Goal: Task Accomplishment & Management: Complete application form

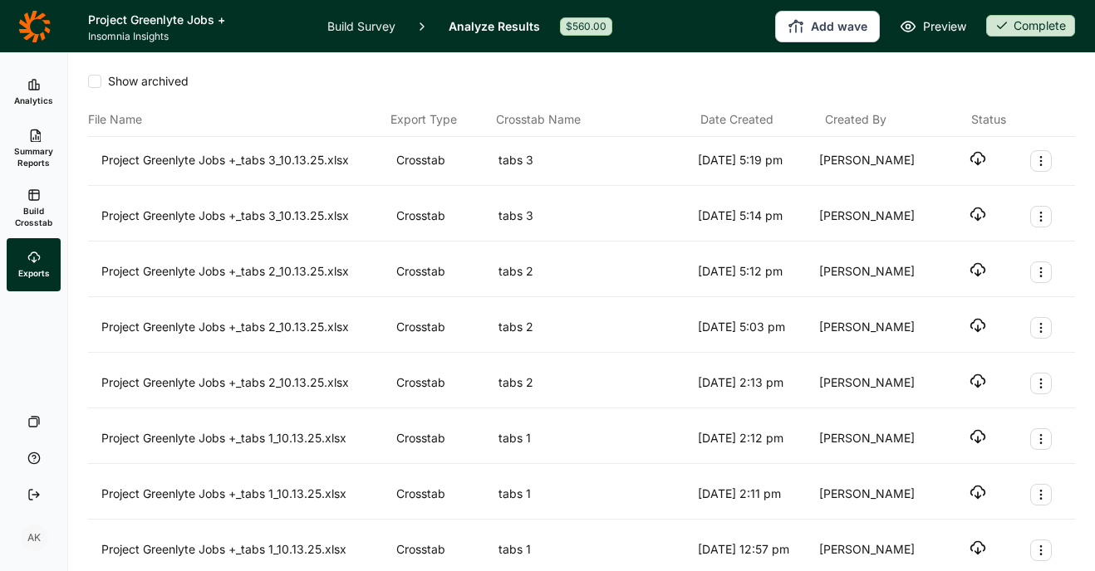
click at [347, 21] on link "Build Survey" at bounding box center [361, 26] width 68 height 52
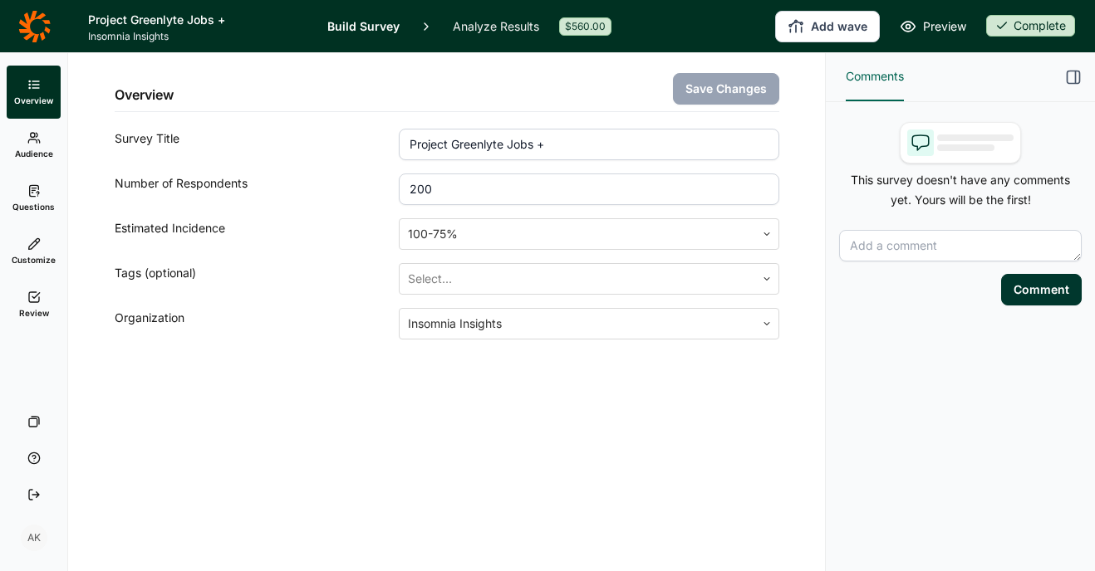
click at [32, 248] on icon at bounding box center [33, 244] width 13 height 13
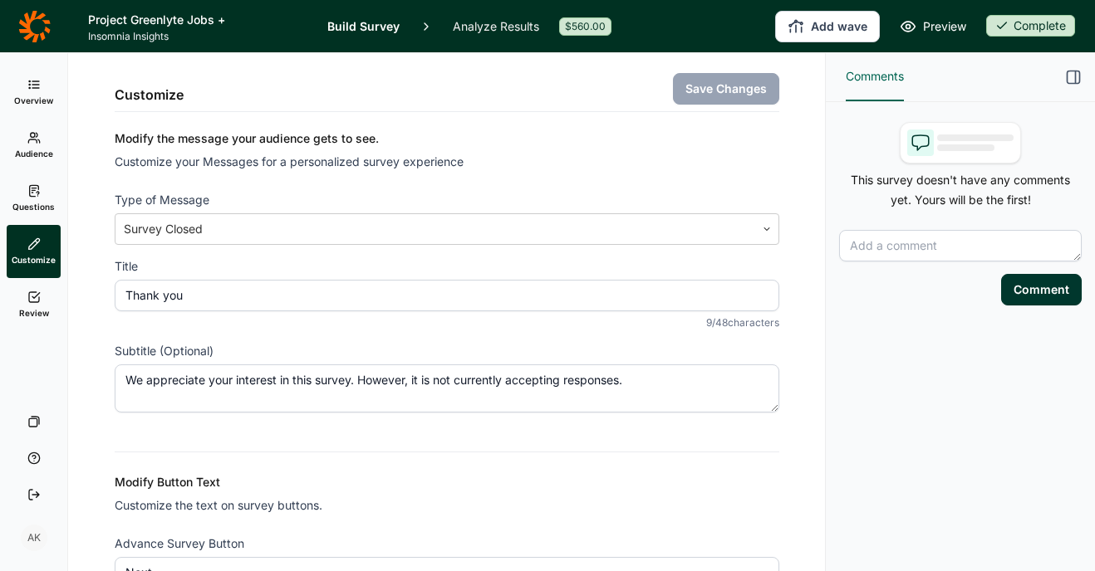
click at [357, 18] on link "Build Survey" at bounding box center [363, 26] width 72 height 52
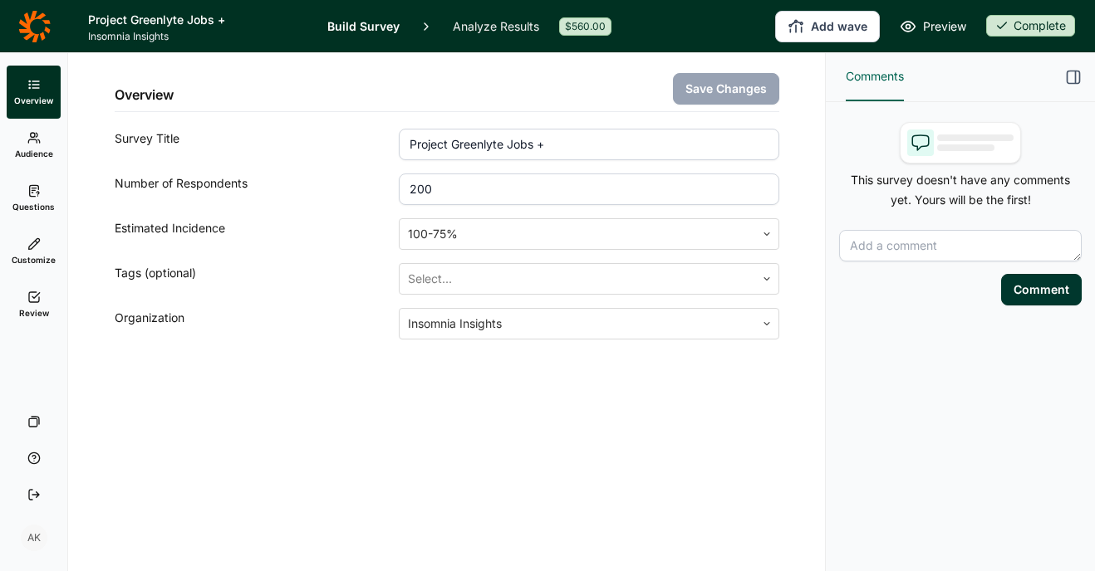
click at [26, 203] on span "Questions" at bounding box center [33, 207] width 42 height 12
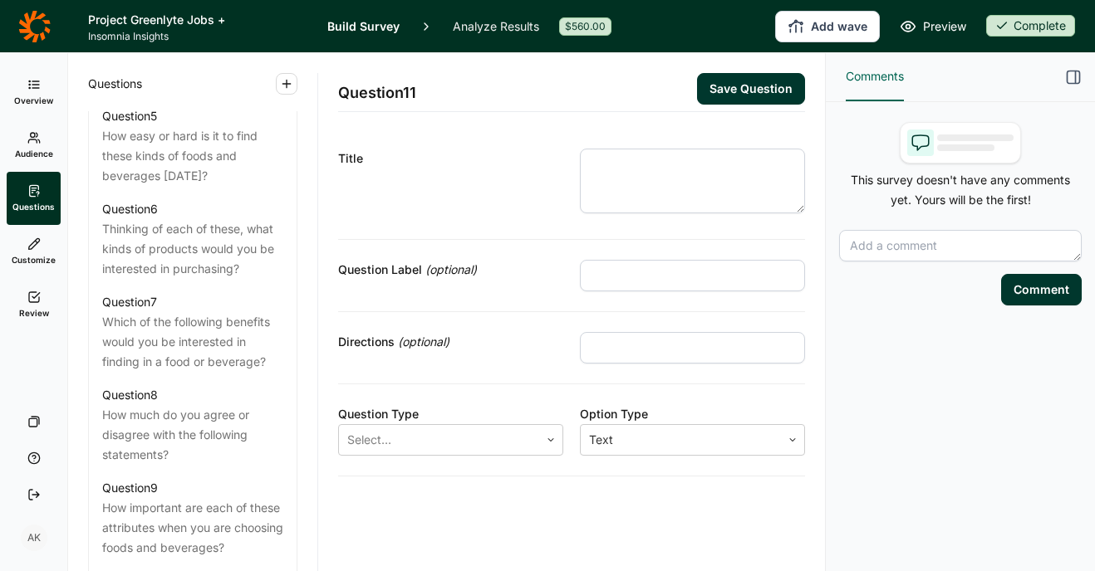
scroll to position [1741, 0]
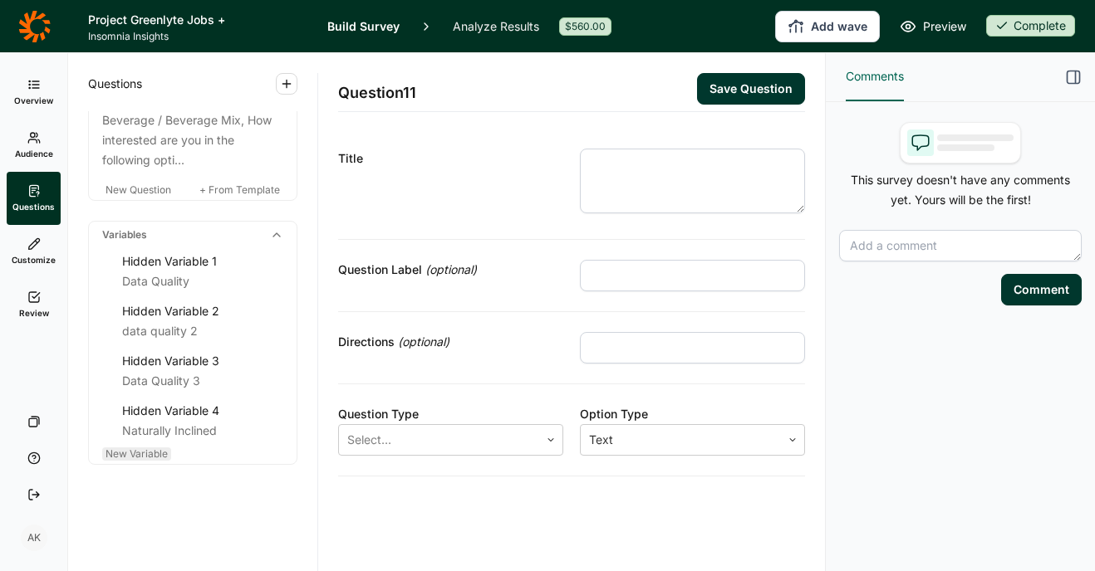
click at [130, 453] on span "New Variable" at bounding box center [136, 454] width 62 height 12
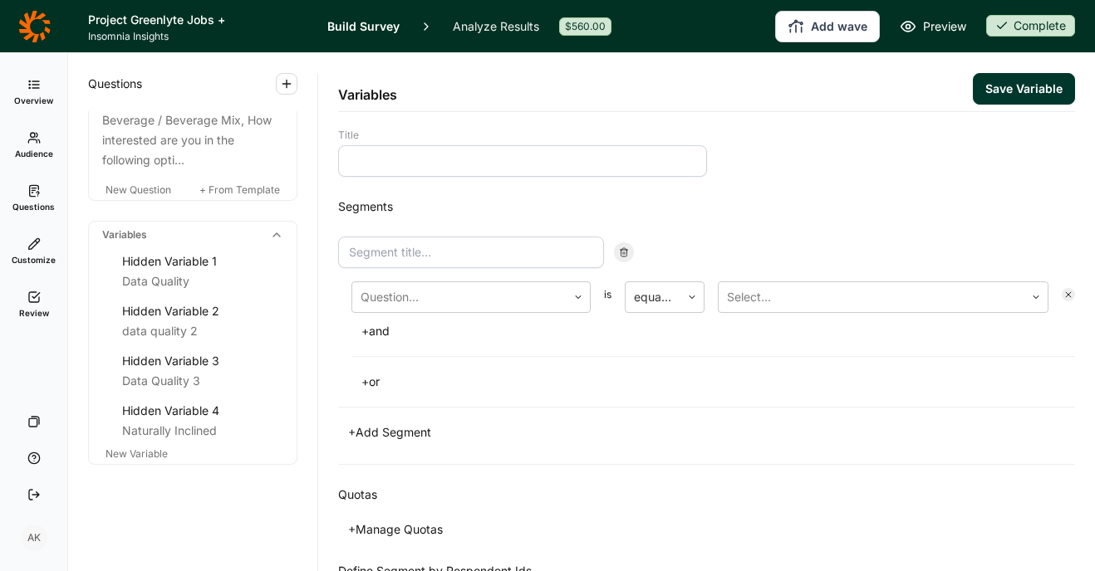
click at [584, 167] on input at bounding box center [522, 161] width 369 height 32
click at [521, 298] on div at bounding box center [459, 297] width 198 height 23
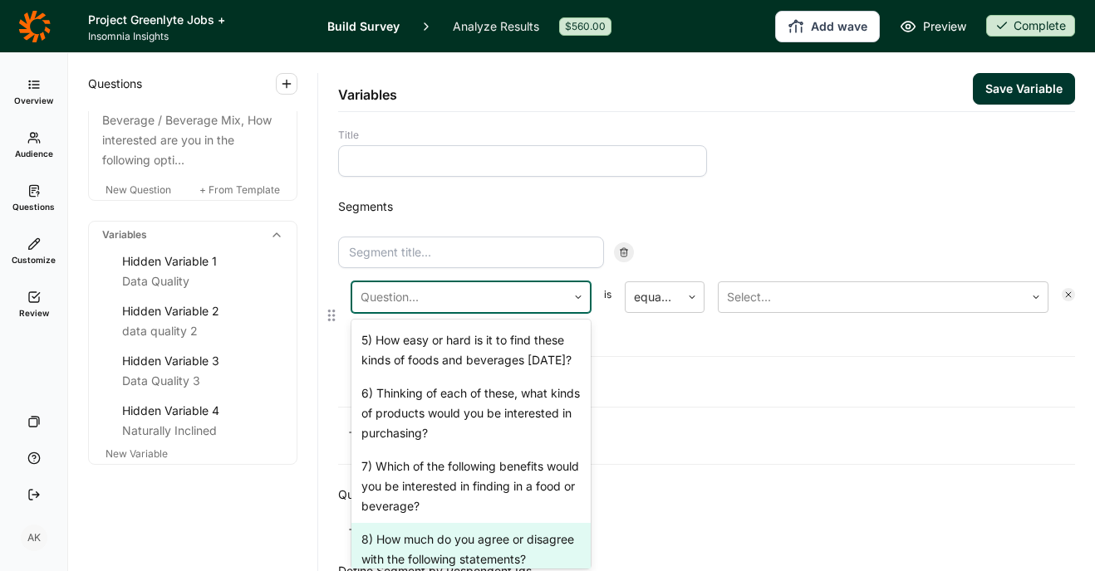
scroll to position [773, 0]
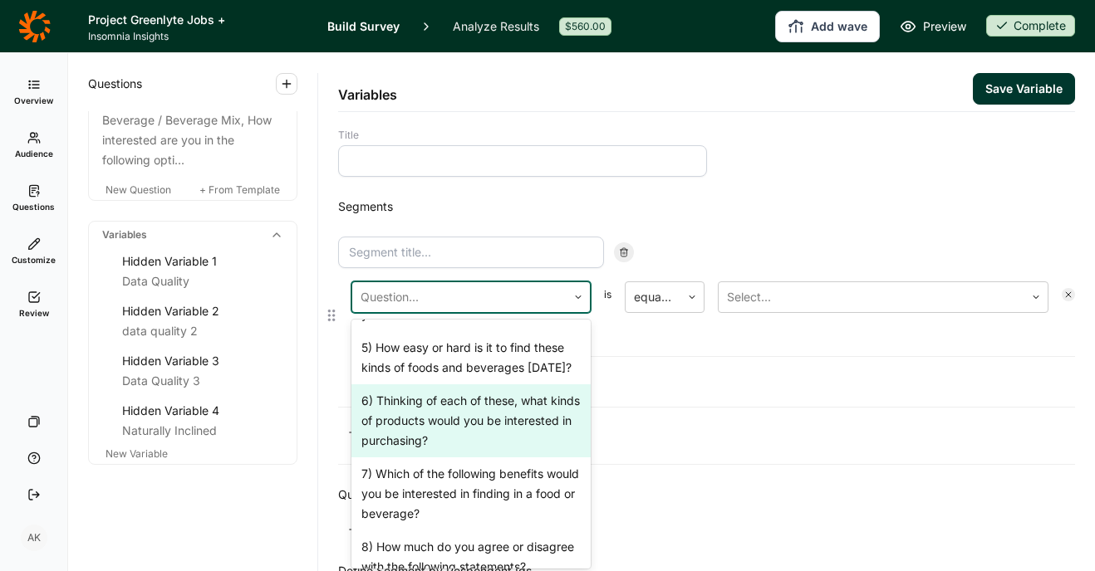
click at [508, 408] on div "6) Thinking of each of these, what kinds of products would you be interested in…" at bounding box center [470, 421] width 239 height 73
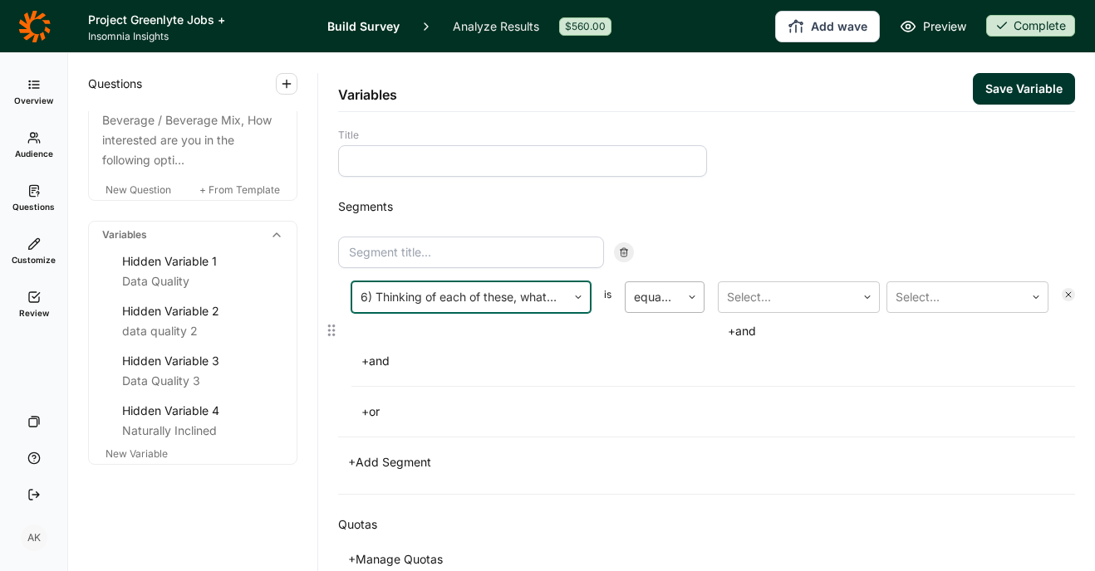
click at [669, 300] on div at bounding box center [653, 297] width 38 height 23
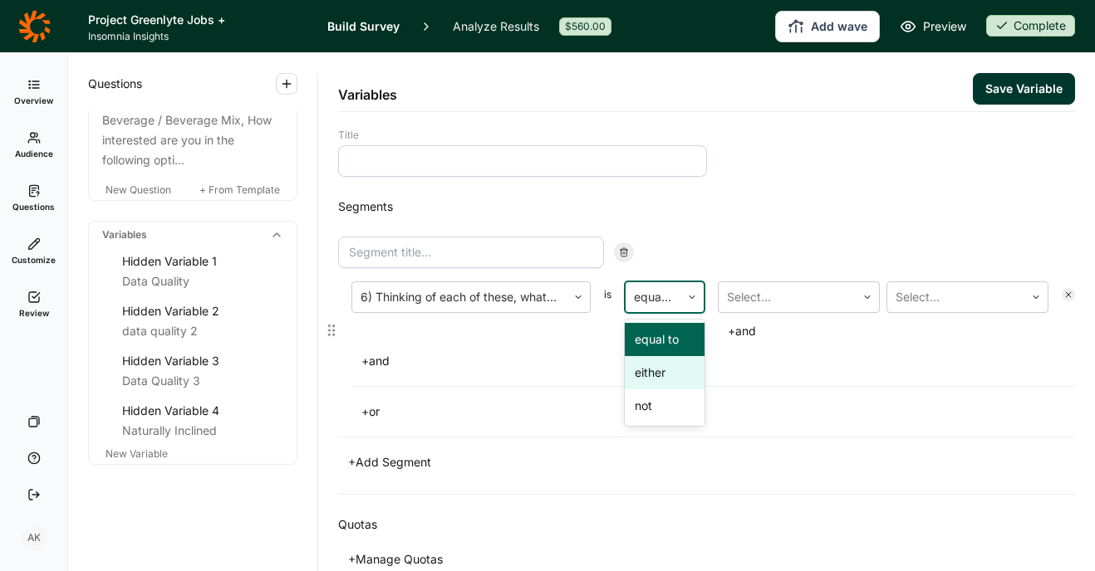
click at [664, 368] on div "either" at bounding box center [665, 372] width 80 height 33
click at [811, 292] on div at bounding box center [787, 297] width 120 height 23
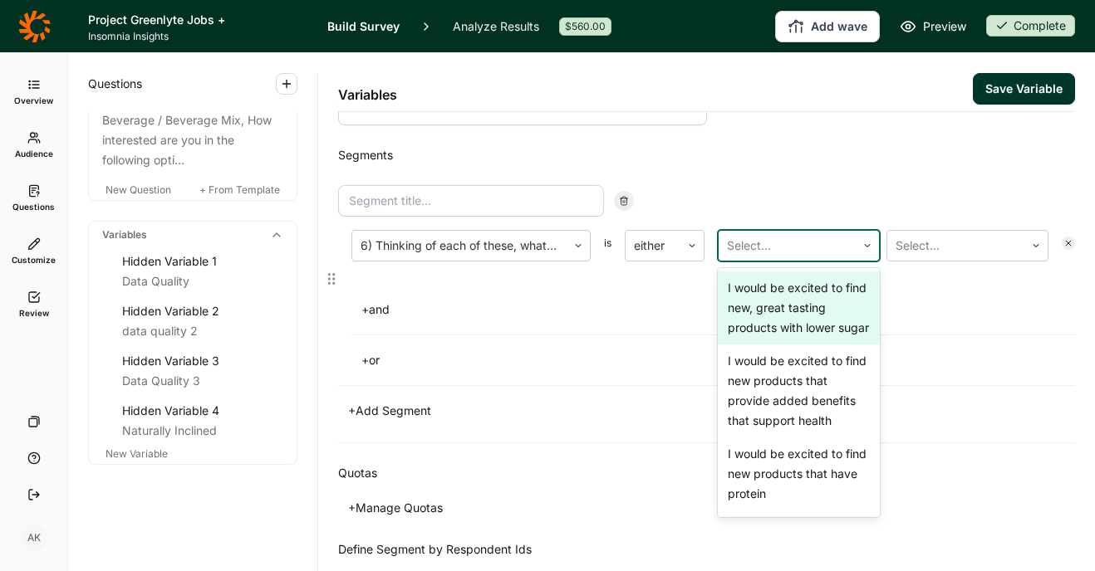
scroll to position [82, 0]
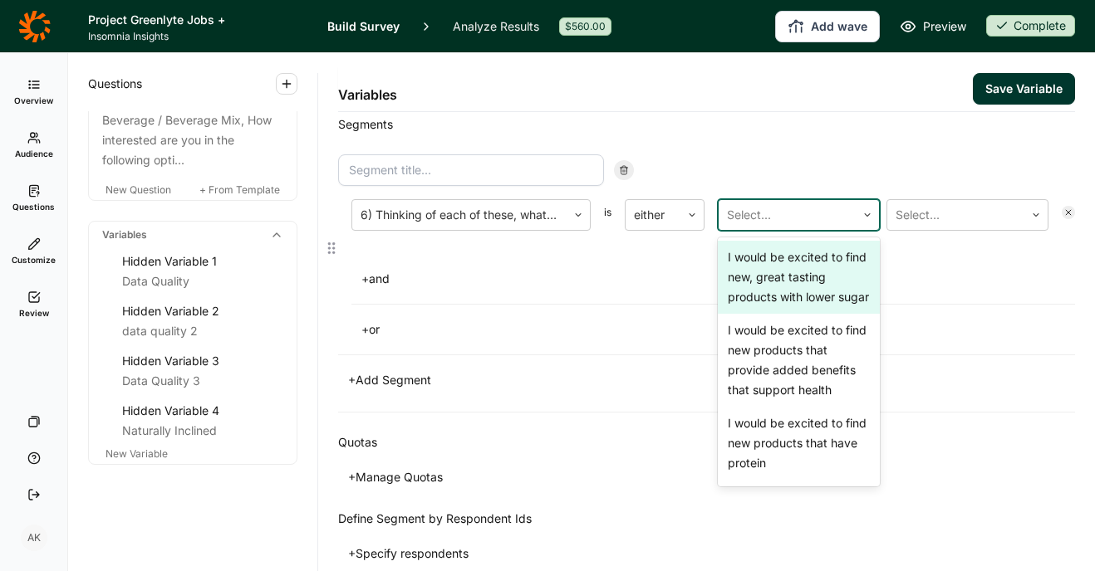
click at [823, 281] on div "I would be excited to find new, great tasting products with lower sugar" at bounding box center [799, 277] width 162 height 73
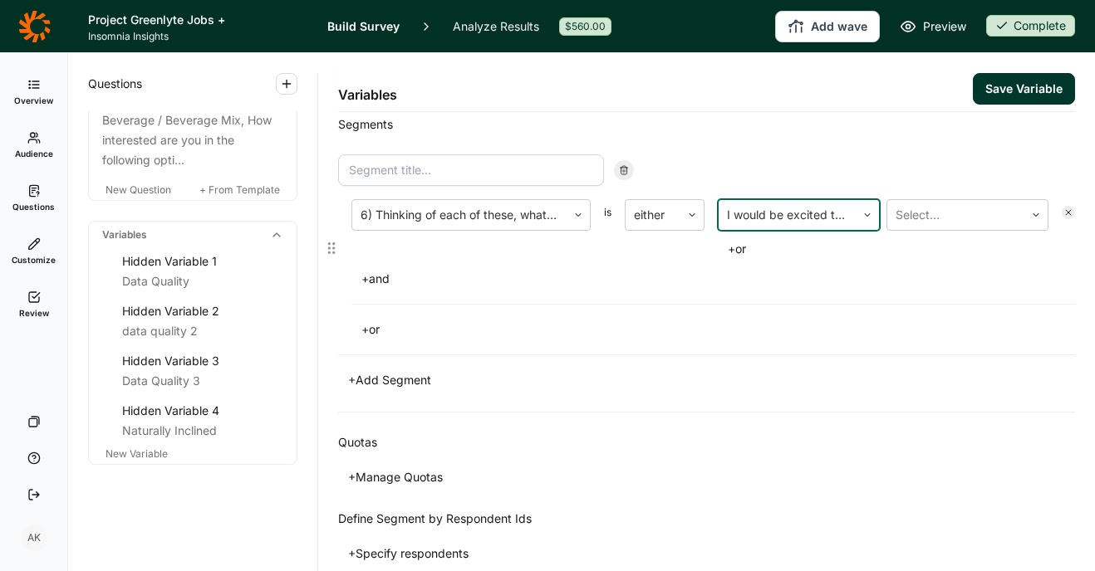
click at [823, 281] on div "+ and" at bounding box center [712, 278] width 723 height 23
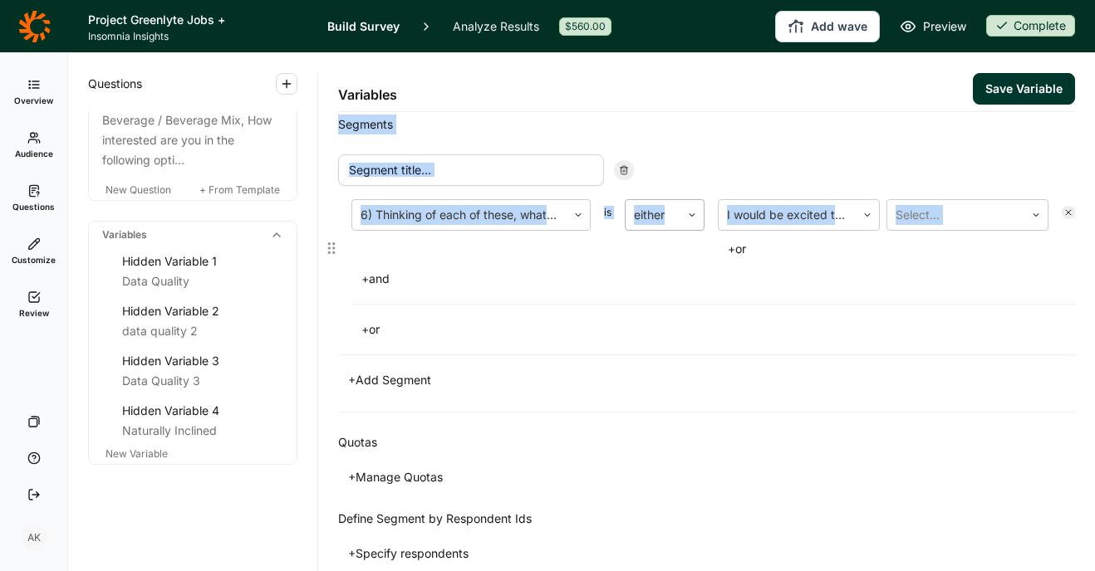
click at [669, 217] on div at bounding box center [653, 214] width 38 height 23
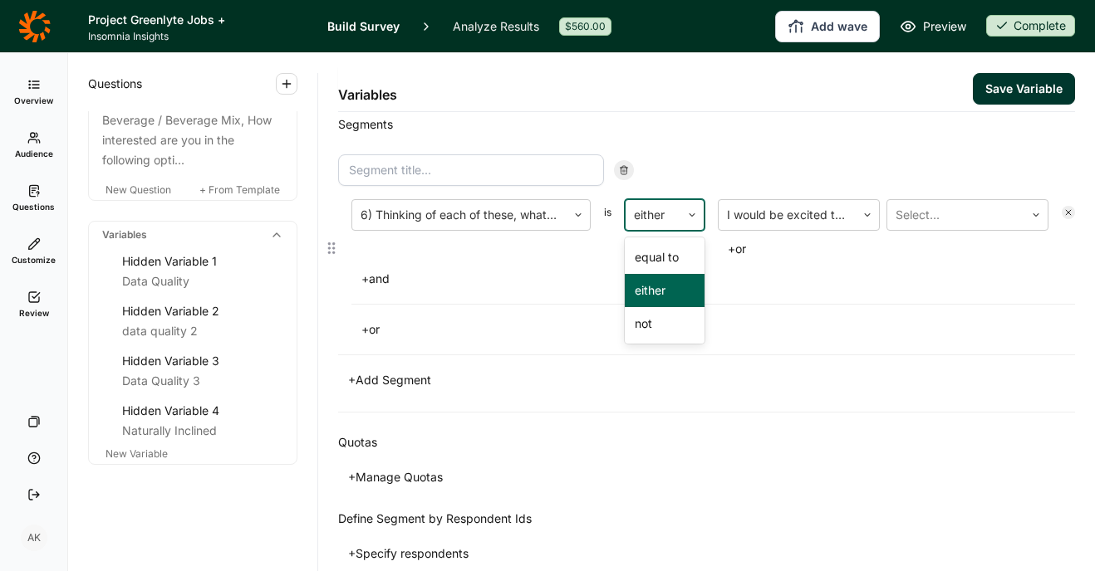
click at [866, 290] on div "+ and" at bounding box center [712, 278] width 723 height 23
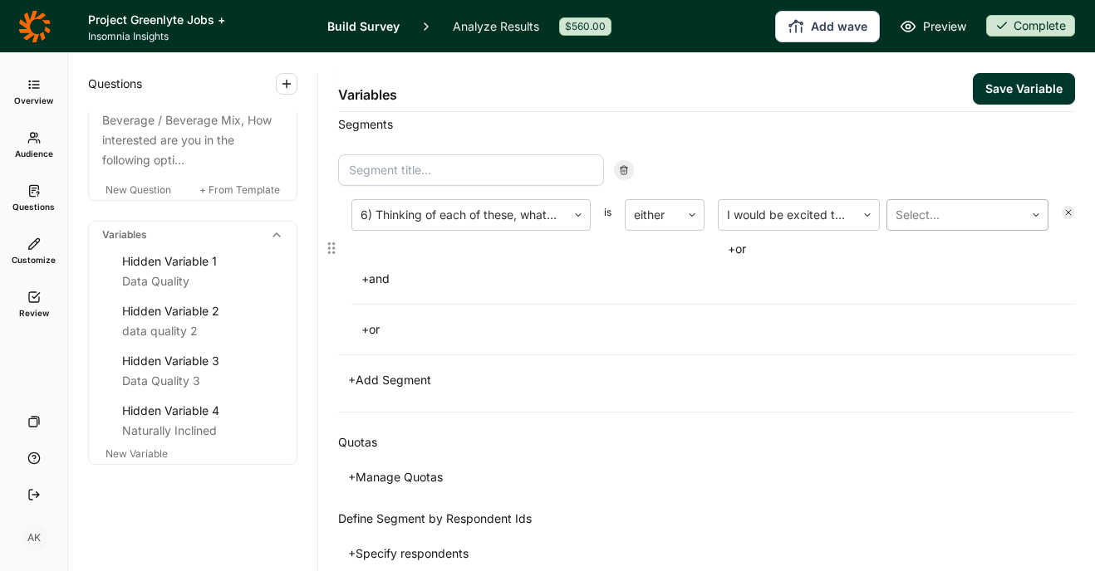
click at [904, 216] on div at bounding box center [955, 214] width 120 height 23
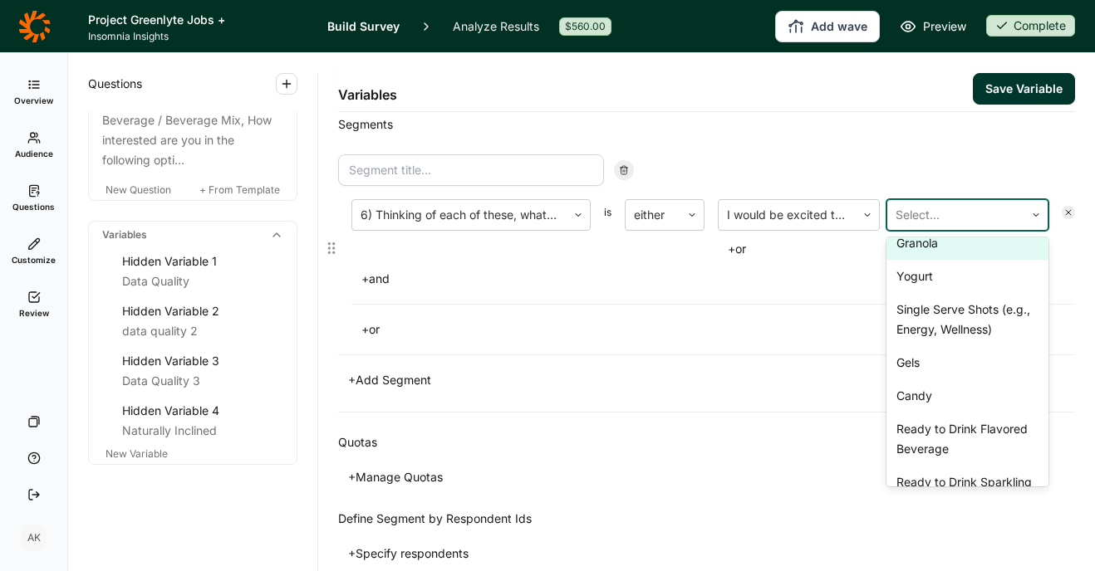
scroll to position [85, 0]
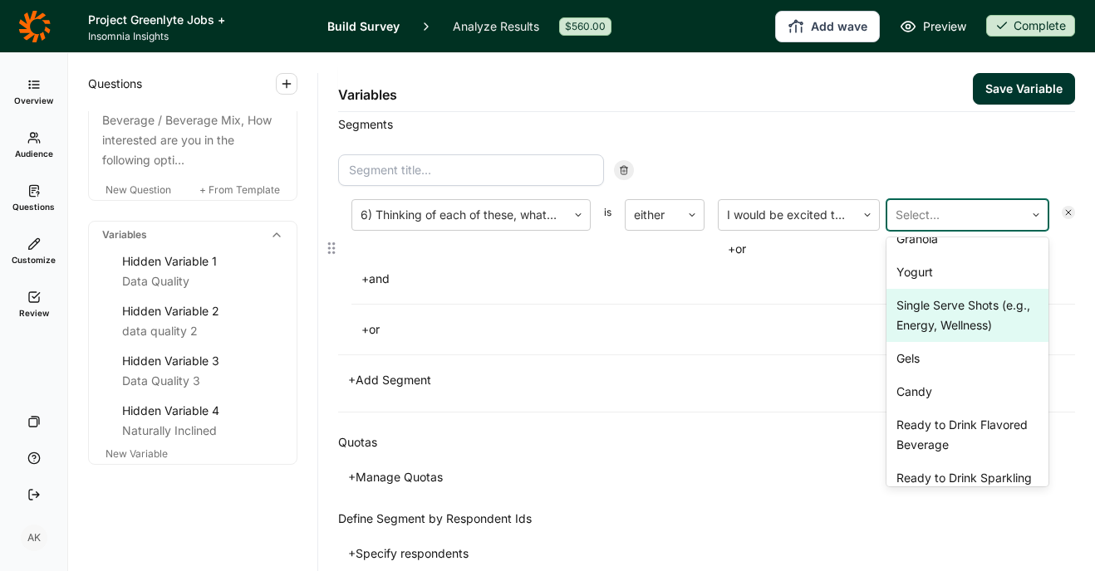
click at [926, 322] on div "Single Serve Shots (e.g., Energy, Wellness)" at bounding box center [967, 315] width 162 height 53
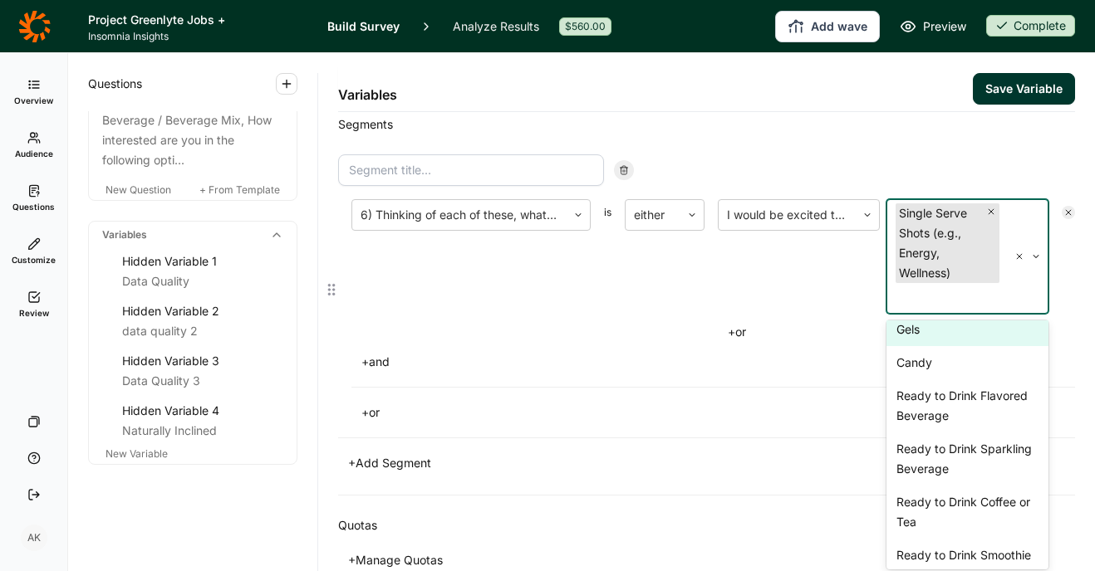
scroll to position [167, 0]
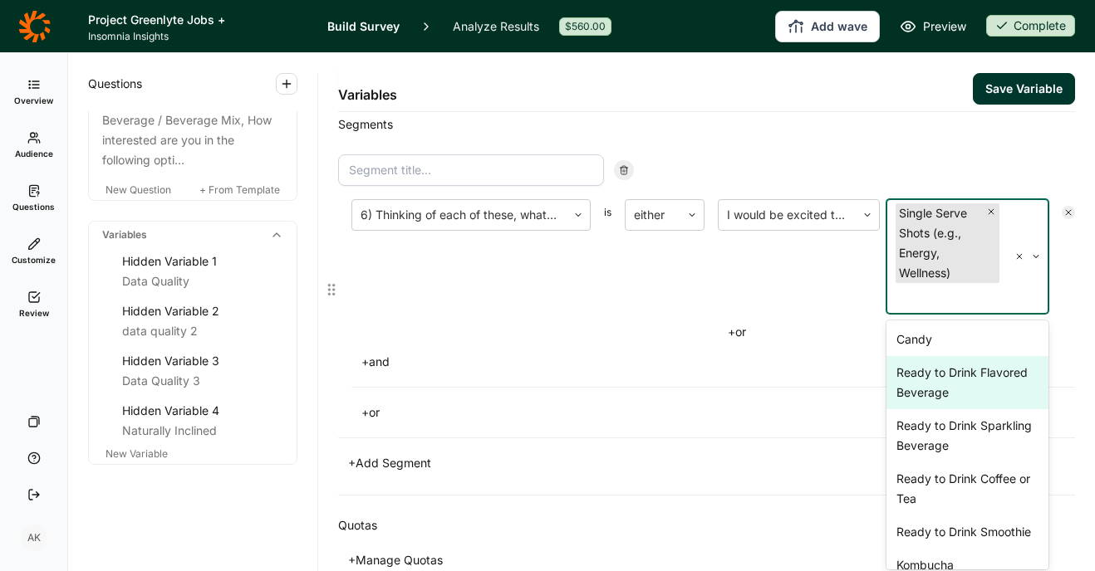
click at [926, 396] on div "Ready to Drink Flavored Beverage" at bounding box center [967, 382] width 162 height 53
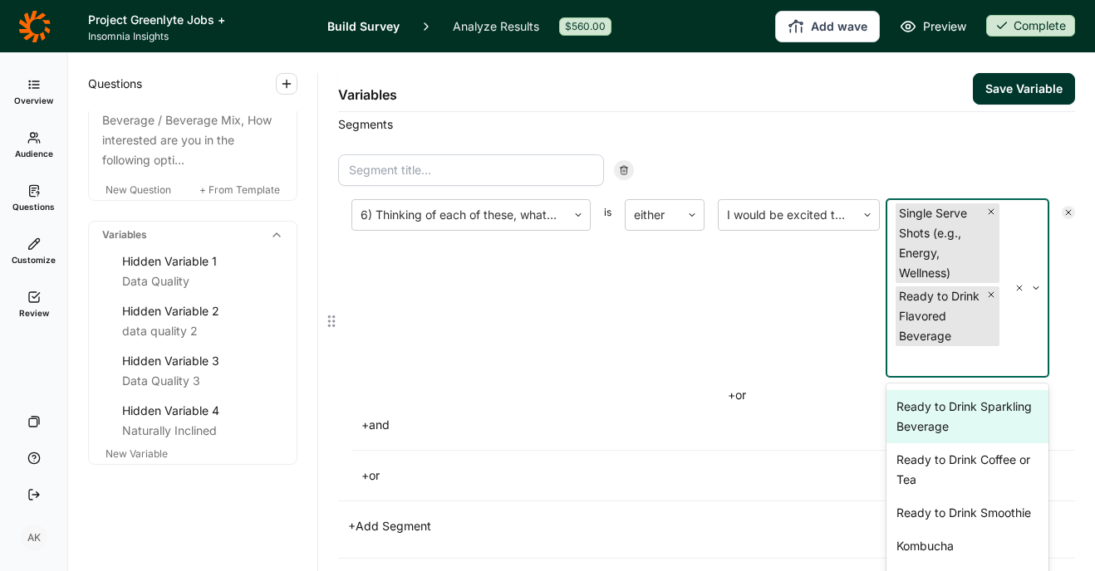
click at [929, 438] on div "Ready to Drink Sparkling Beverage" at bounding box center [967, 416] width 162 height 53
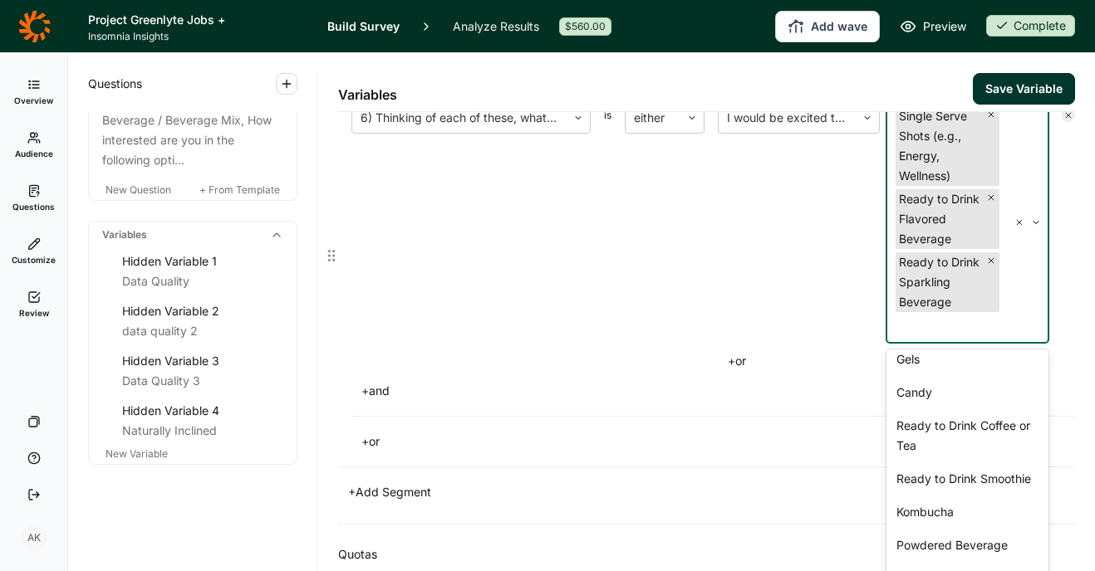
scroll to position [188, 0]
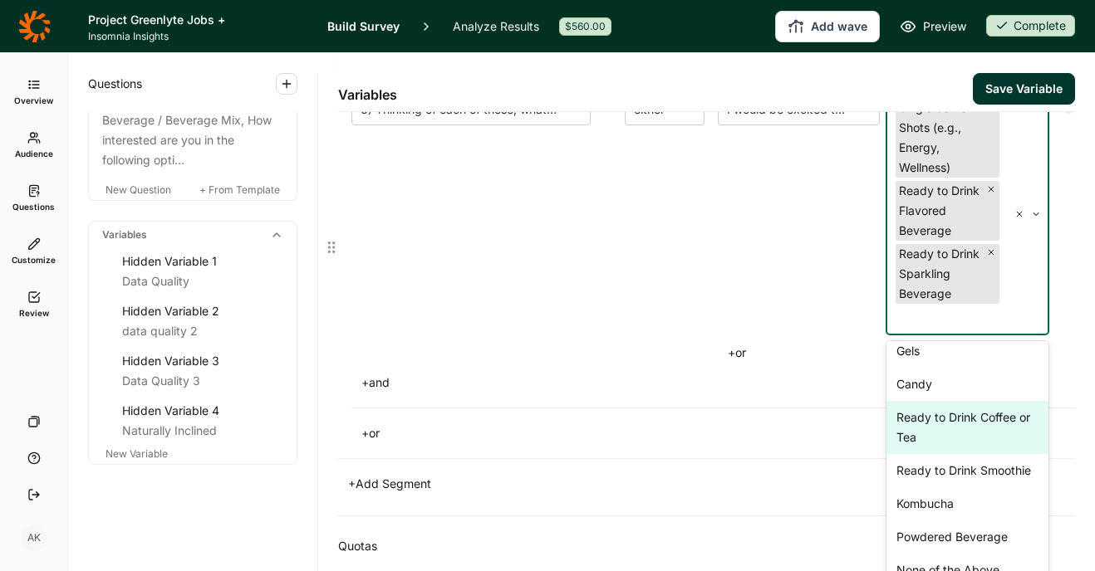
click at [929, 445] on div "Ready to Drink Coffee or Tea" at bounding box center [967, 427] width 162 height 53
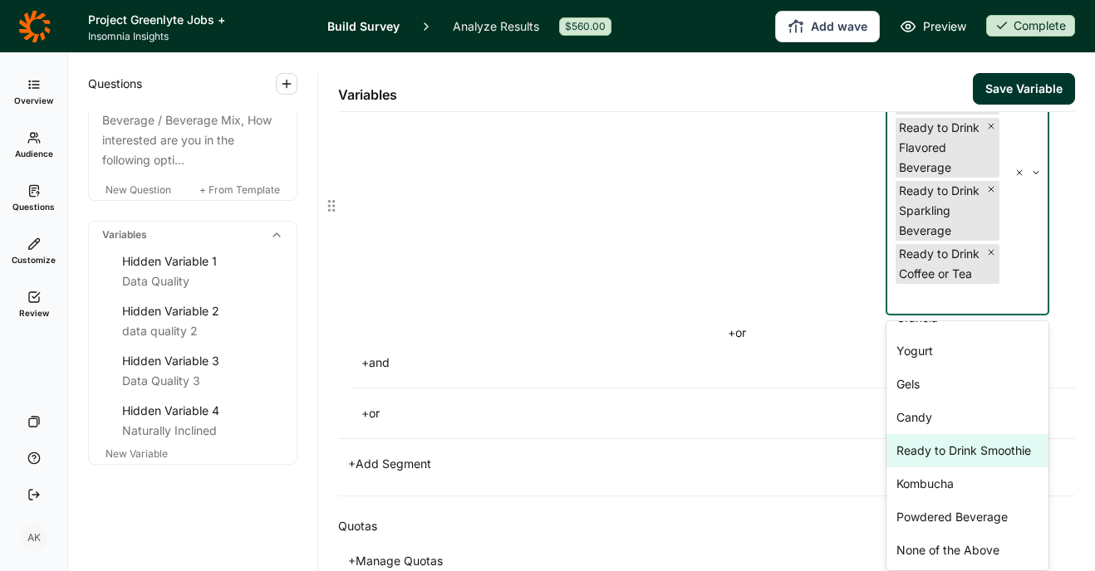
click at [937, 468] on div "Ready to Drink Smoothie" at bounding box center [967, 450] width 162 height 33
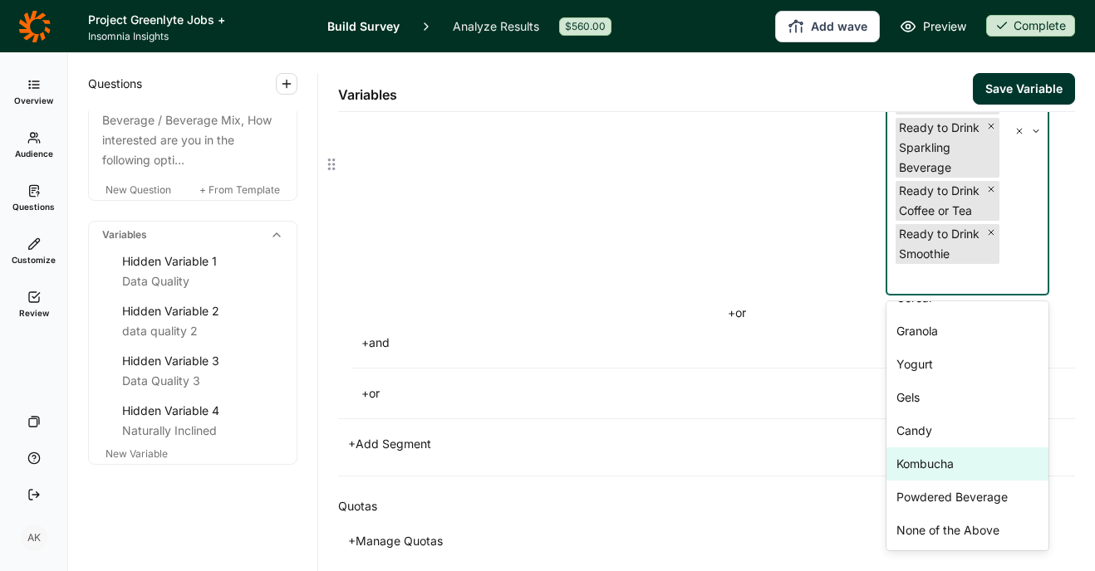
click at [938, 481] on div "Kombucha" at bounding box center [967, 464] width 162 height 33
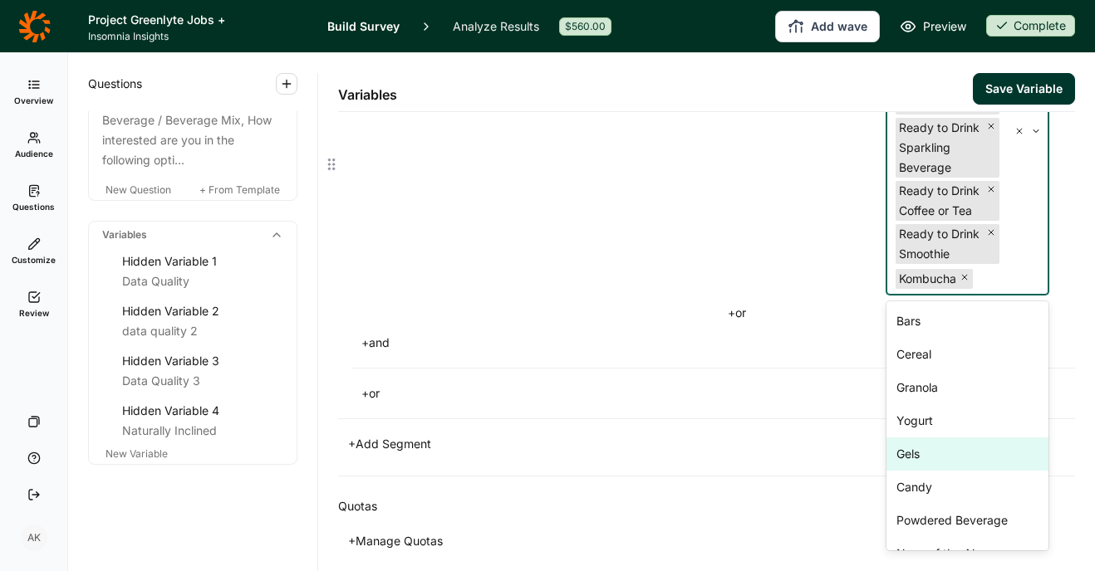
scroll to position [23, 0]
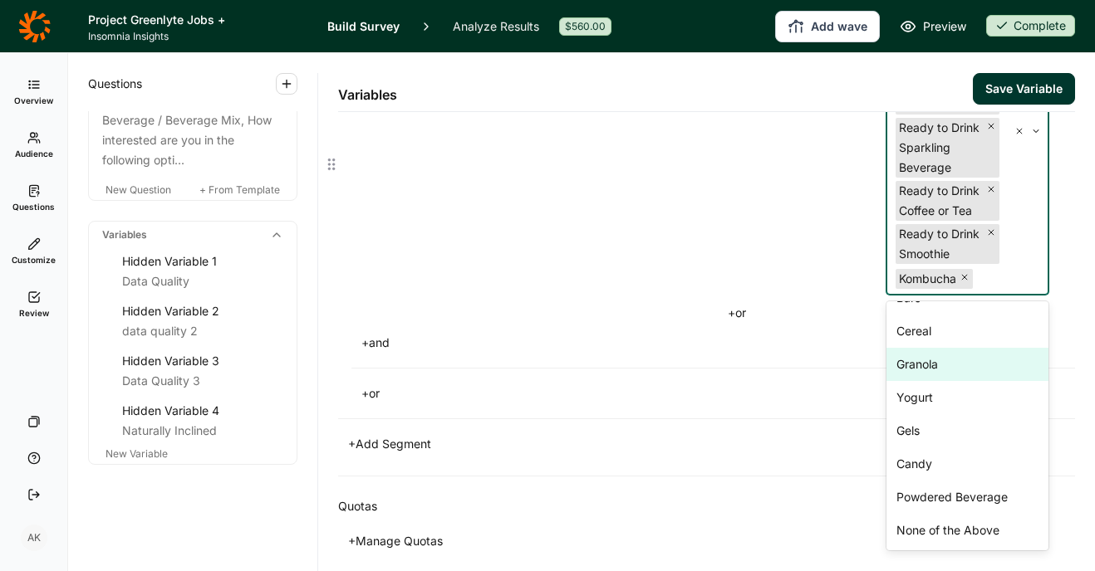
click at [716, 405] on div "6) Thinking of each of these, what kinds of products would you be interested in…" at bounding box center [706, 187] width 737 height 438
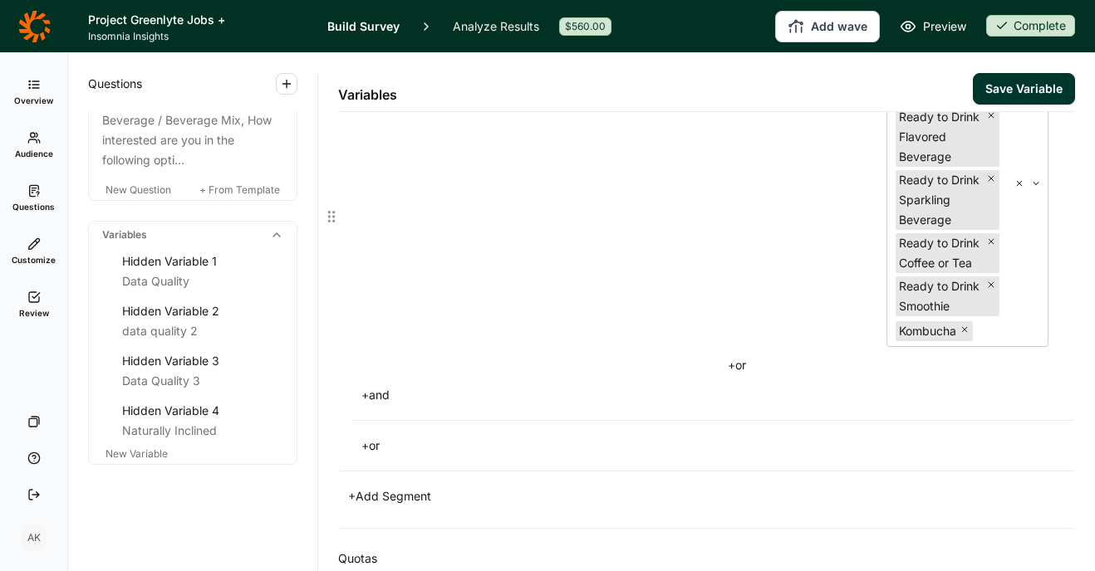
scroll to position [279, 0]
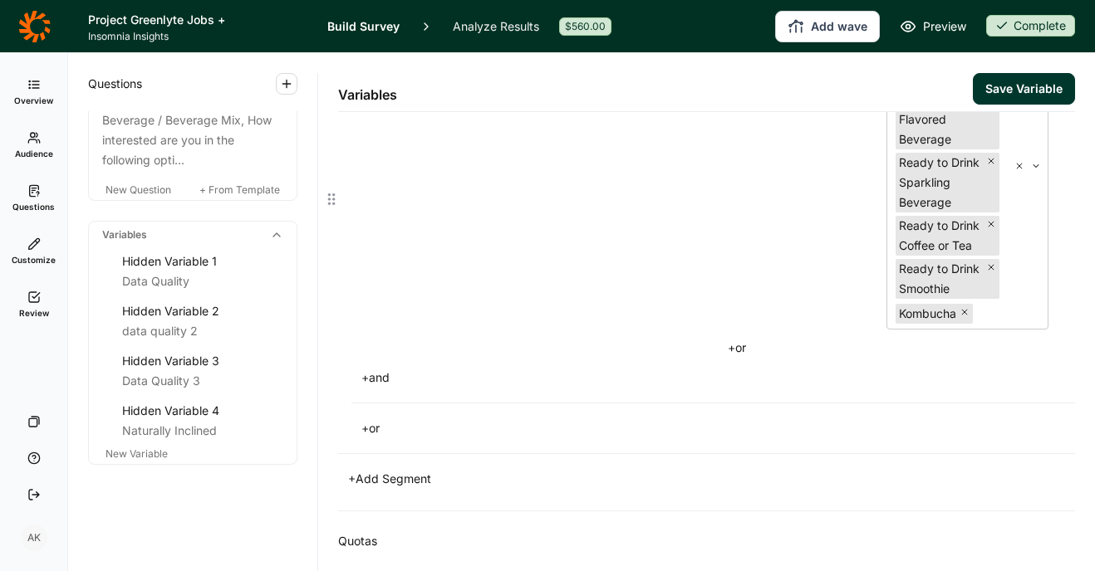
click at [738, 360] on button "+ or" at bounding box center [737, 347] width 38 height 23
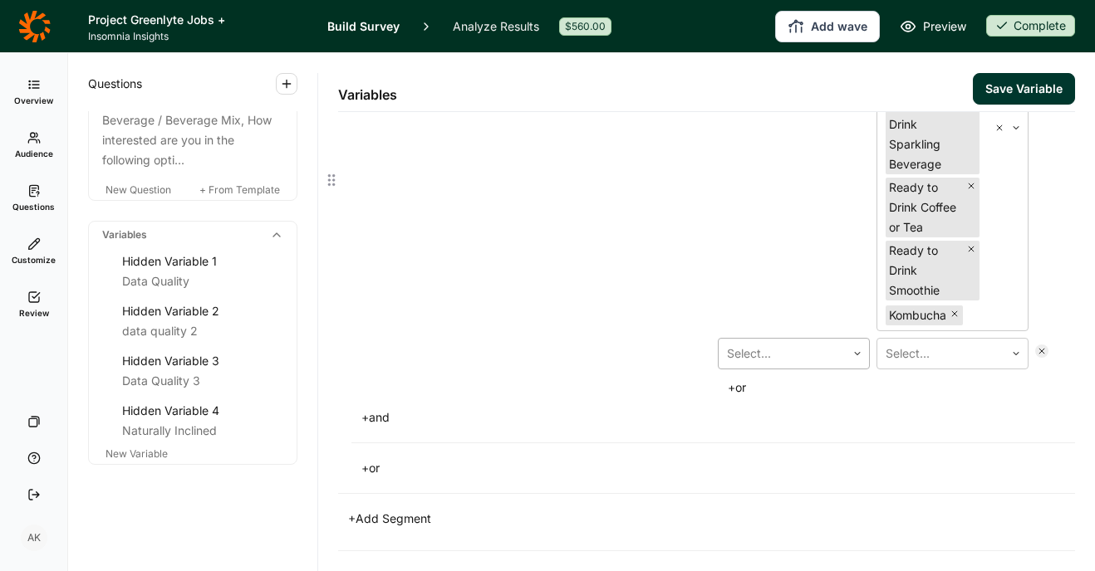
click at [768, 365] on div at bounding box center [782, 353] width 110 height 23
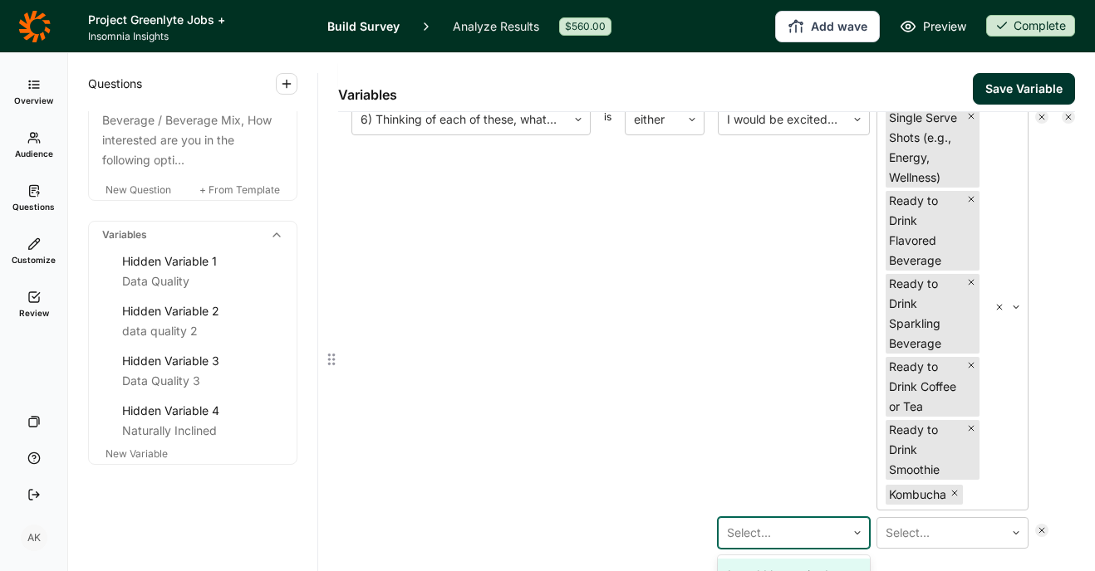
scroll to position [153, 0]
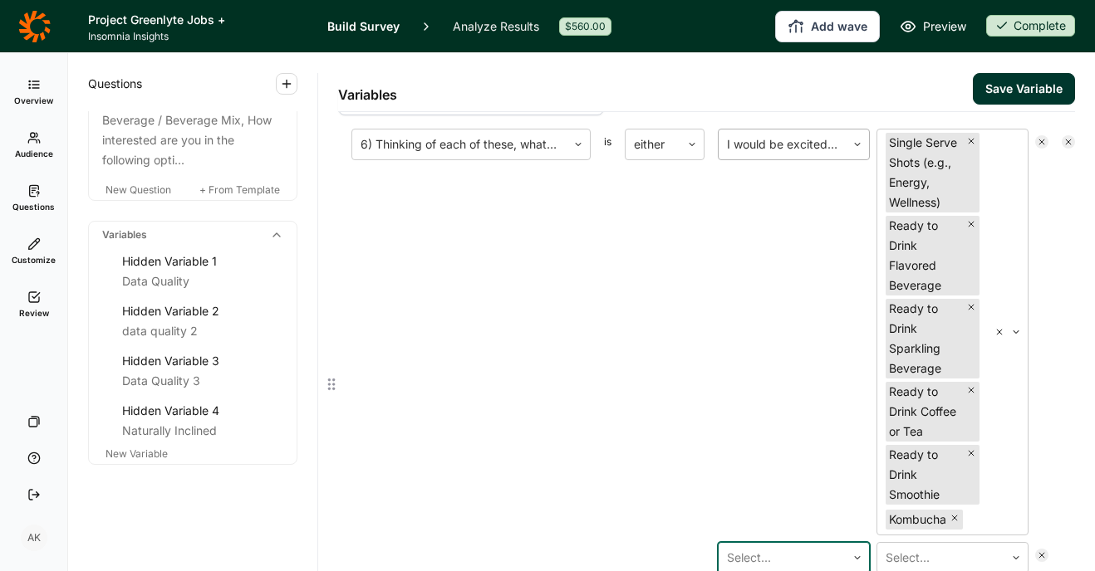
click at [793, 148] on div at bounding box center [782, 144] width 110 height 23
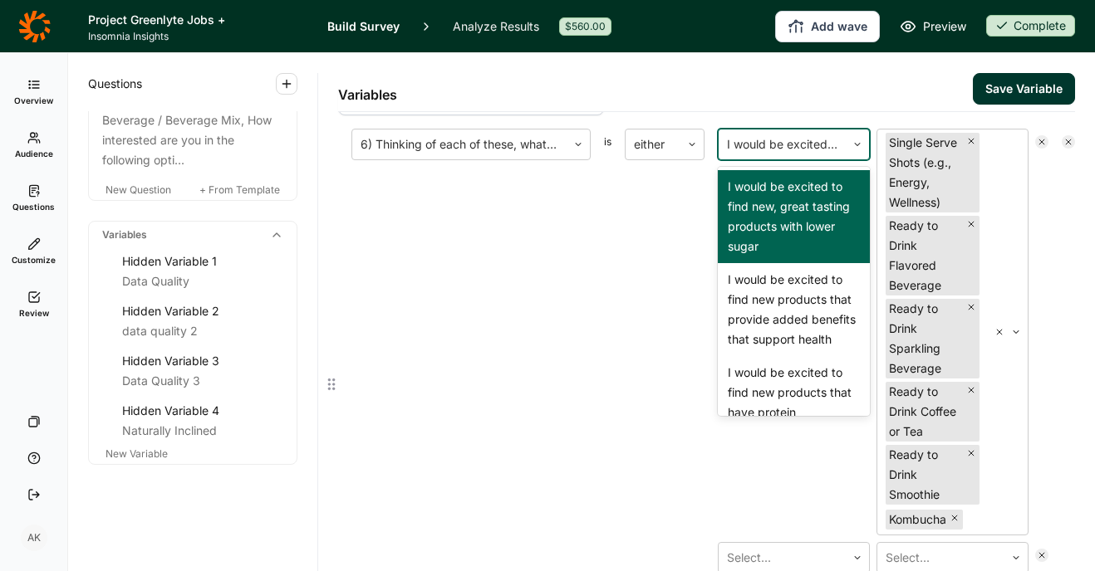
click at [539, 332] on div "6) Thinking of each of these, what kinds of products would you be interested in…" at bounding box center [470, 366] width 239 height 475
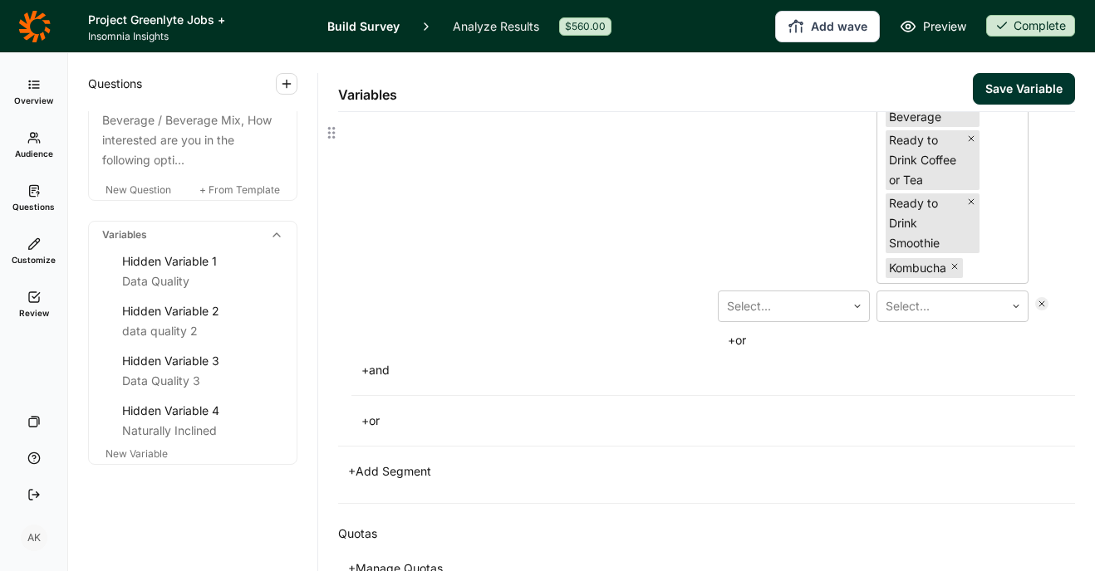
scroll to position [425, 0]
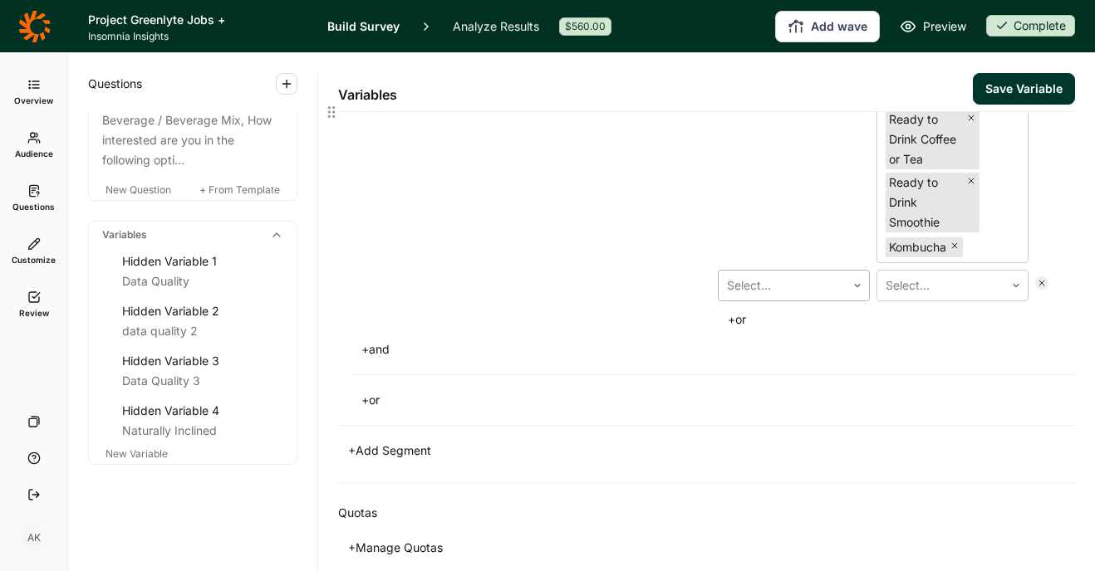
click at [767, 297] on div at bounding box center [782, 285] width 110 height 23
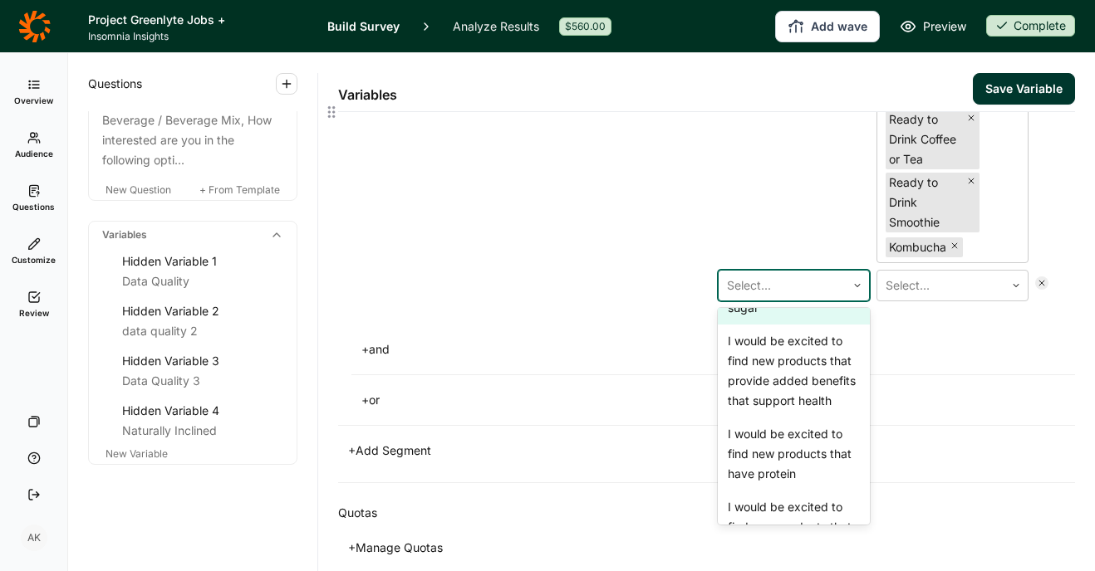
scroll to position [81, 0]
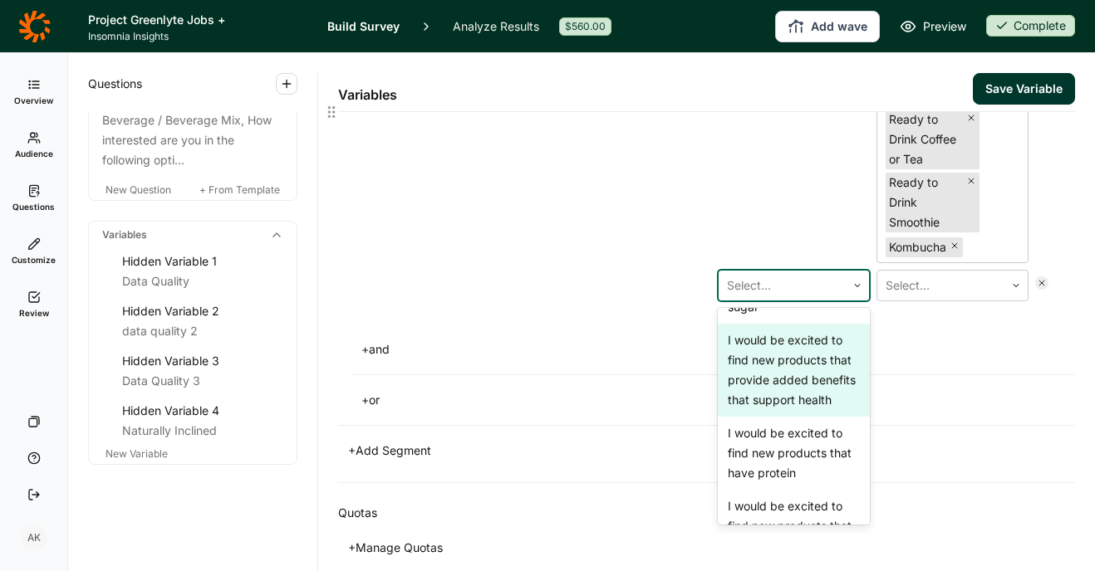
click at [767, 416] on div "I would be excited to find new products that provide added benefits that suppor…" at bounding box center [794, 370] width 152 height 93
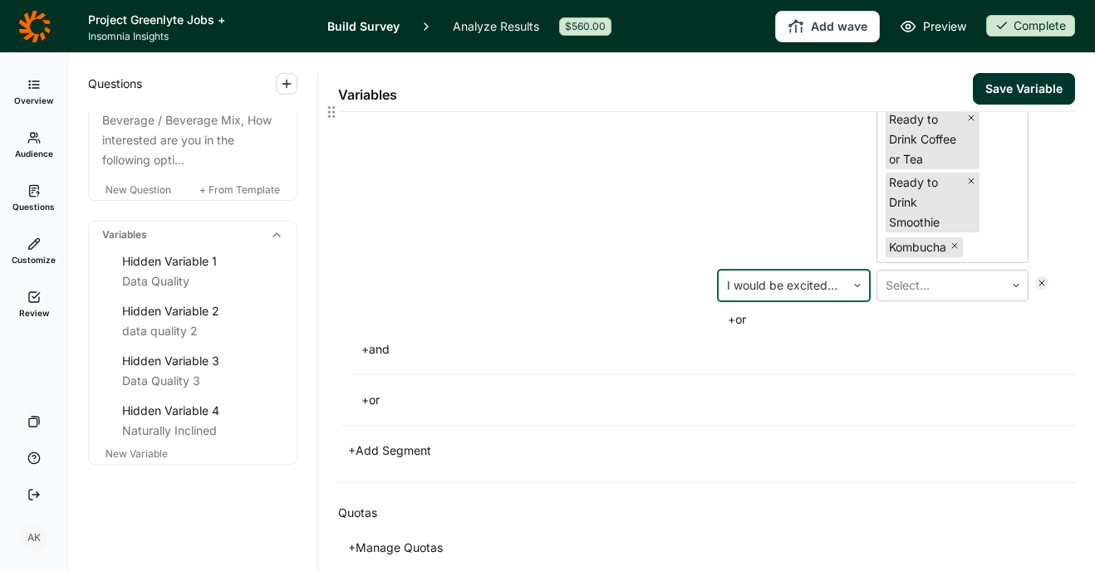
click at [908, 331] on div "I would be excited to find new, great tasting products with lower sugar Single …" at bounding box center [883, 93] width 331 height 475
click at [907, 297] on div at bounding box center [940, 285] width 110 height 23
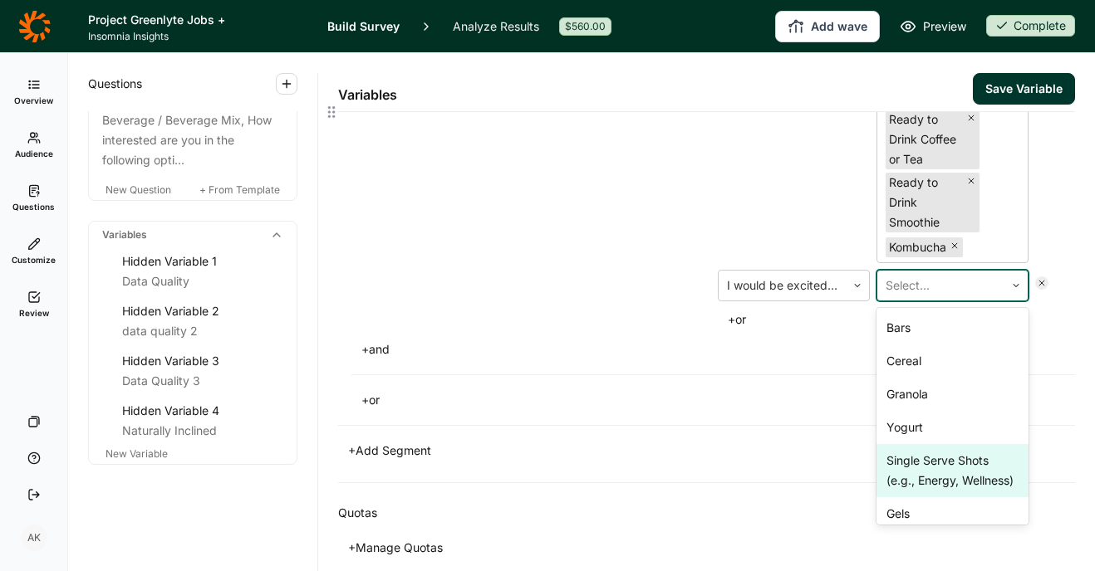
click at [908, 497] on div "Single Serve Shots (e.g., Energy, Wellness)" at bounding box center [952, 470] width 152 height 53
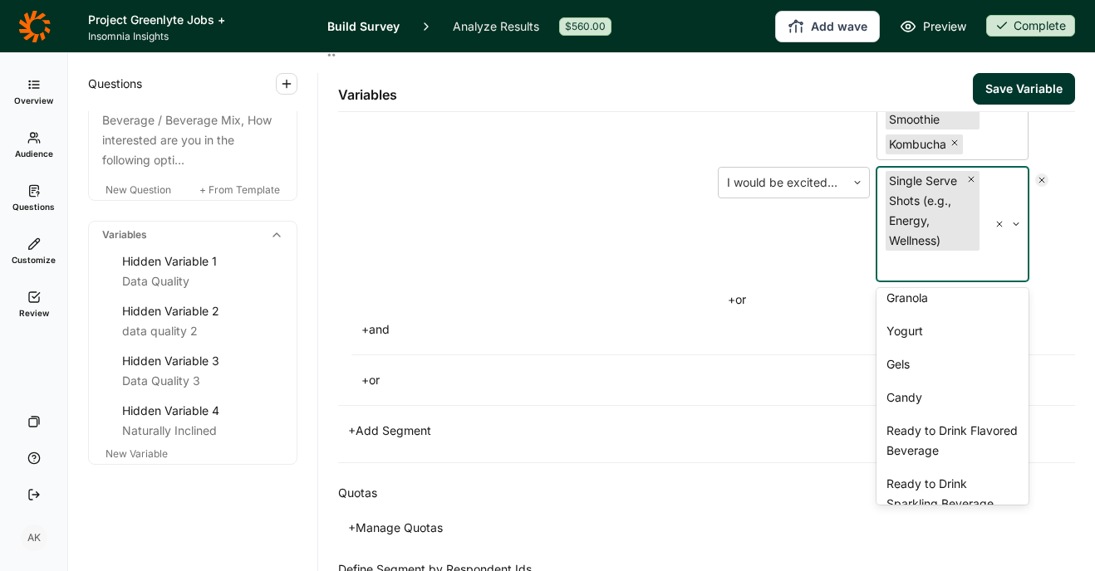
scroll to position [110, 0]
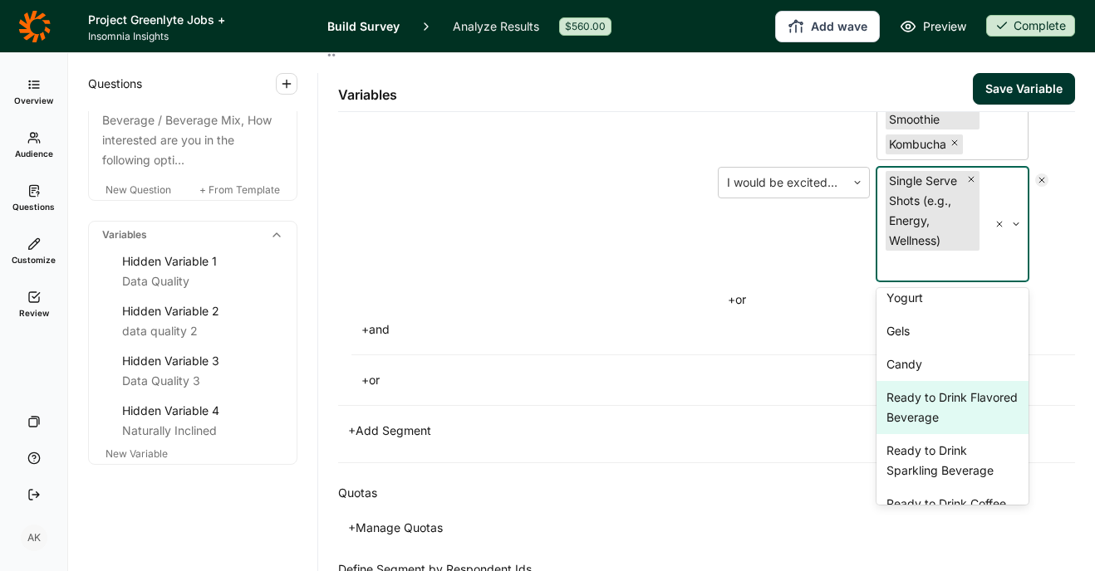
click at [939, 434] on div "Ready to Drink Flavored Beverage" at bounding box center [952, 407] width 152 height 53
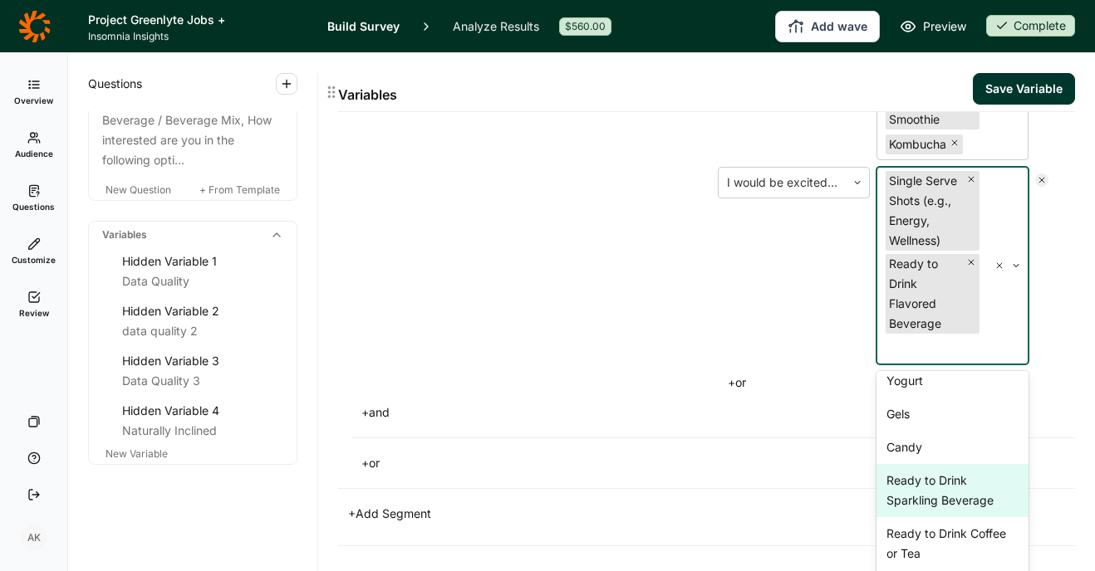
scroll to position [611, 0]
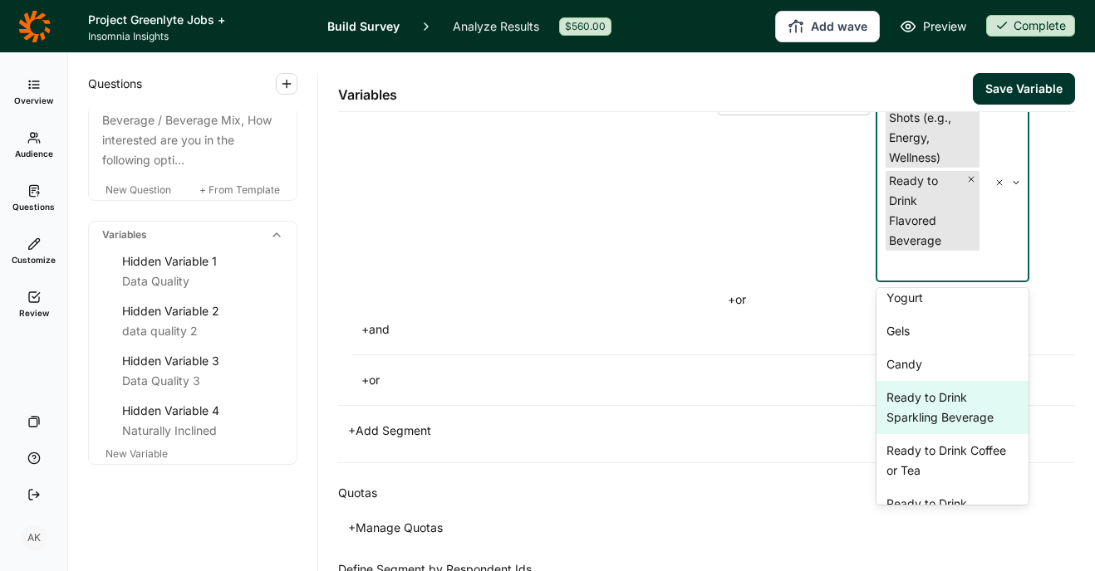
click at [943, 434] on div "Ready to Drink Sparkling Beverage" at bounding box center [952, 407] width 152 height 53
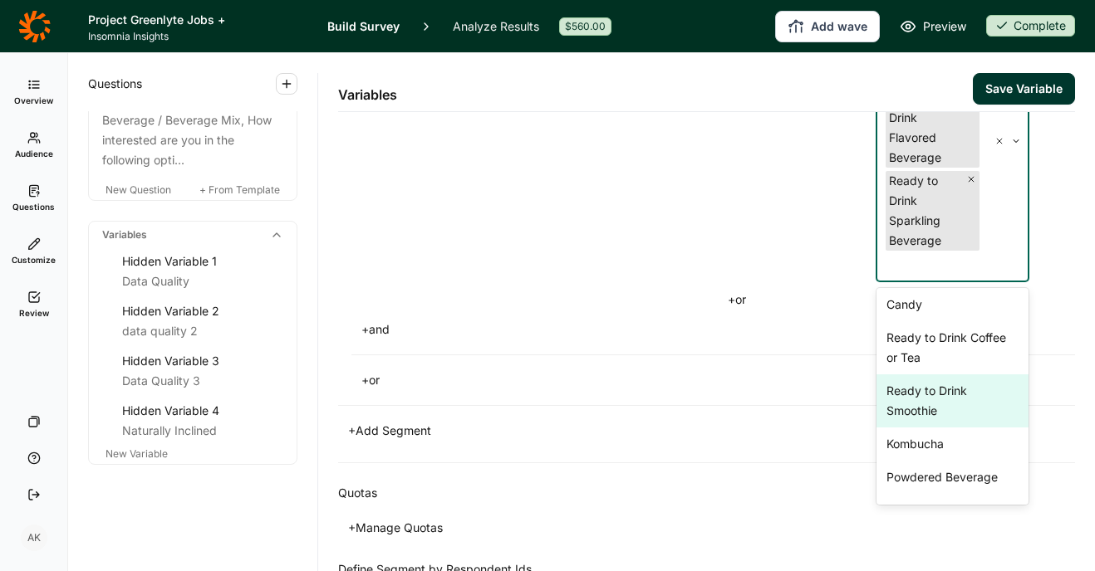
click at [943, 428] on div "Ready to Drink Smoothie" at bounding box center [952, 401] width 152 height 53
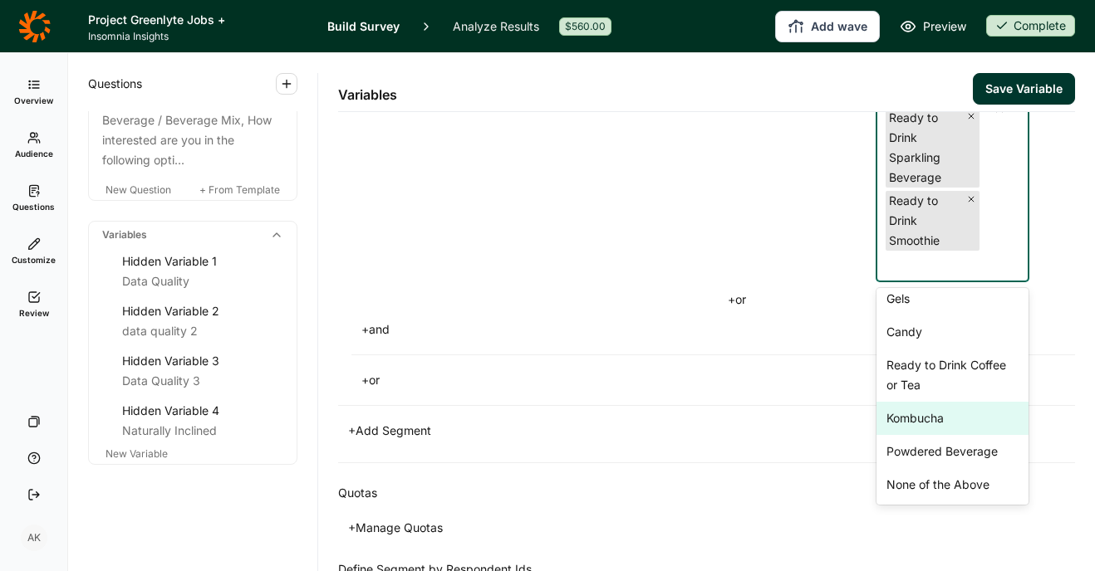
click at [894, 435] on div "Kombucha" at bounding box center [952, 418] width 152 height 33
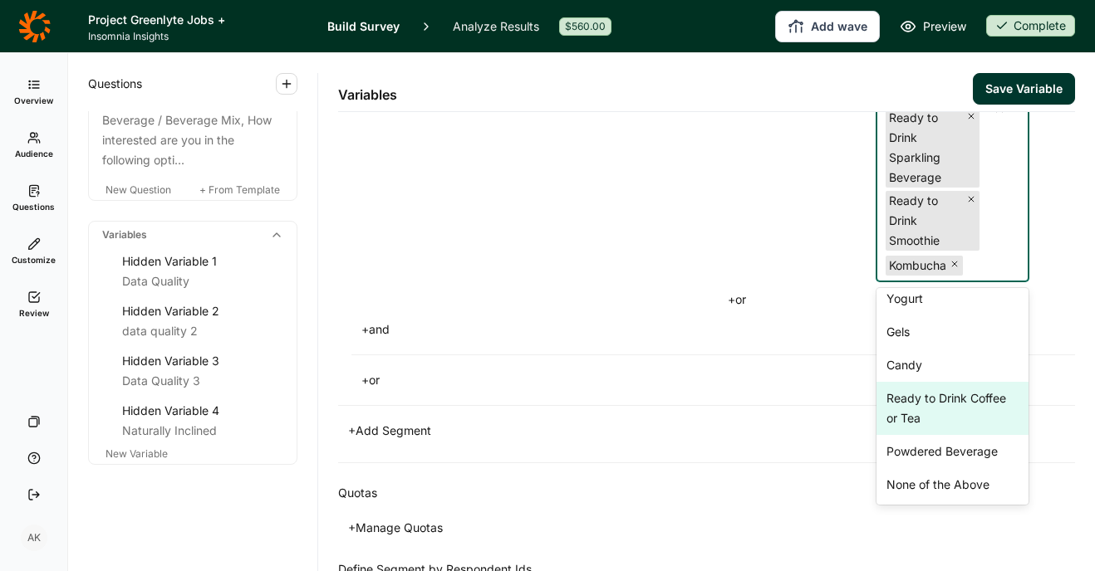
click at [911, 435] on div "Ready to Drink Coffee or Tea" at bounding box center [952, 408] width 152 height 53
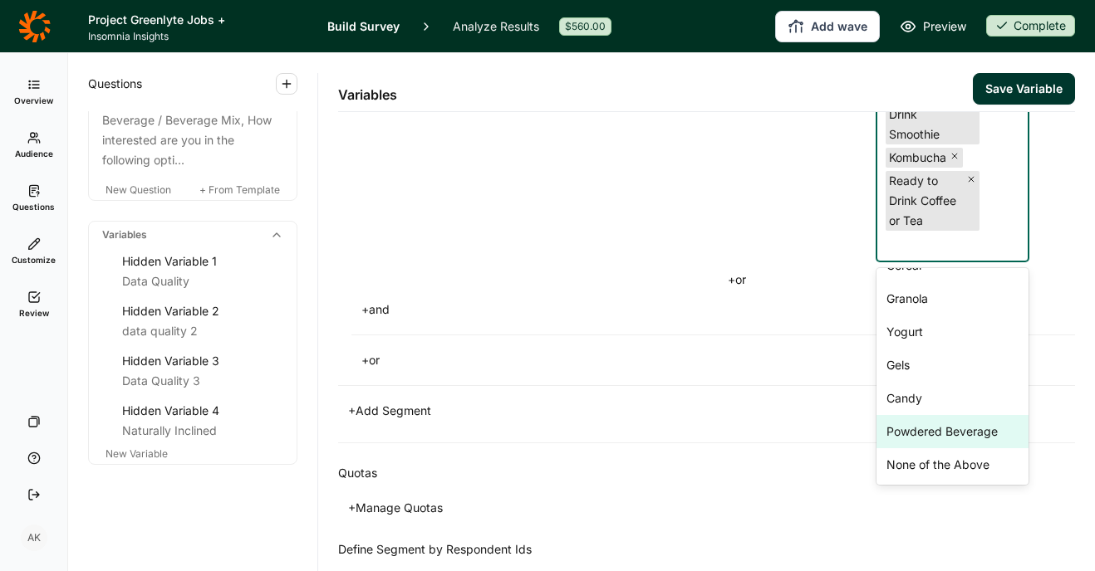
click at [926, 448] on div "Powdered Beverage" at bounding box center [952, 431] width 152 height 33
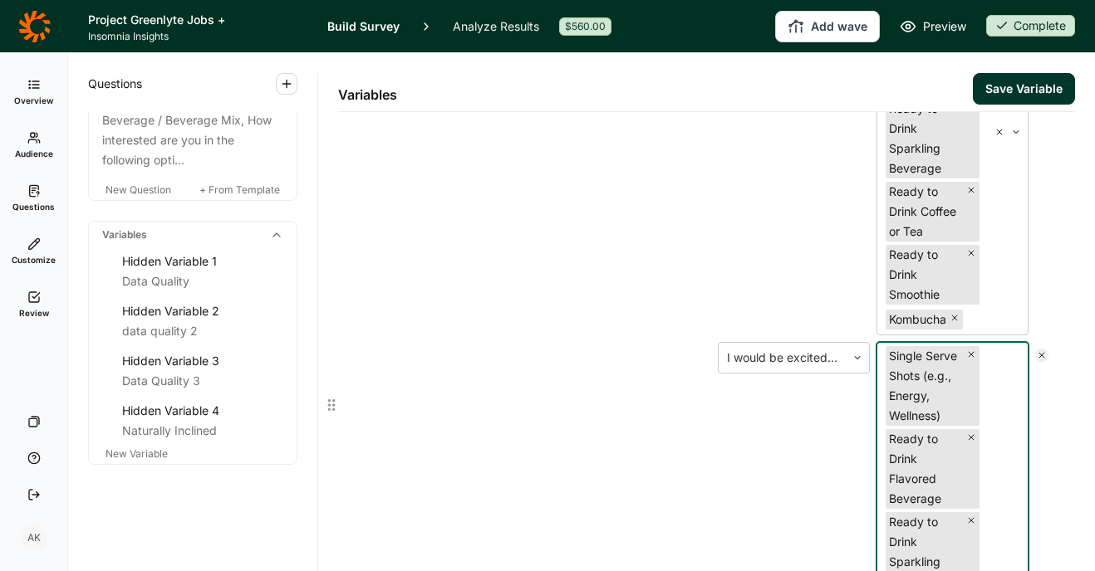
scroll to position [360, 0]
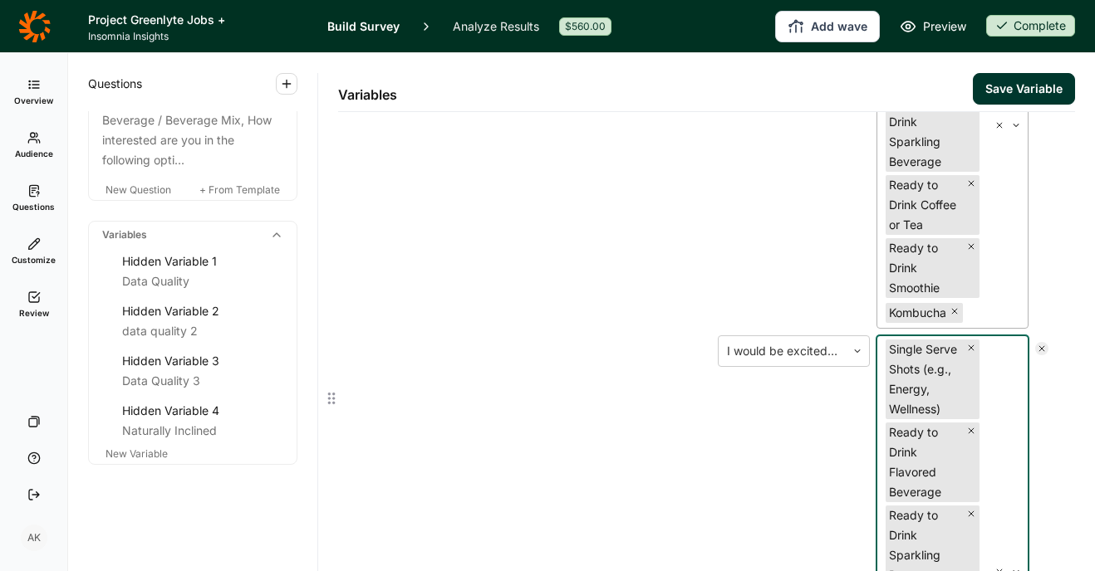
click at [987, 328] on div at bounding box center [1007, 125] width 40 height 405
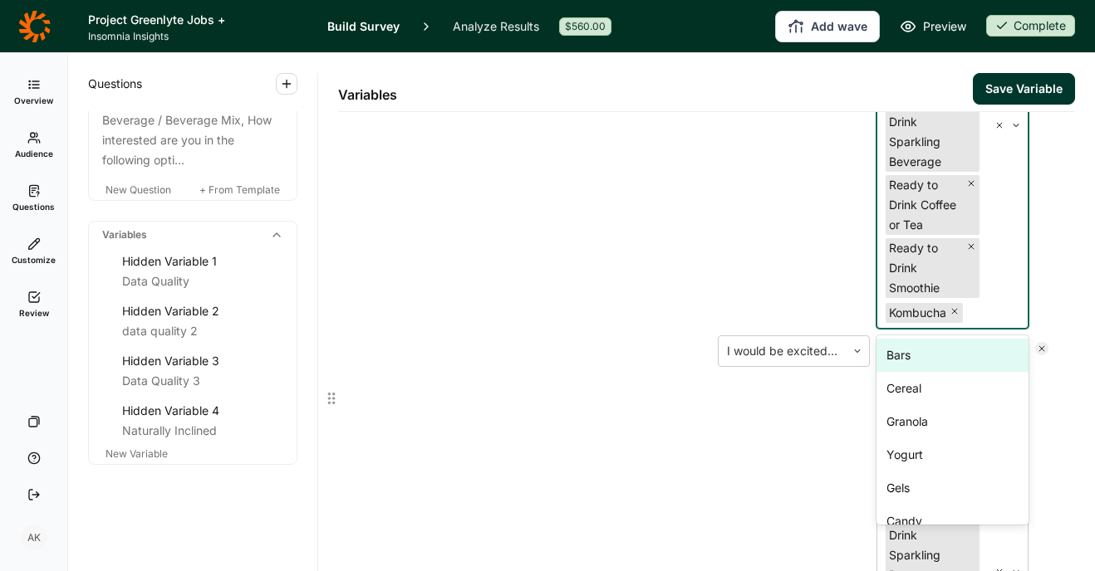
click at [987, 328] on div at bounding box center [1007, 125] width 40 height 405
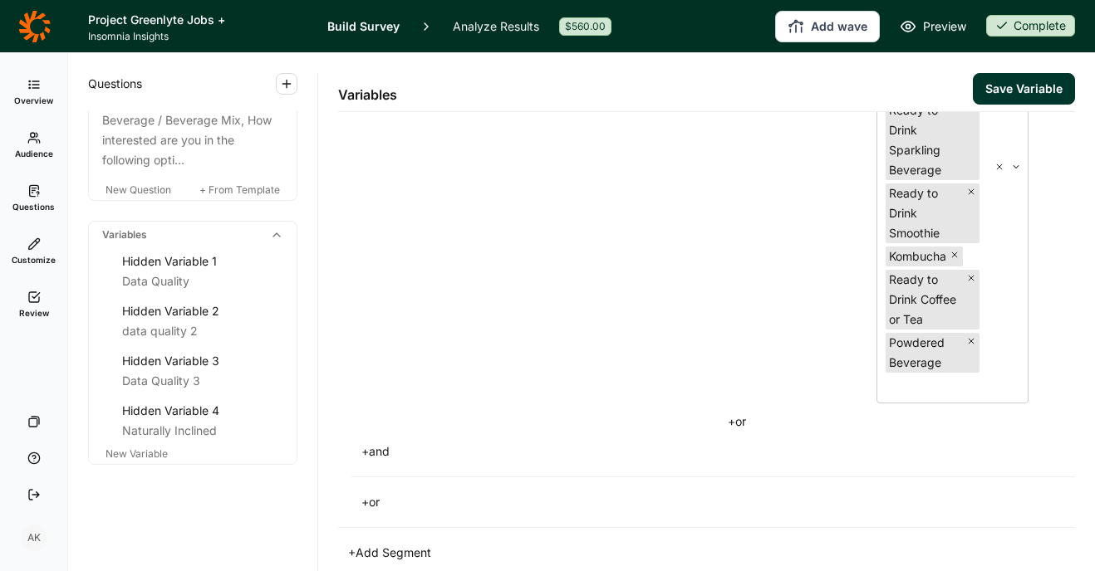
scroll to position [769, 0]
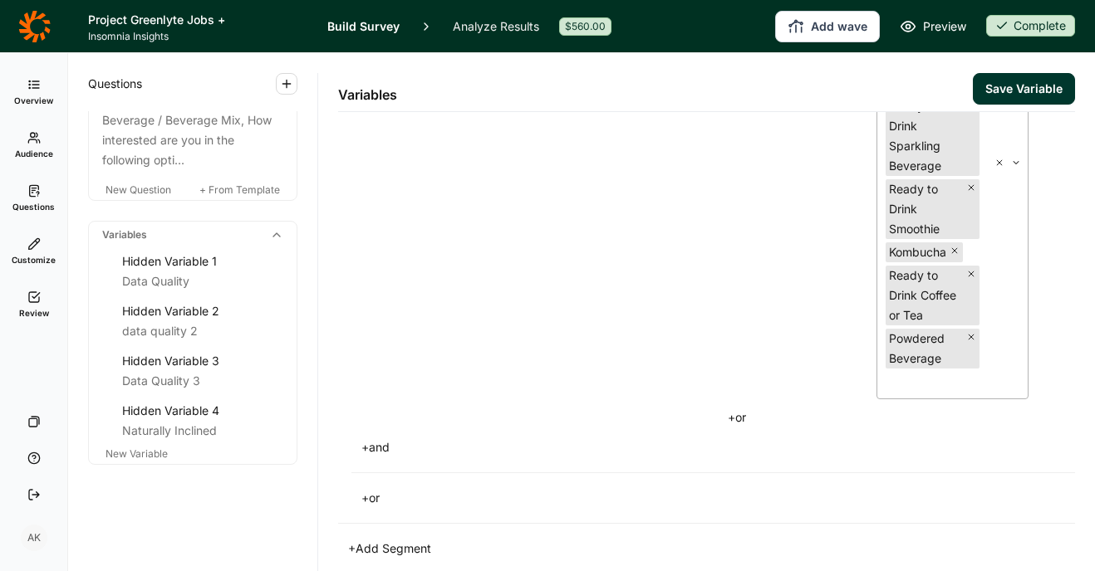
click at [966, 342] on icon "Remove Powdered Beverage" at bounding box center [971, 337] width 10 height 10
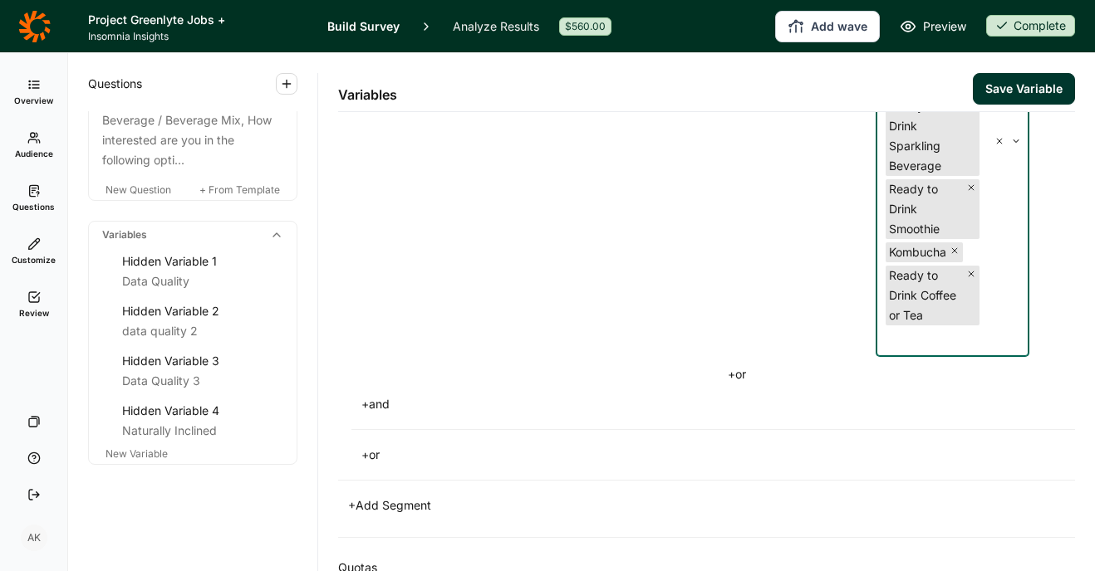
click at [742, 386] on button "+ or" at bounding box center [737, 374] width 38 height 23
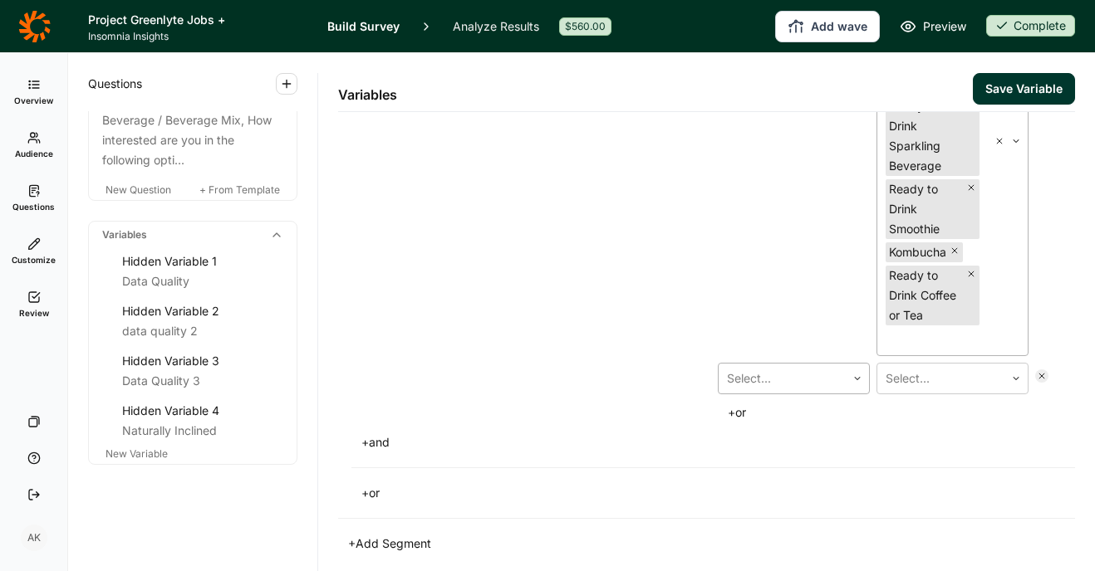
click at [762, 390] on div at bounding box center [782, 378] width 110 height 23
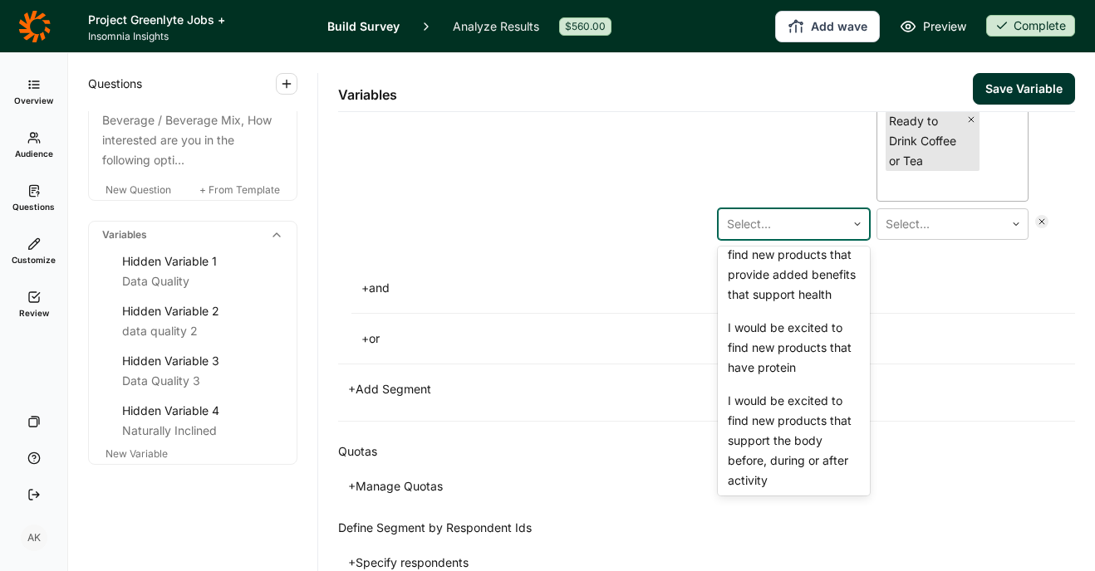
scroll to position [138, 0]
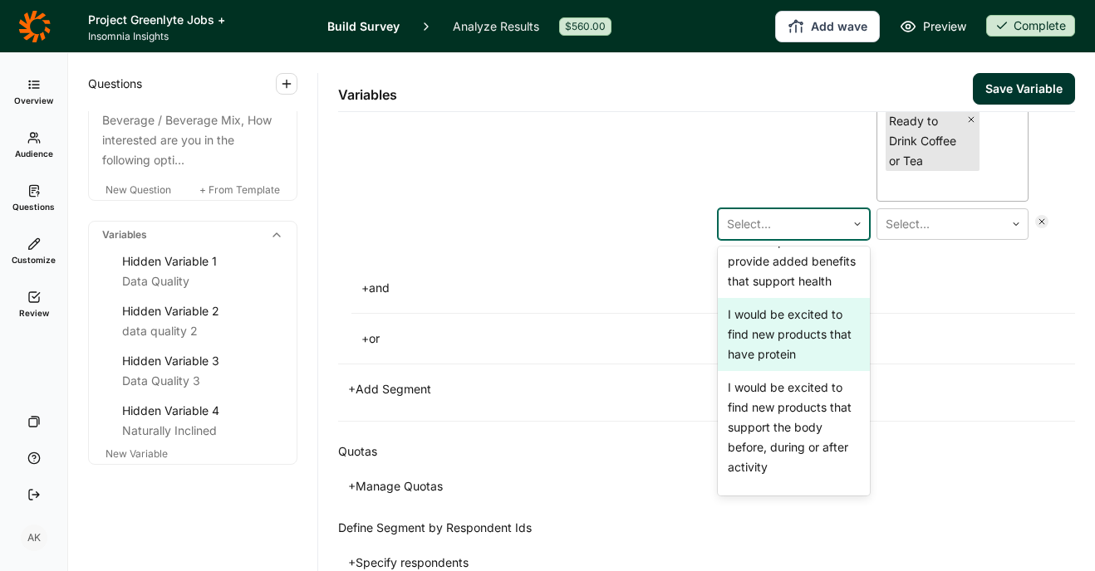
click at [777, 371] on div "I would be excited to find new products that have protein" at bounding box center [794, 334] width 152 height 73
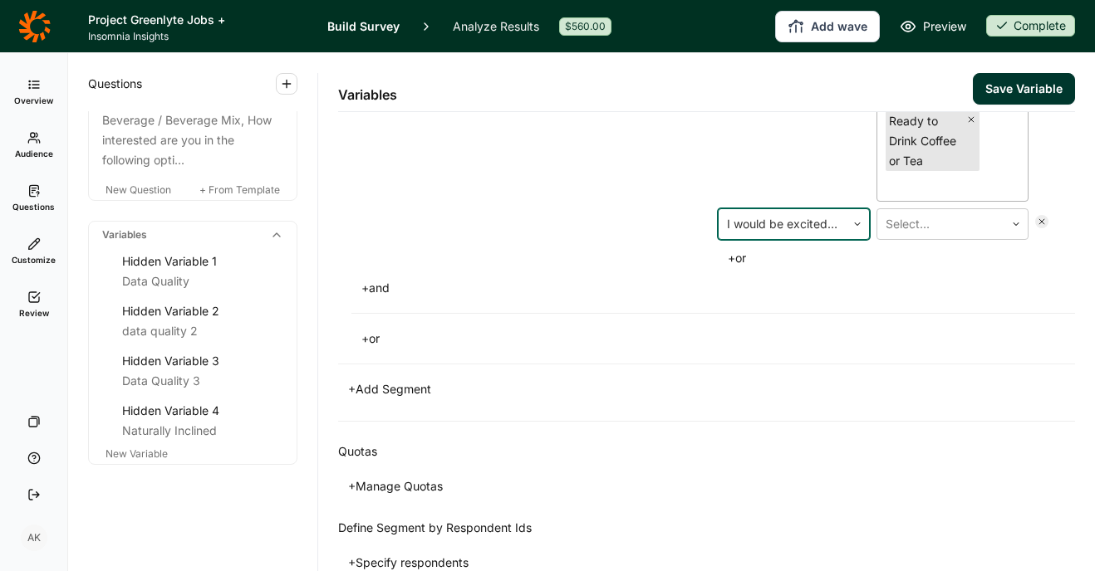
click at [927, 236] on div at bounding box center [940, 224] width 110 height 23
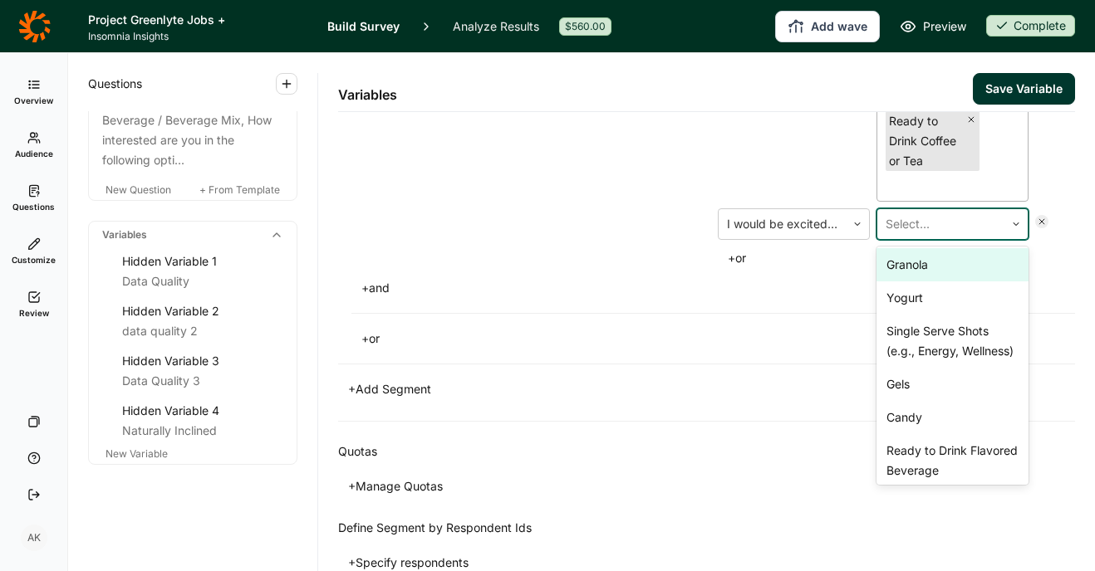
scroll to position [91, 0]
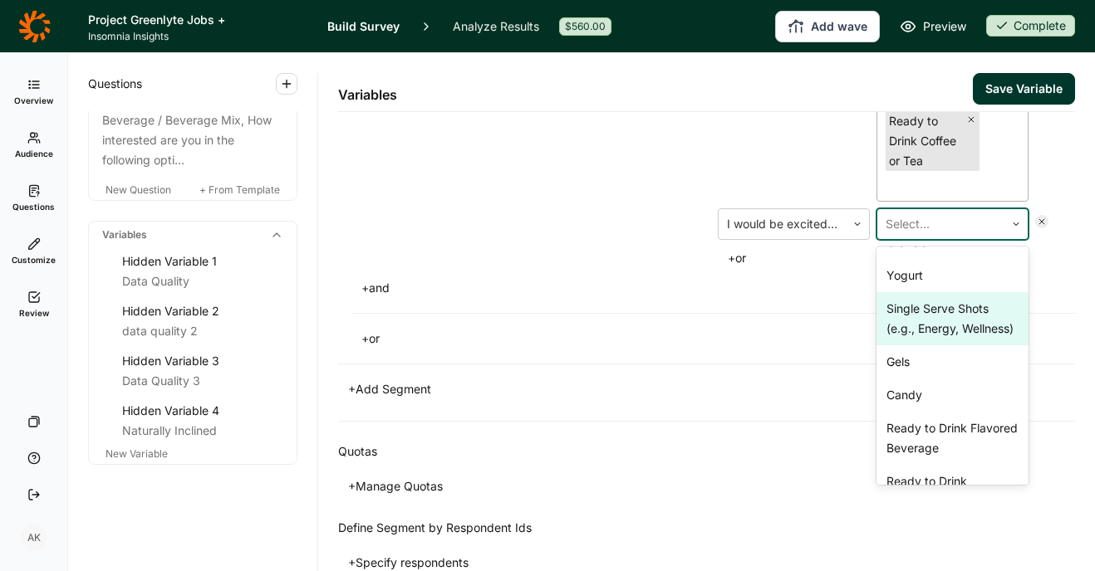
click at [920, 345] on div "Single Serve Shots (e.g., Energy, Wellness)" at bounding box center [952, 318] width 152 height 53
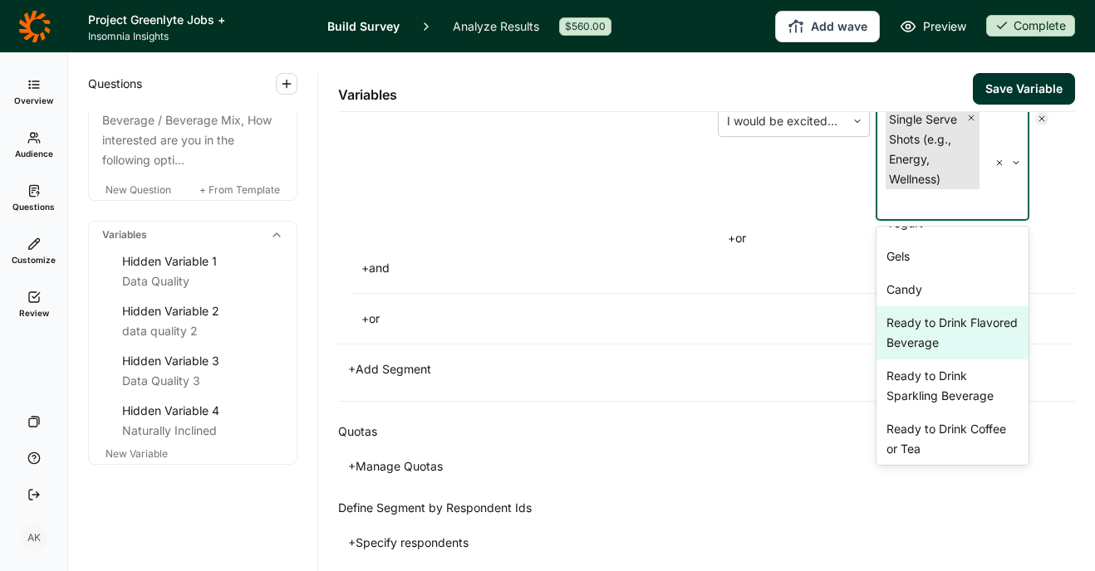
scroll to position [132, 0]
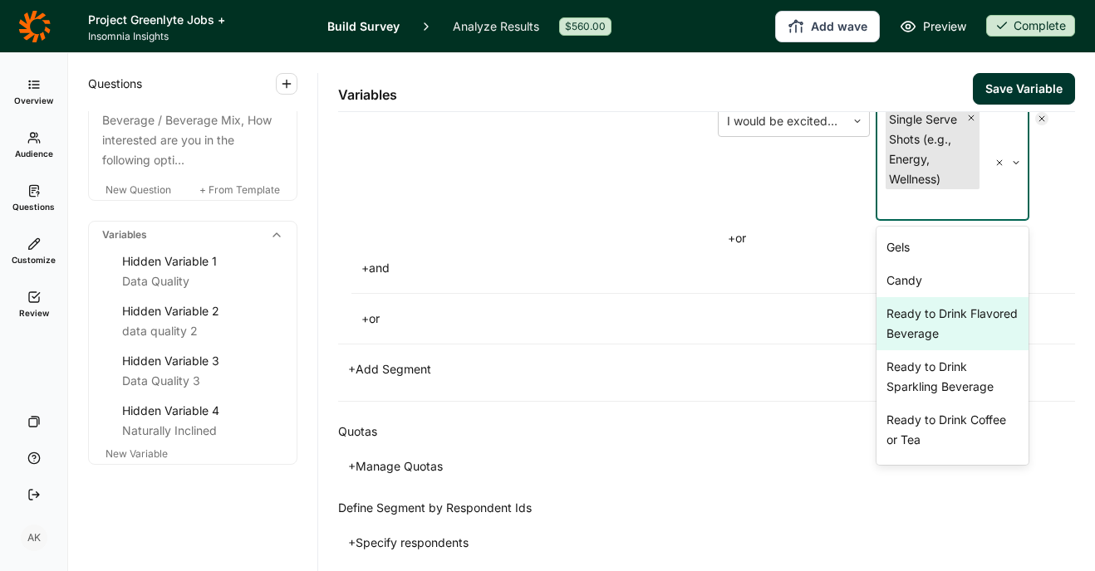
click at [915, 350] on div "Ready to Drink Flavored Beverage" at bounding box center [952, 323] width 152 height 53
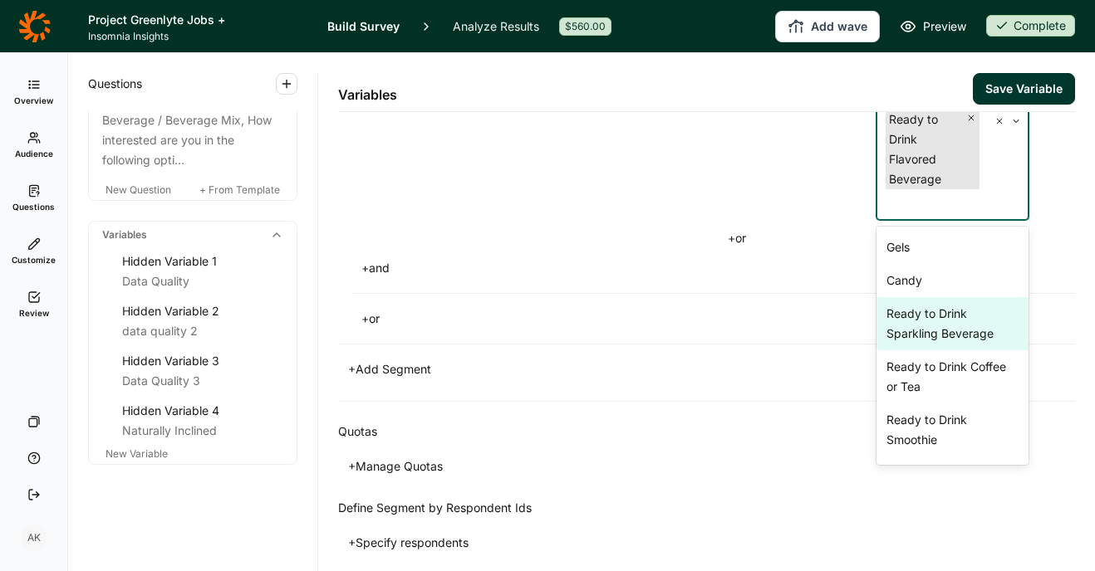
click at [923, 350] on div "Ready to Drink Sparkling Beverage" at bounding box center [952, 323] width 152 height 53
click at [918, 350] on div "Ready to Drink Coffee or Tea" at bounding box center [952, 323] width 152 height 53
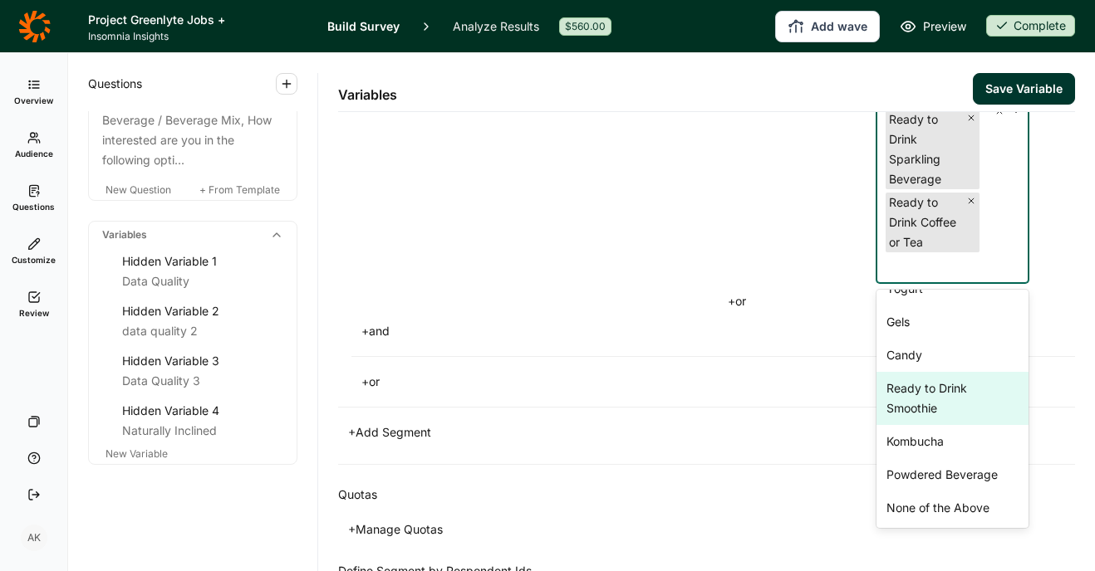
scroll to position [1276, 0]
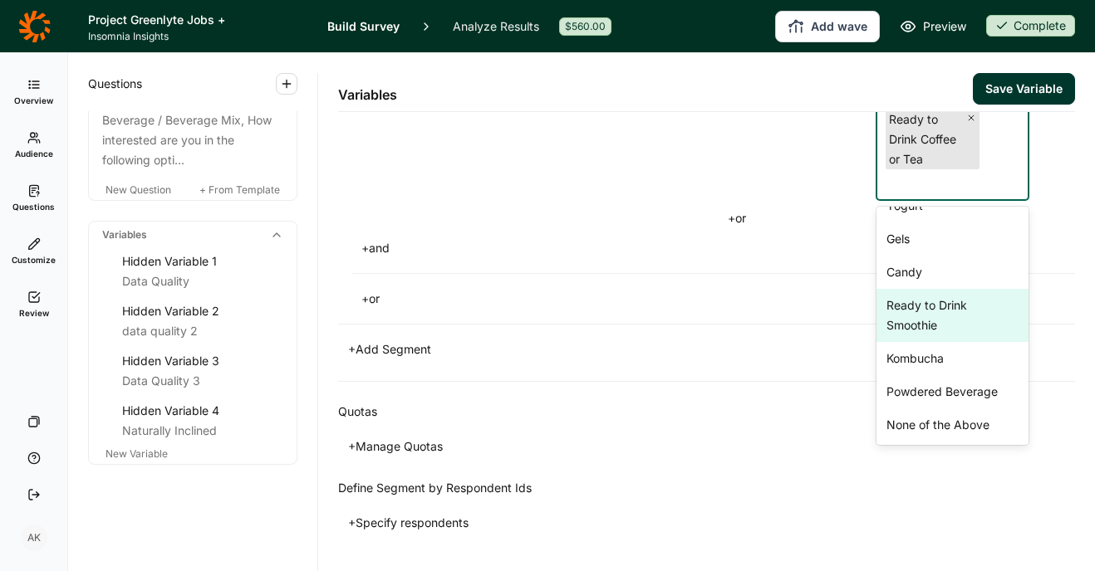
click at [914, 342] on div "Ready to Drink Smoothie" at bounding box center [952, 315] width 152 height 53
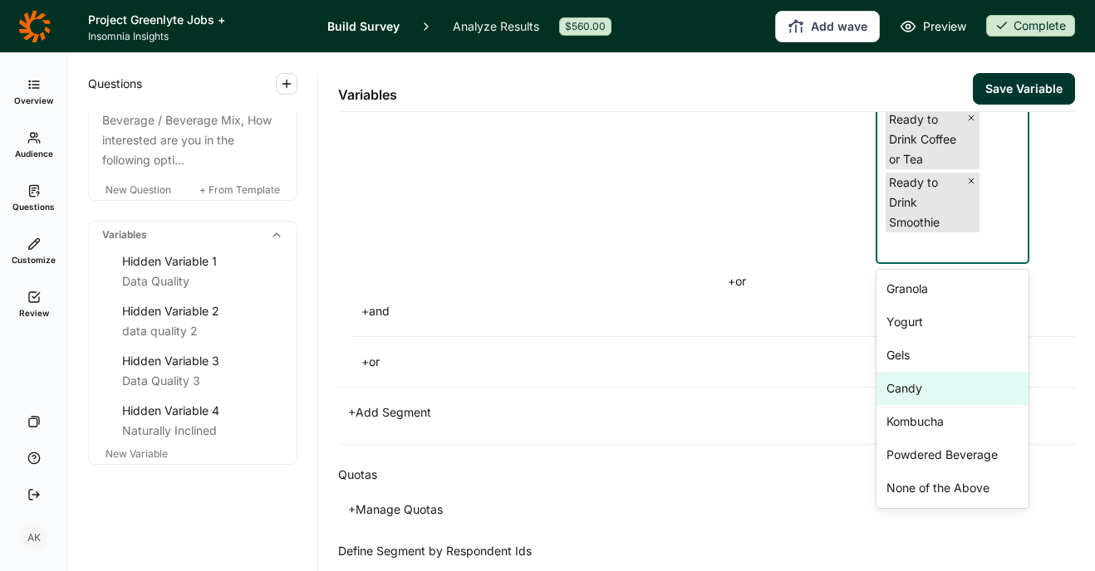
scroll to position [1339, 0]
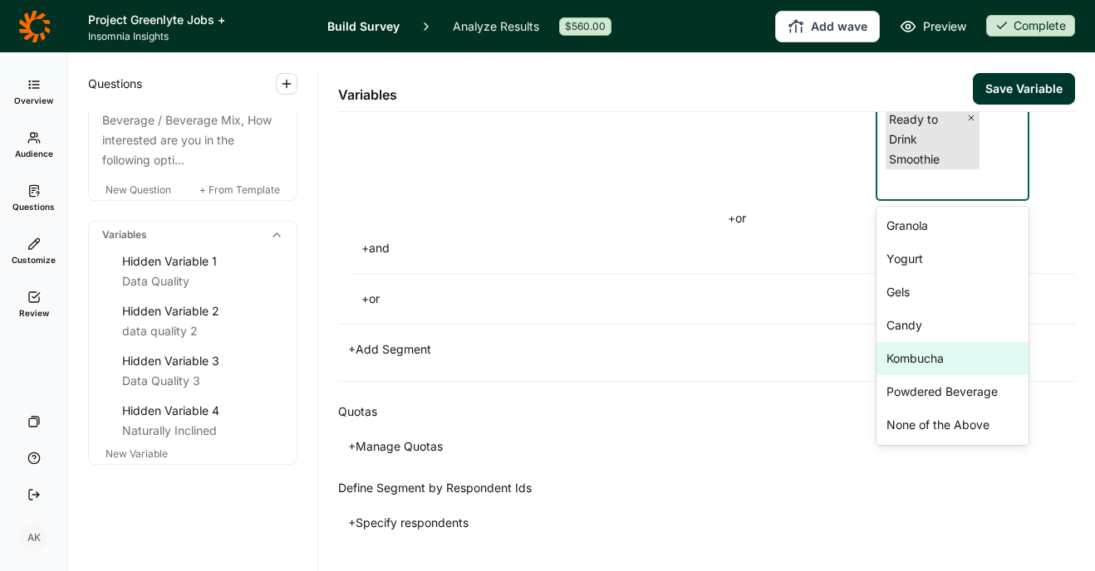
click at [915, 375] on div "Kombucha" at bounding box center [952, 358] width 152 height 33
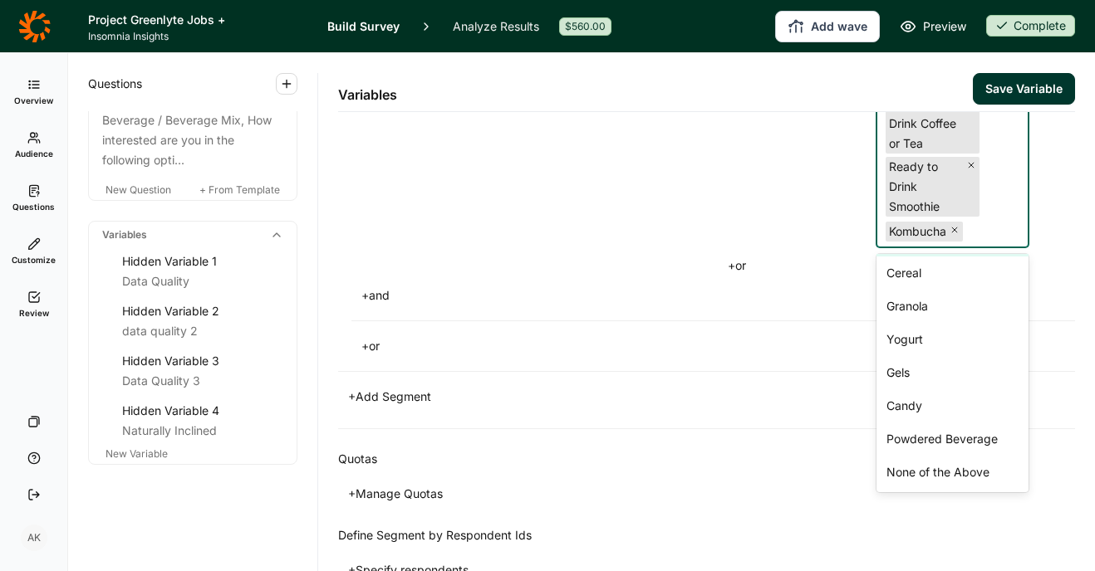
click at [952, 235] on icon "Remove Kombucha" at bounding box center [954, 230] width 10 height 10
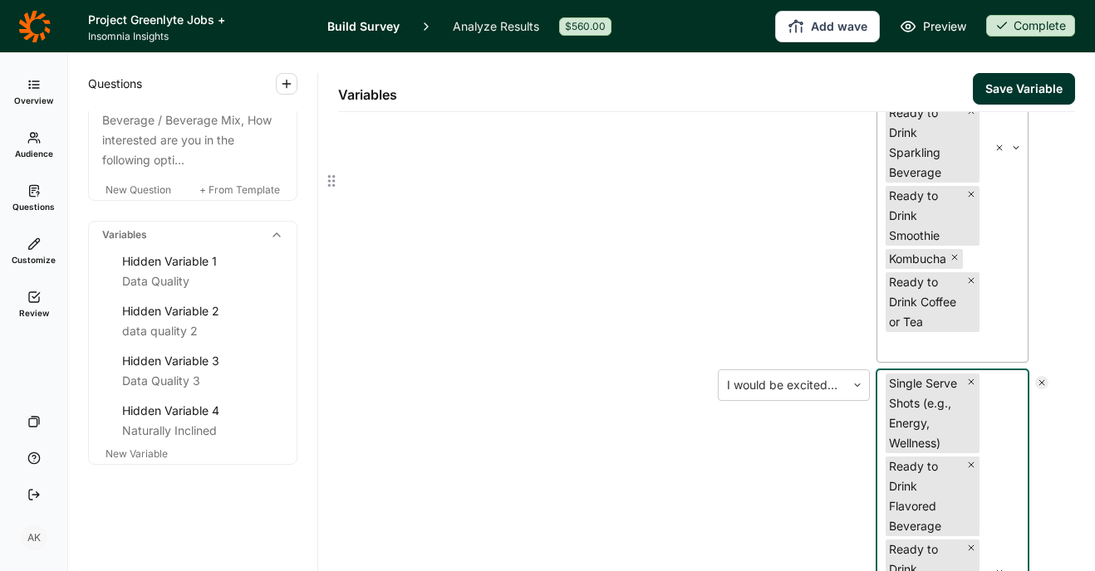
click at [952, 260] on use "Remove Kombucha" at bounding box center [954, 257] width 5 height 5
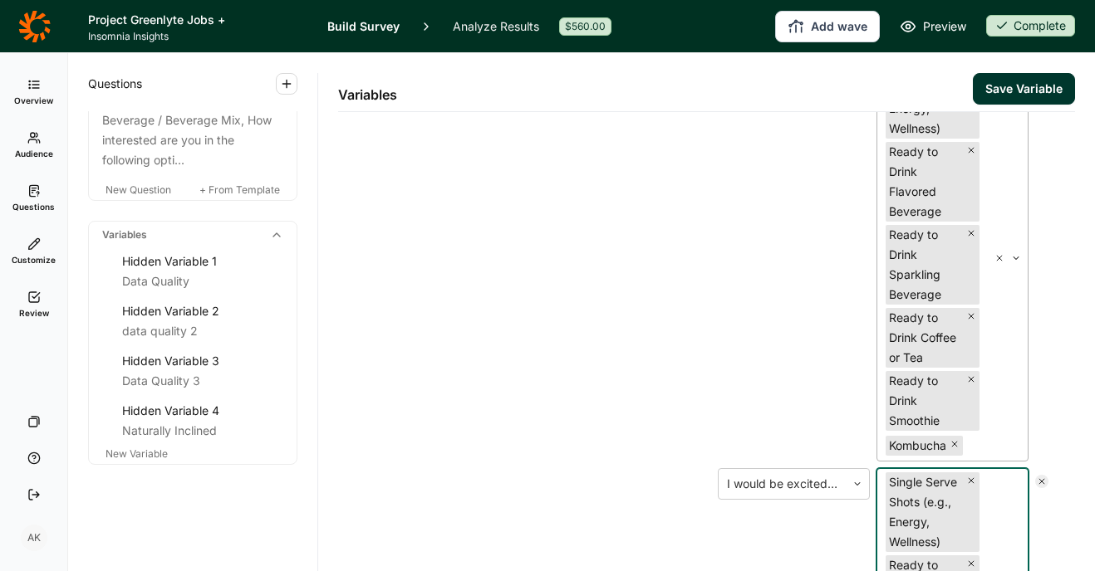
scroll to position [228, 0]
click at [951, 448] on icon "Remove Kombucha" at bounding box center [954, 444] width 10 height 10
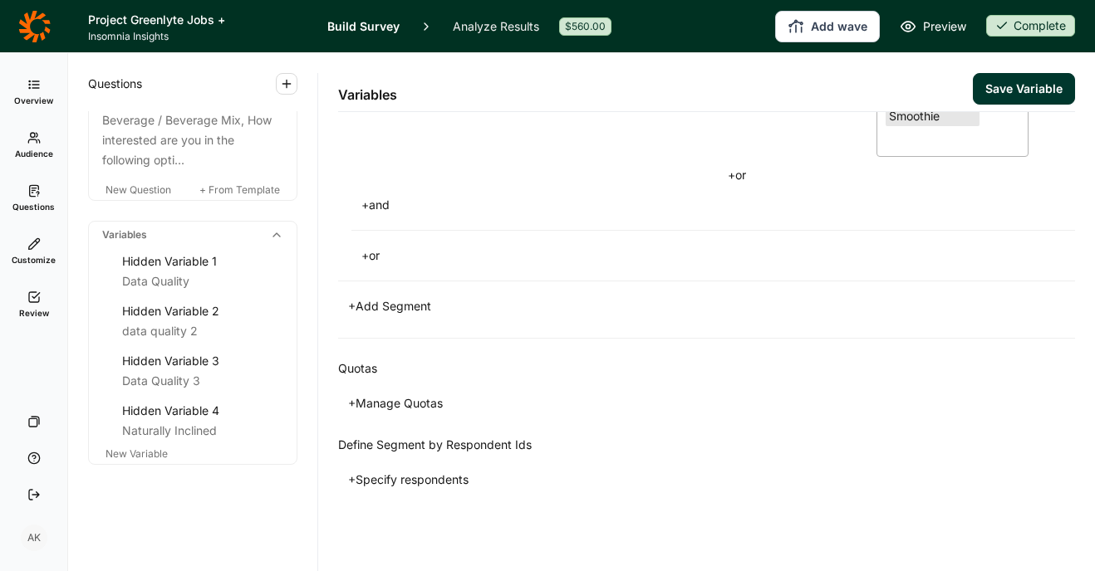
click at [741, 187] on button "+ or" at bounding box center [737, 175] width 38 height 23
click at [786, 153] on div at bounding box center [782, 141] width 110 height 23
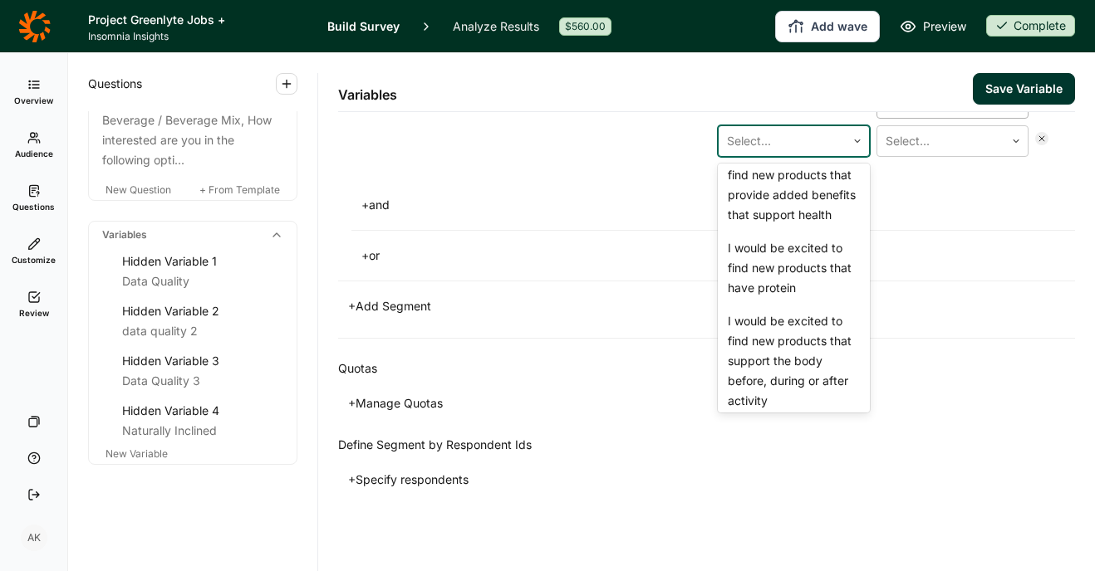
scroll to position [154, 0]
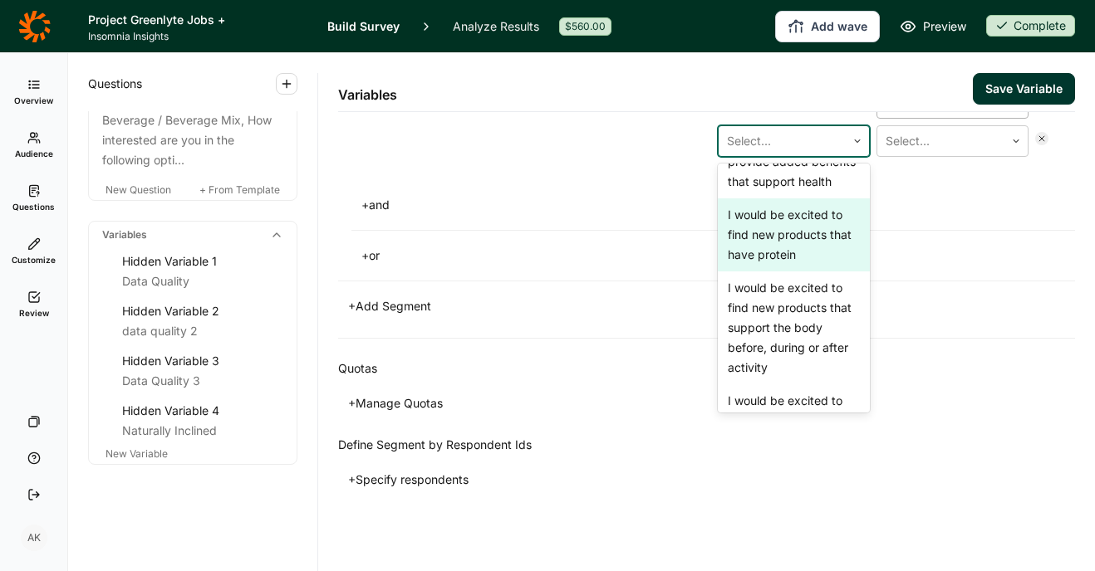
click at [794, 272] on div "I would be excited to find new products that have protein" at bounding box center [794, 234] width 152 height 73
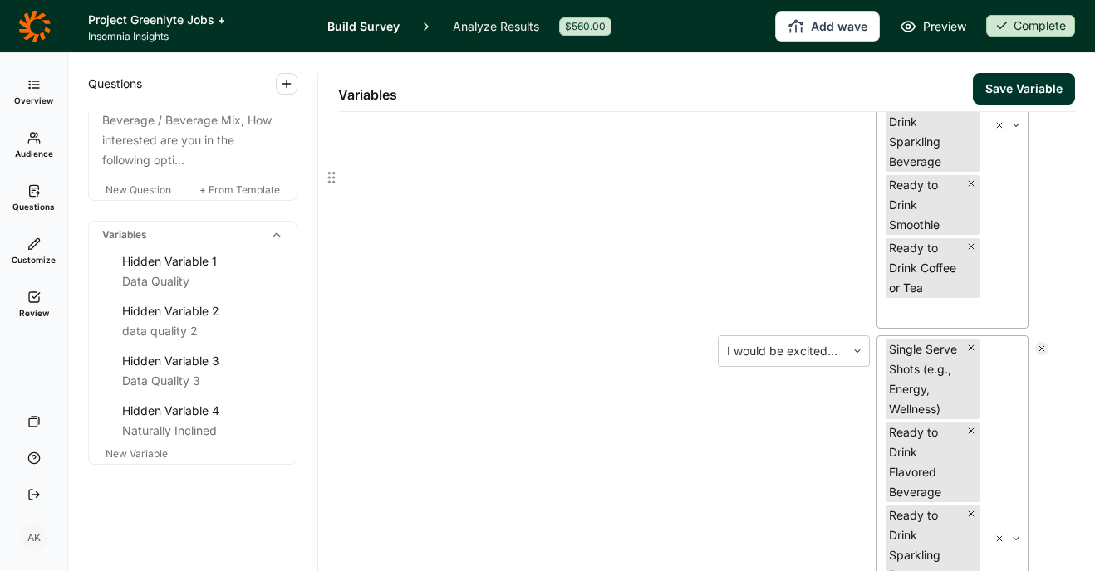
scroll to position [802, 0]
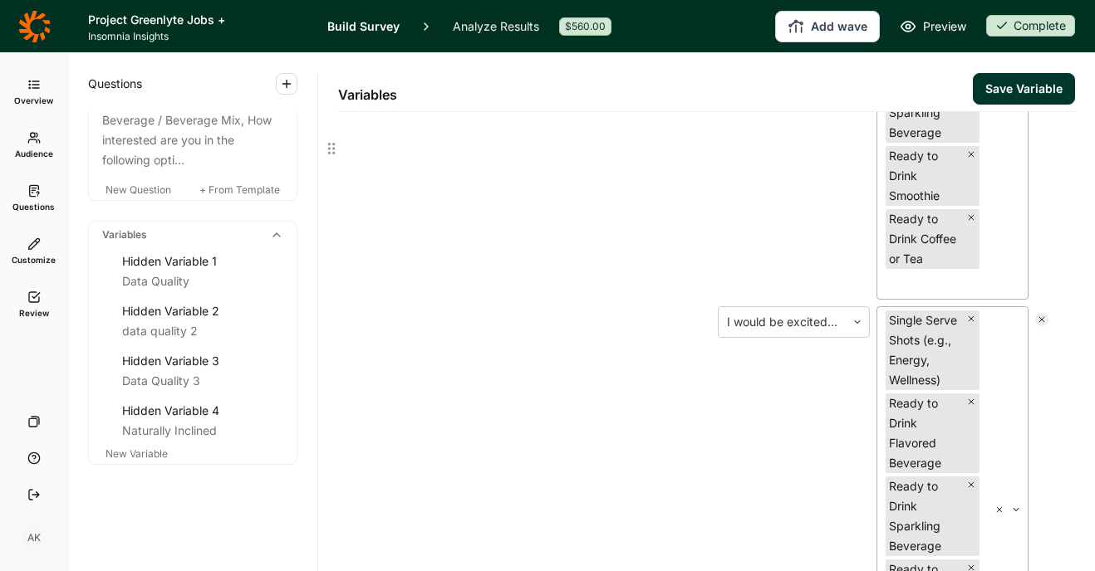
click at [786, 422] on div "I would be excited to find new products that have protein" at bounding box center [794, 509] width 152 height 407
click at [784, 334] on div at bounding box center [782, 322] width 110 height 23
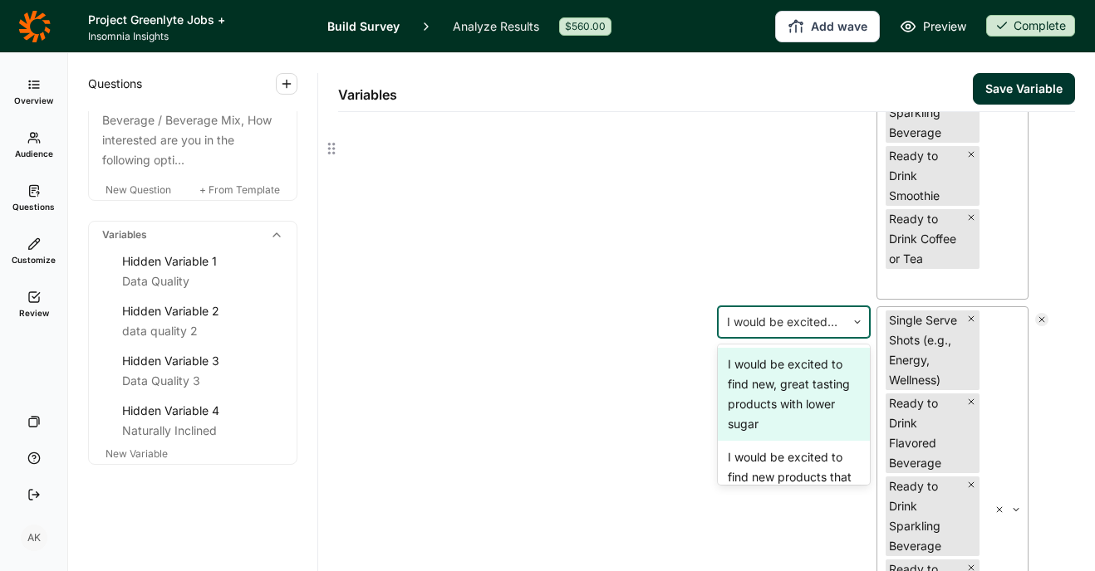
click at [779, 441] on div "I would be excited to find new, great tasting products with lower sugar" at bounding box center [794, 394] width 152 height 93
click at [779, 443] on div "I would be excited to find new, great tasting products with lower sugar, 1 of 8…" at bounding box center [794, 509] width 152 height 407
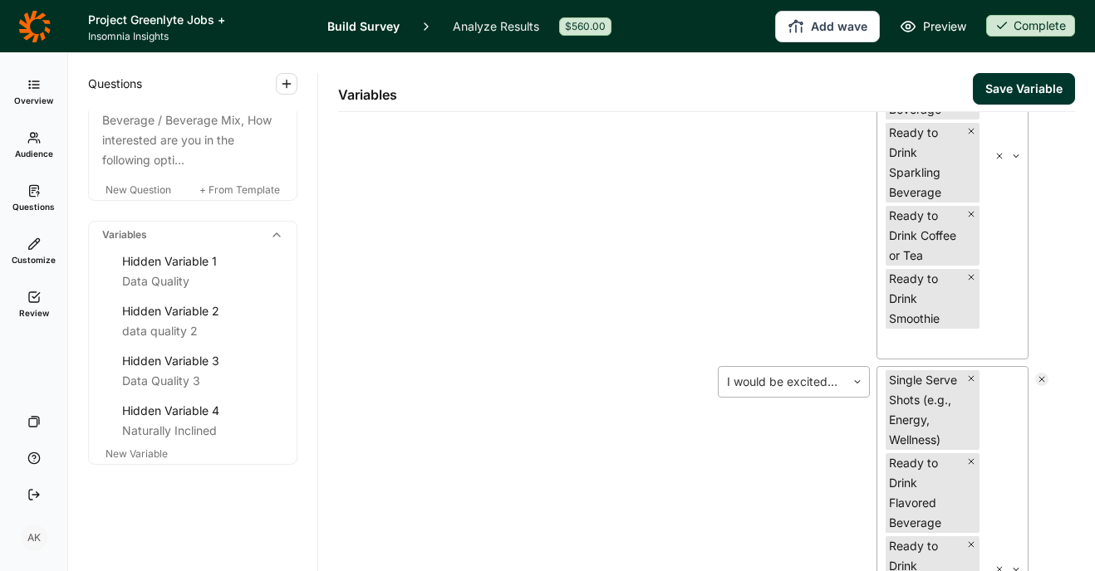
click at [798, 394] on div at bounding box center [782, 381] width 110 height 23
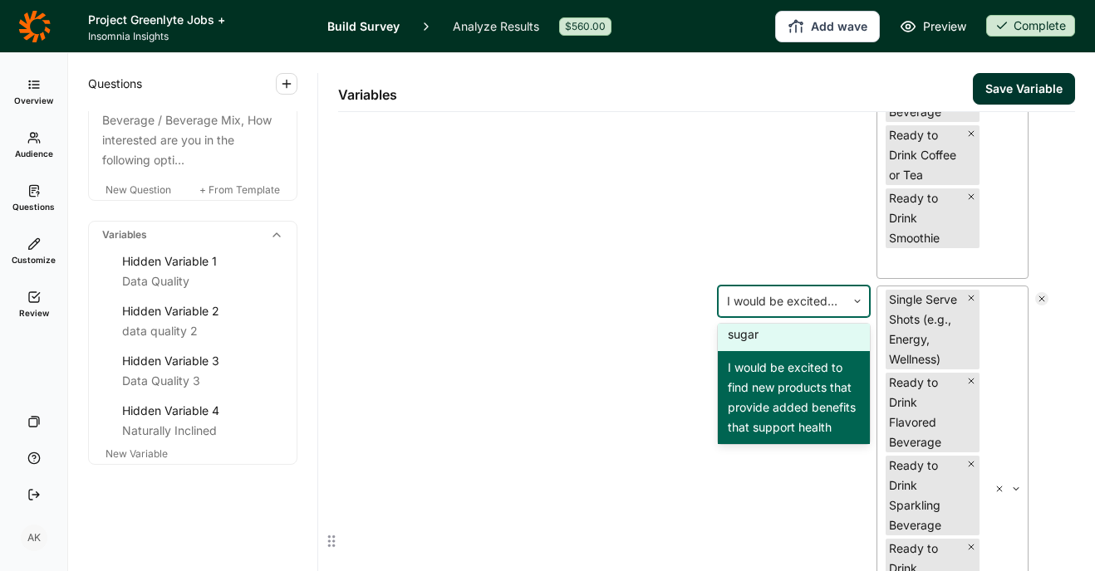
scroll to position [97, 0]
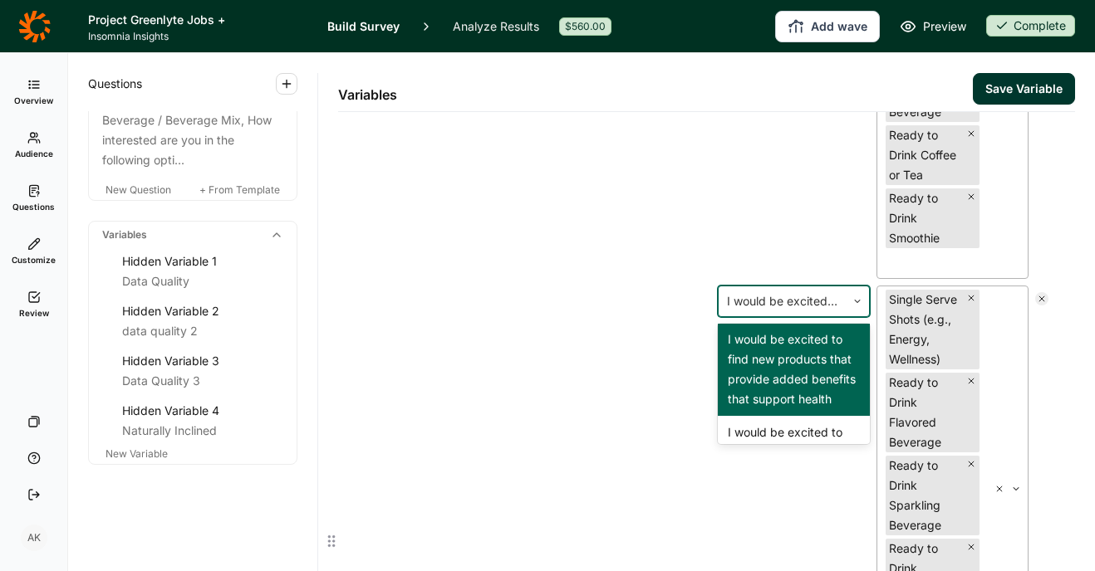
click at [781, 416] on div "I would be excited to find new products that provide added benefits that suppor…" at bounding box center [794, 369] width 152 height 93
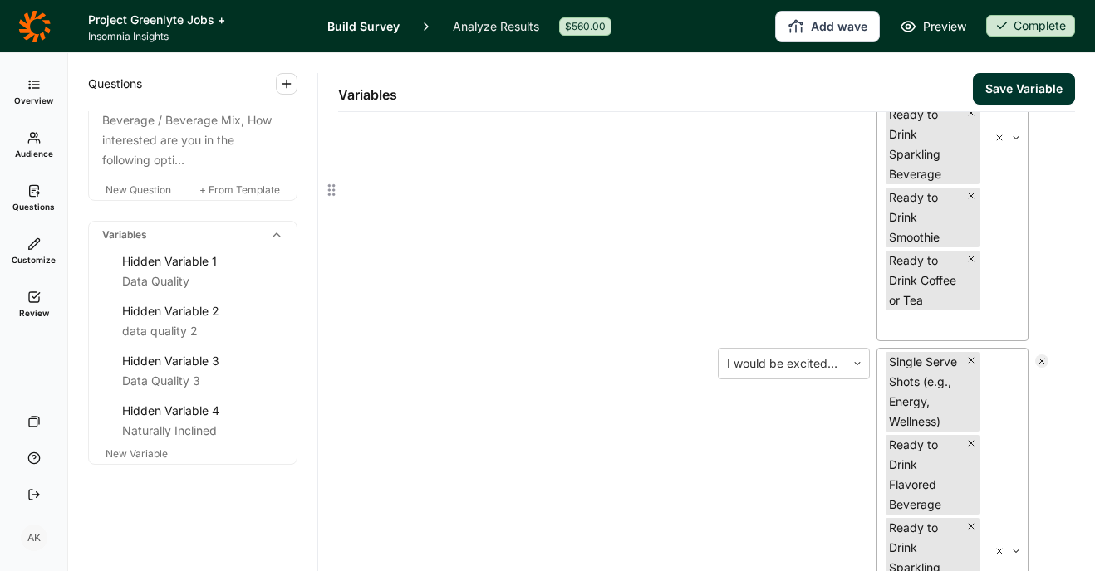
click at [781, 379] on div "I would be excited to find new, great tasting products with lower sugar" at bounding box center [781, 364] width 127 height 30
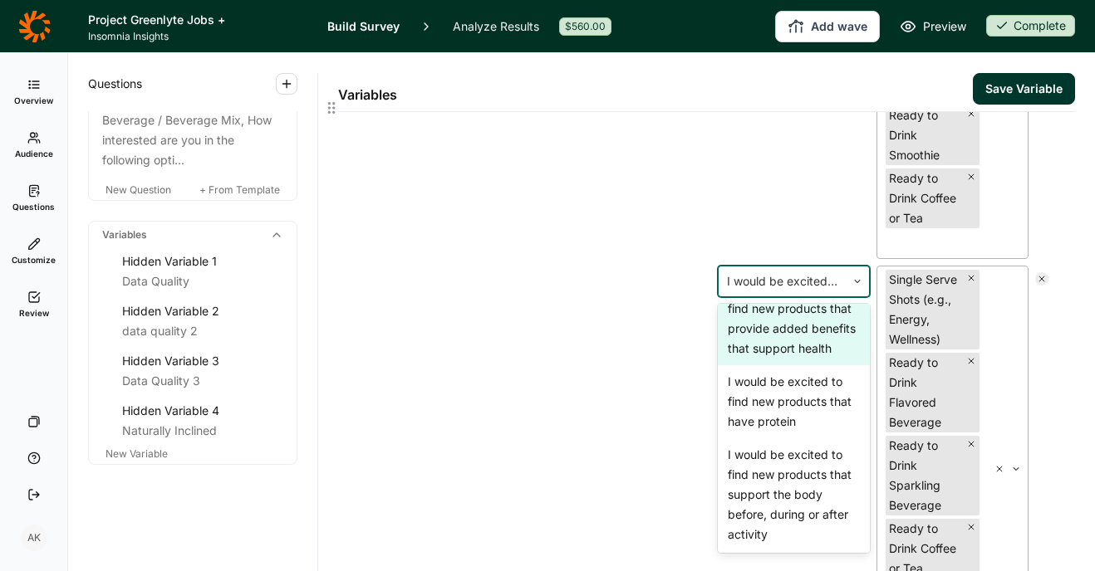
scroll to position [132, 0]
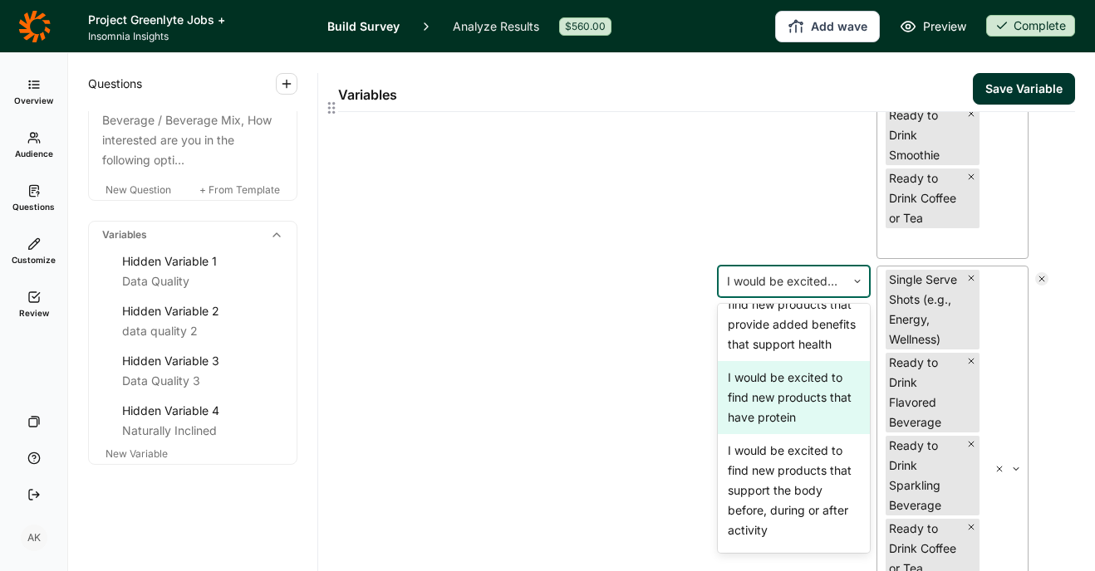
click at [789, 434] on div "I would be excited to find new products that have protein" at bounding box center [794, 397] width 152 height 73
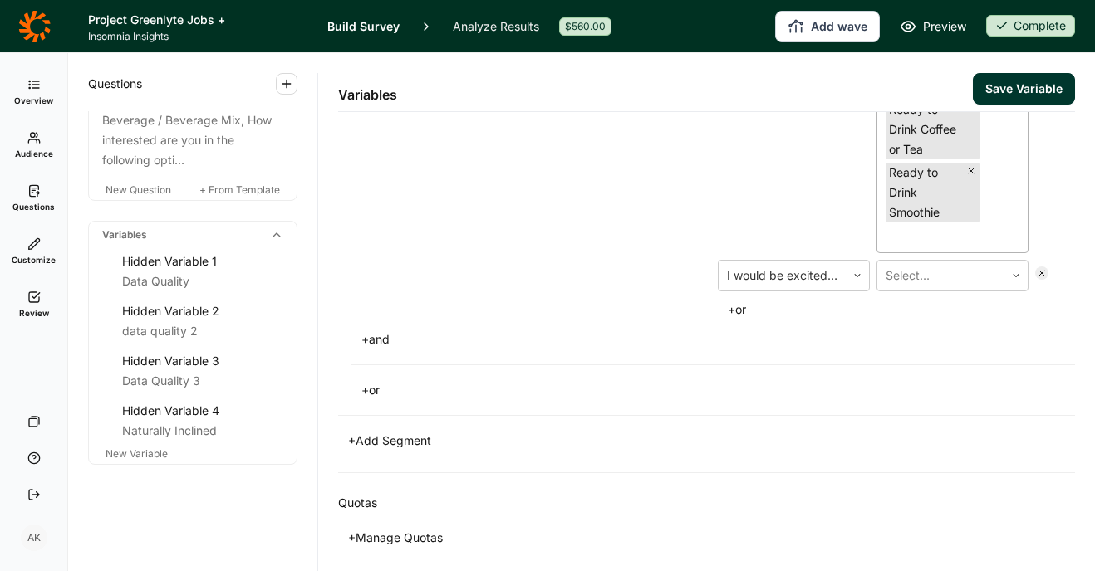
scroll to position [1273, 0]
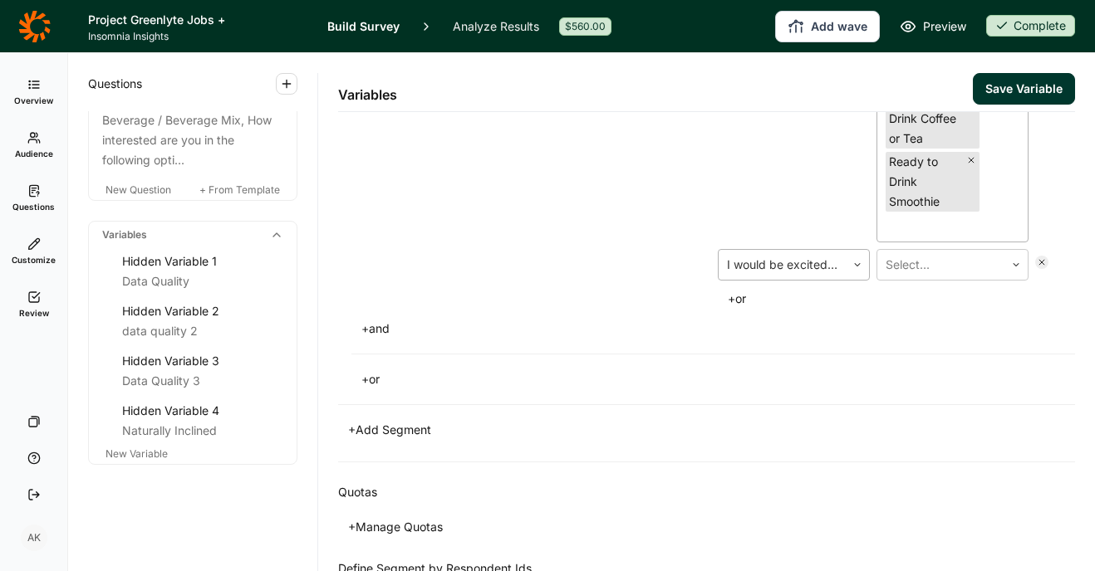
click at [800, 277] on div at bounding box center [782, 264] width 110 height 23
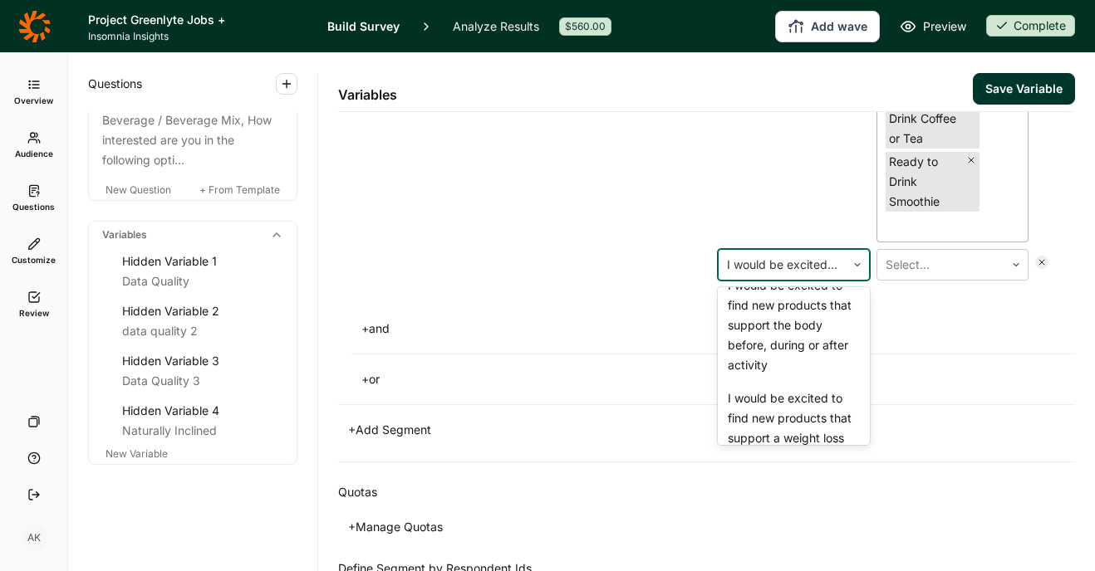
scroll to position [296, 0]
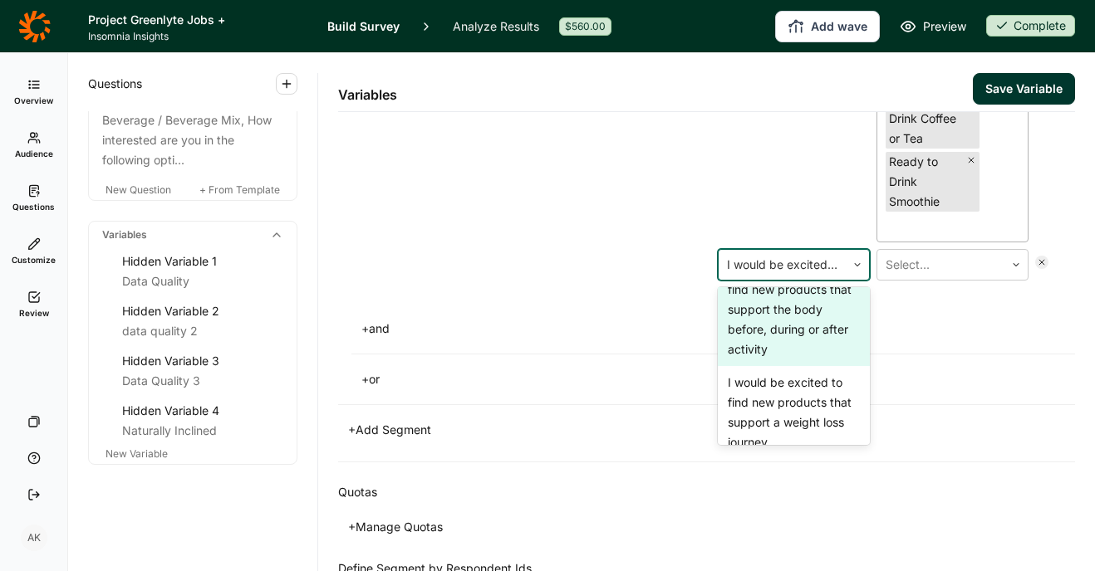
click at [787, 366] on div "I would be excited to find new products that support the body before, during or…" at bounding box center [794, 309] width 152 height 113
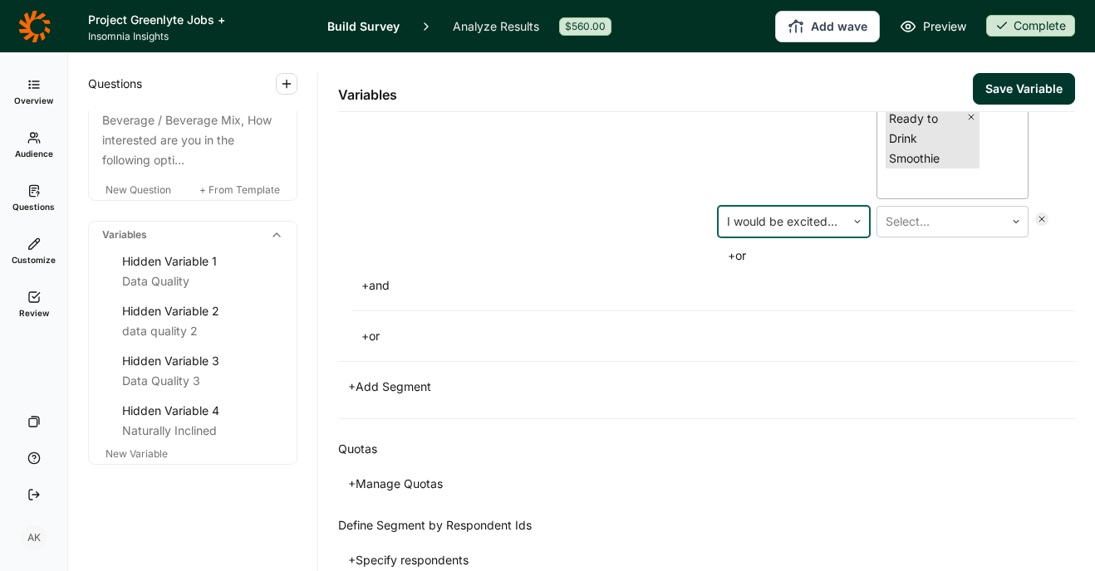
scroll to position [1346, 0]
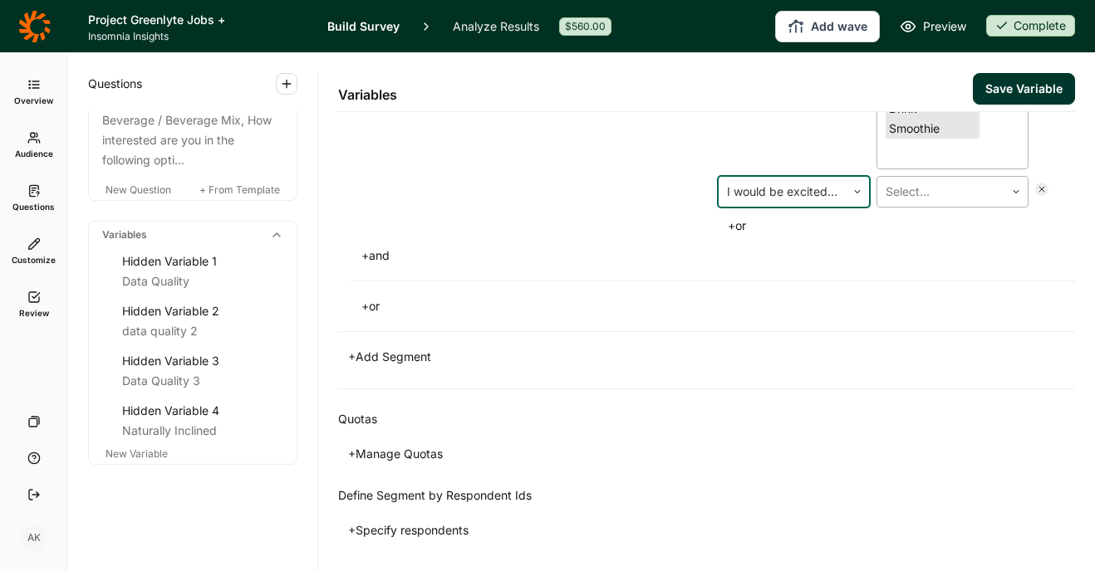
click at [947, 203] on div at bounding box center [940, 191] width 110 height 23
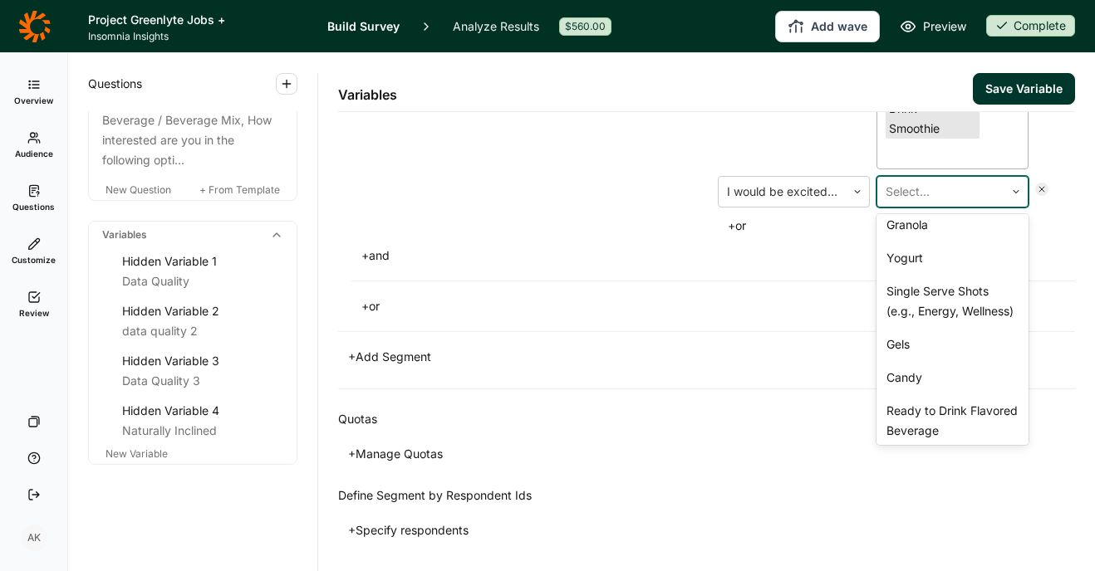
scroll to position [96, 0]
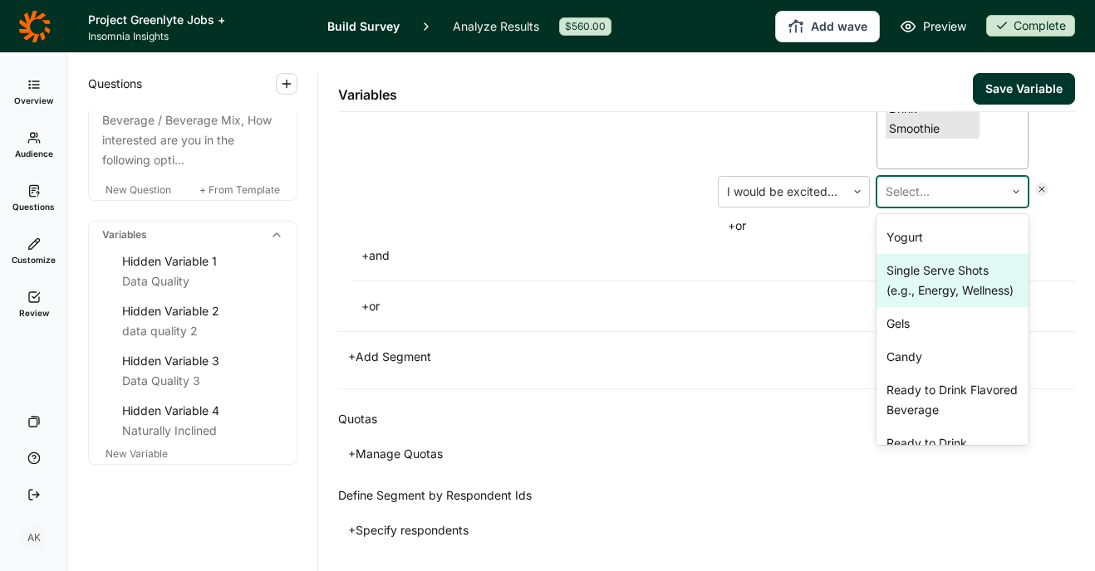
click at [948, 307] on div "Single Serve Shots (e.g., Energy, Wellness)" at bounding box center [952, 280] width 152 height 53
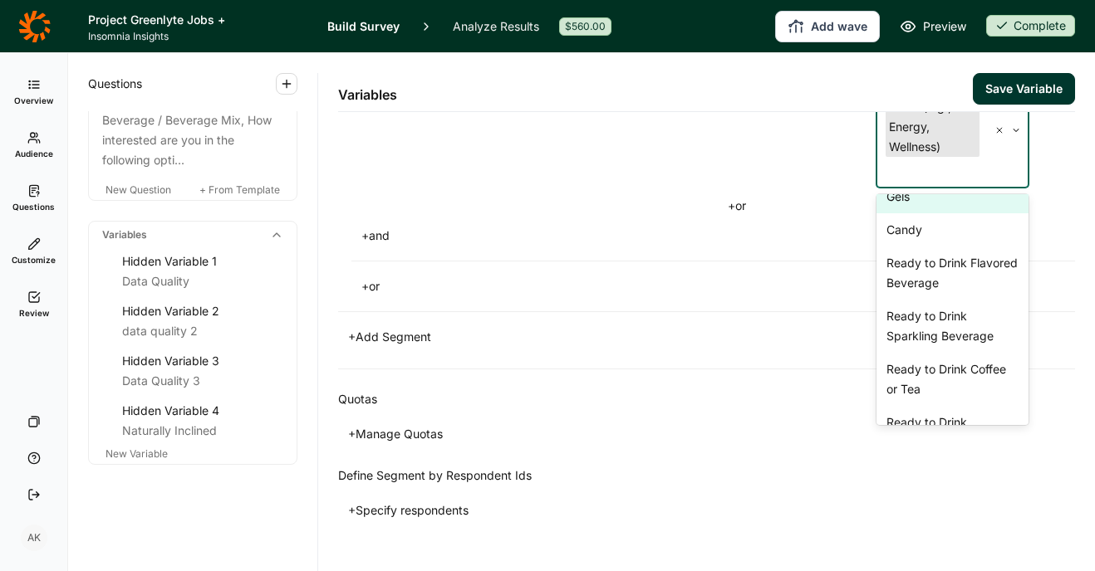
scroll to position [173, 0]
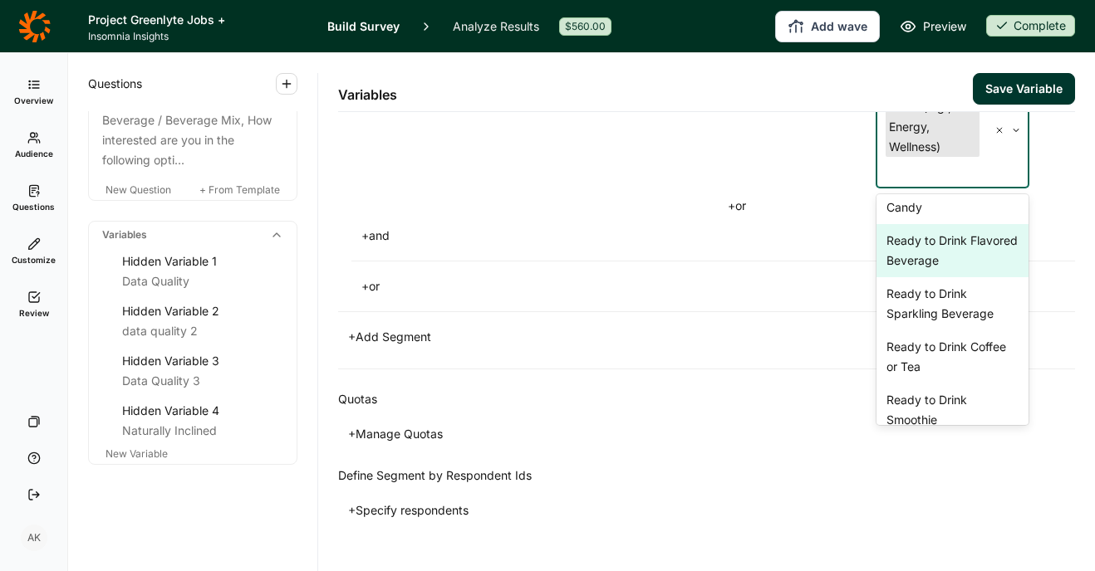
click at [948, 277] on div "Ready to Drink Flavored Beverage" at bounding box center [952, 250] width 152 height 53
click at [951, 277] on div "Ready to Drink Sparkling Beverage" at bounding box center [952, 250] width 152 height 53
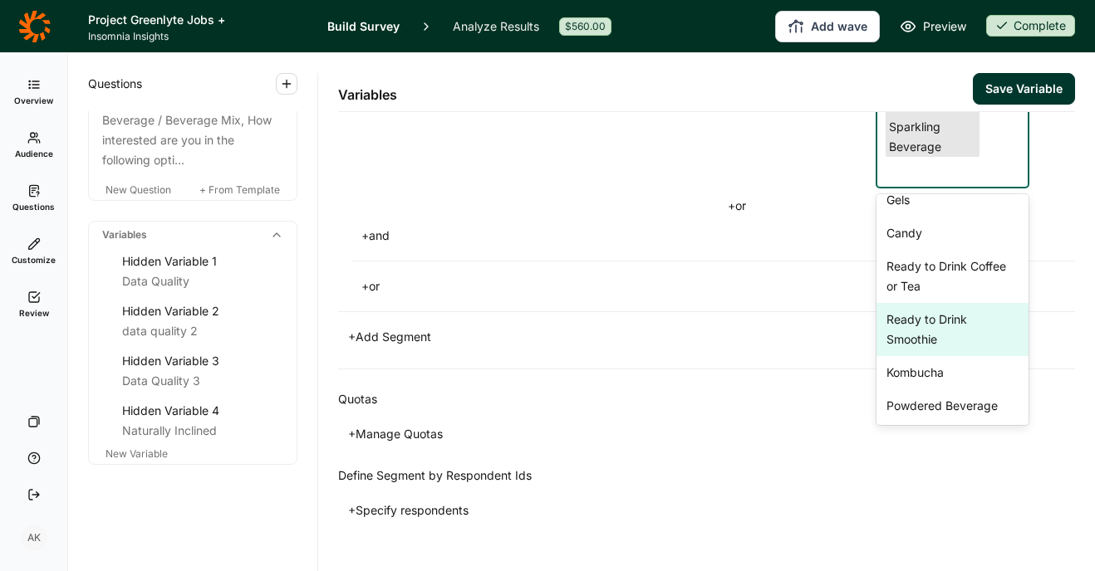
click at [928, 356] on div "Ready to Drink Smoothie" at bounding box center [952, 329] width 152 height 53
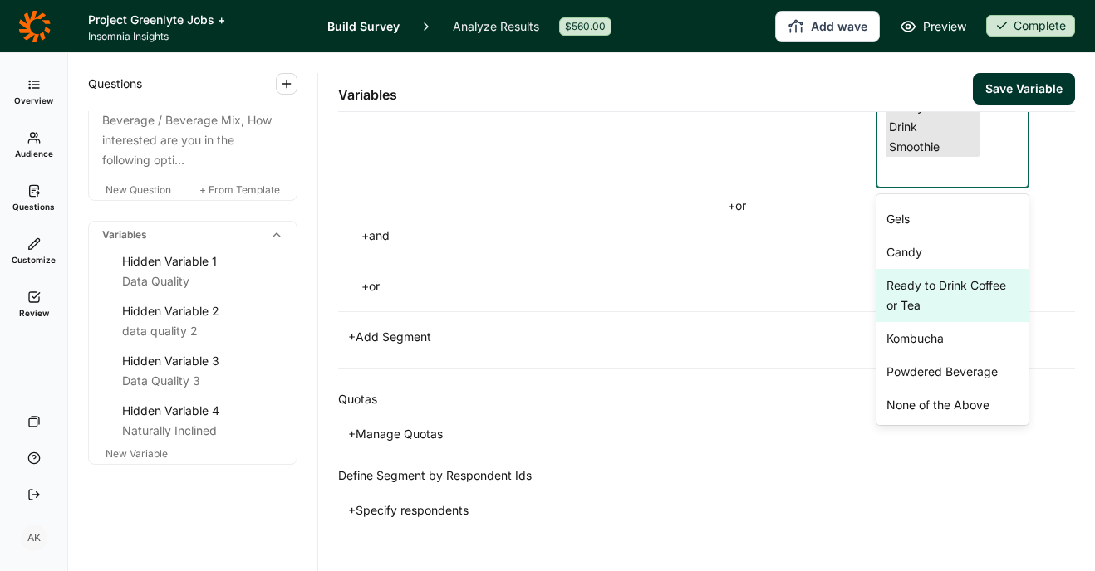
click at [931, 322] on div "Ready to Drink Coffee or Tea" at bounding box center [952, 295] width 152 height 53
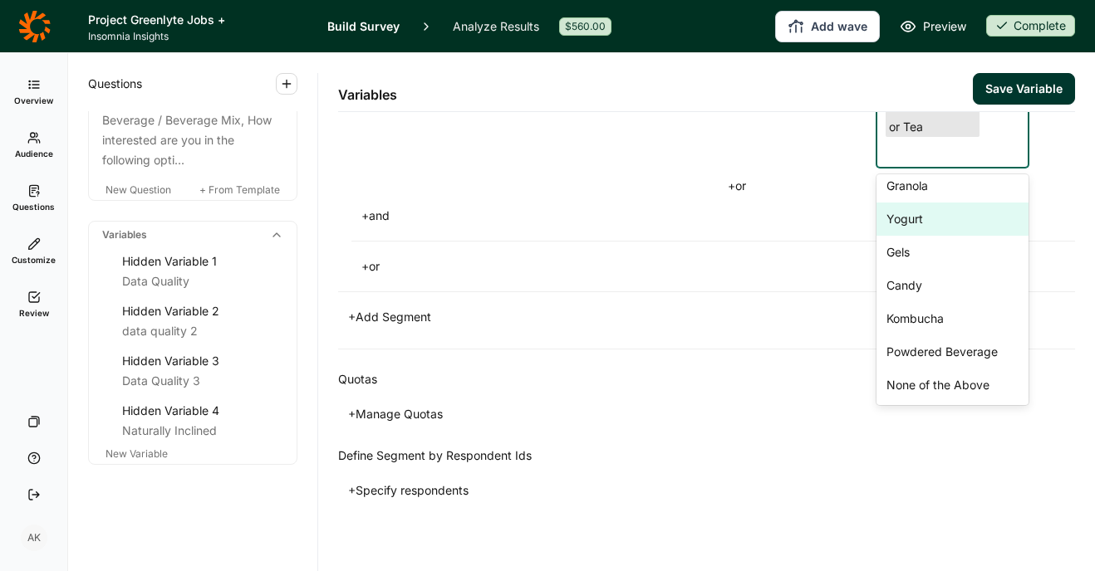
click at [1036, 228] on div "+ and" at bounding box center [712, 215] width 723 height 23
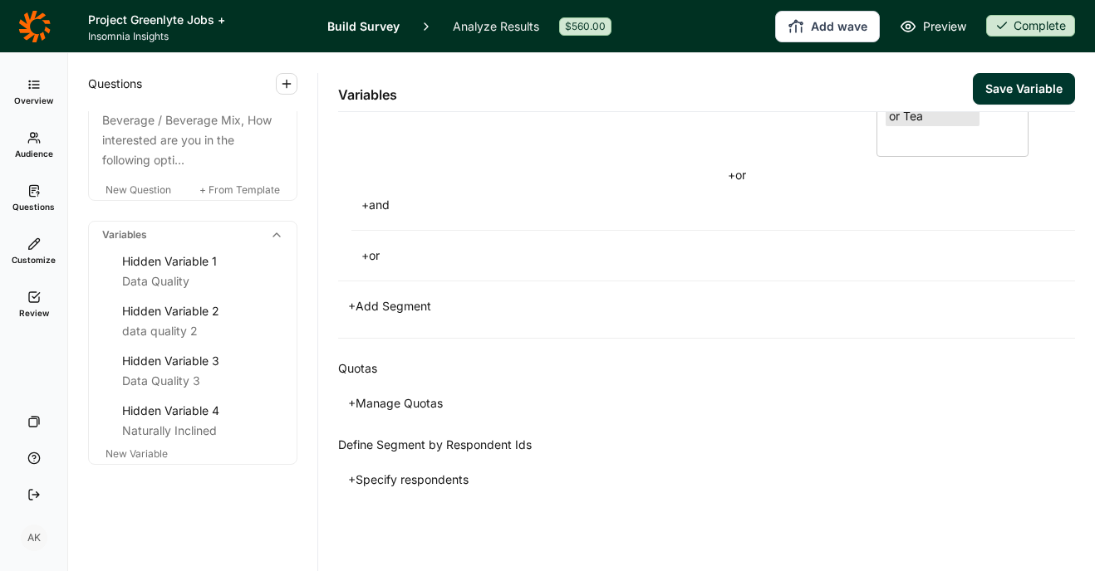
scroll to position [1836, 0]
click at [734, 187] on button "+ or" at bounding box center [737, 175] width 38 height 23
click at [799, 153] on div at bounding box center [782, 141] width 110 height 23
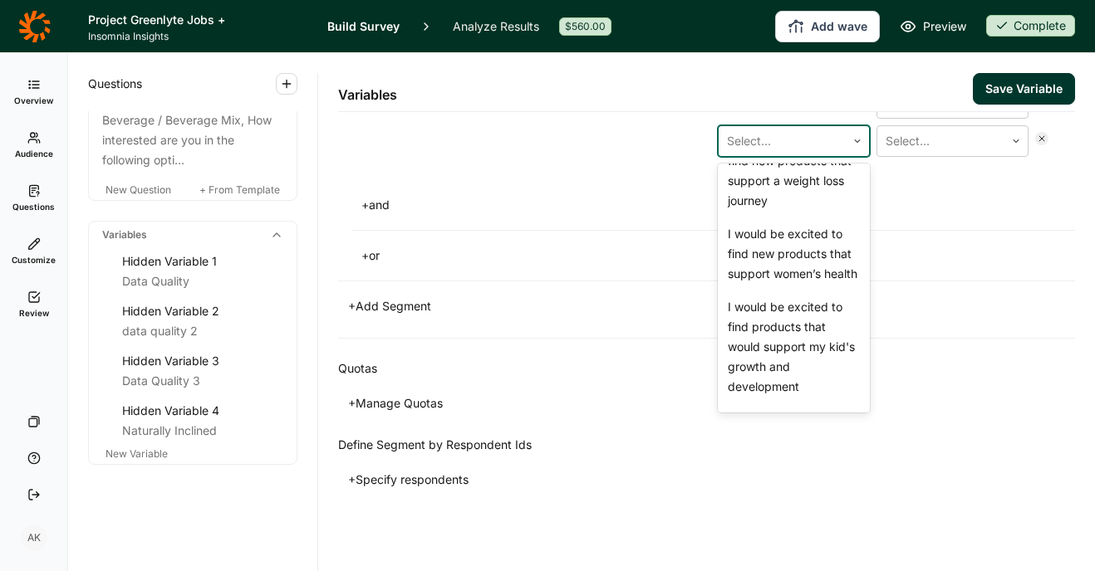
scroll to position [416, 0]
click at [780, 216] on div "I would be excited to find new products that support a weight loss journey" at bounding box center [794, 169] width 152 height 93
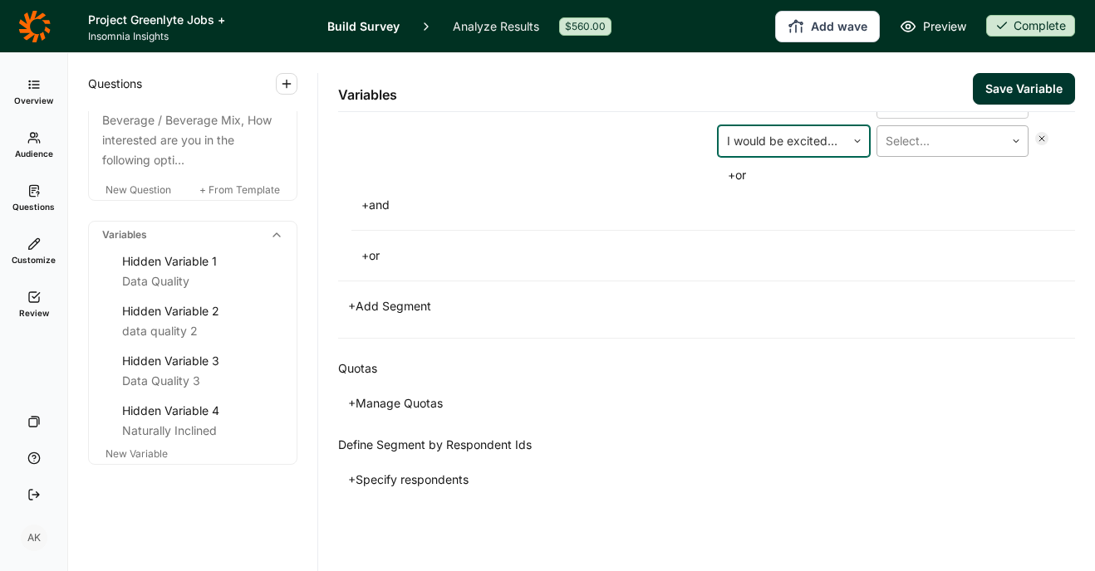
click at [926, 153] on div at bounding box center [940, 141] width 110 height 23
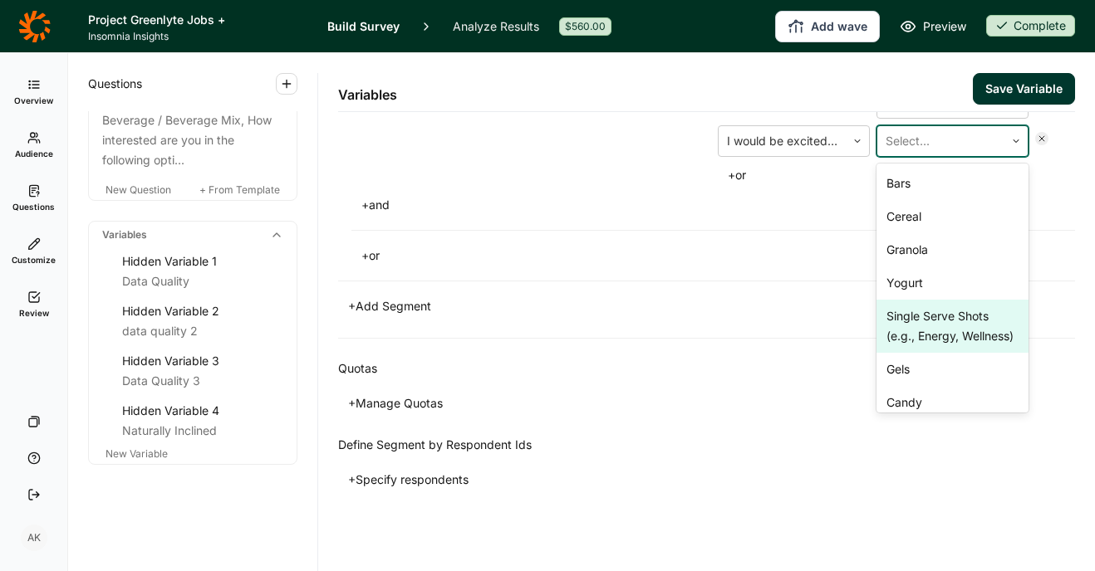
click at [919, 353] on div "Single Serve Shots (e.g., Energy, Wellness)" at bounding box center [952, 326] width 152 height 53
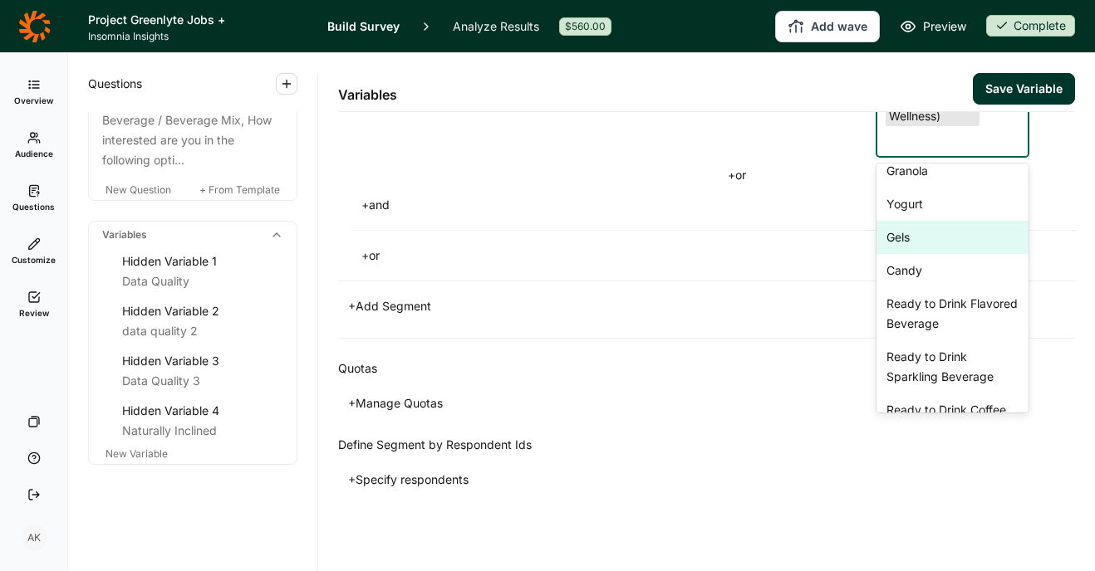
scroll to position [96, 0]
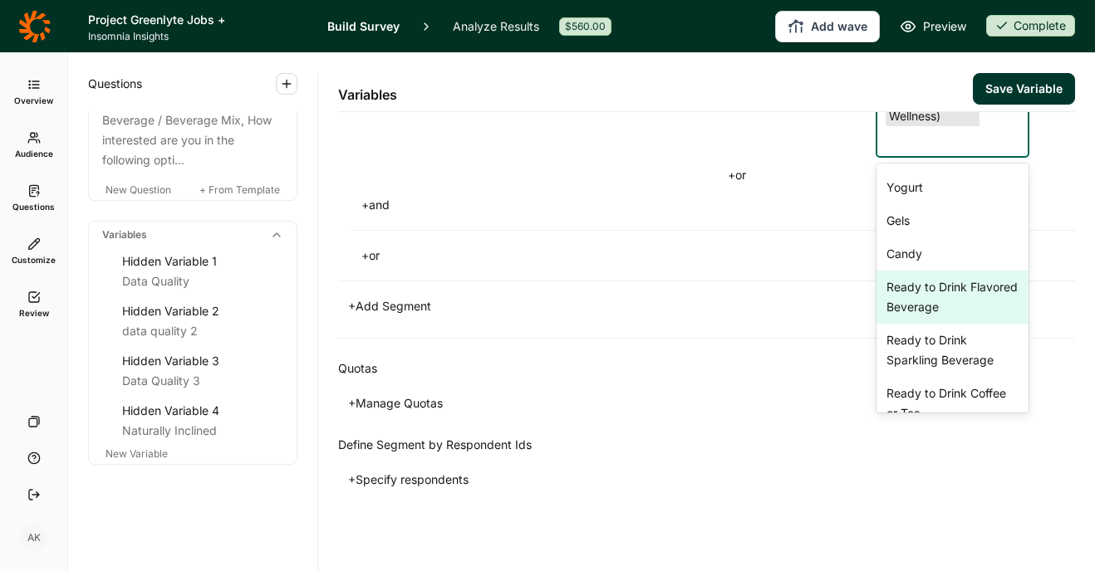
click at [921, 324] on div "Ready to Drink Flavored Beverage" at bounding box center [952, 297] width 152 height 53
click at [921, 324] on div "Ready to Drink Sparkling Beverage" at bounding box center [952, 297] width 152 height 53
click at [919, 324] on div "Ready to Drink Coffee or Tea" at bounding box center [952, 297] width 152 height 53
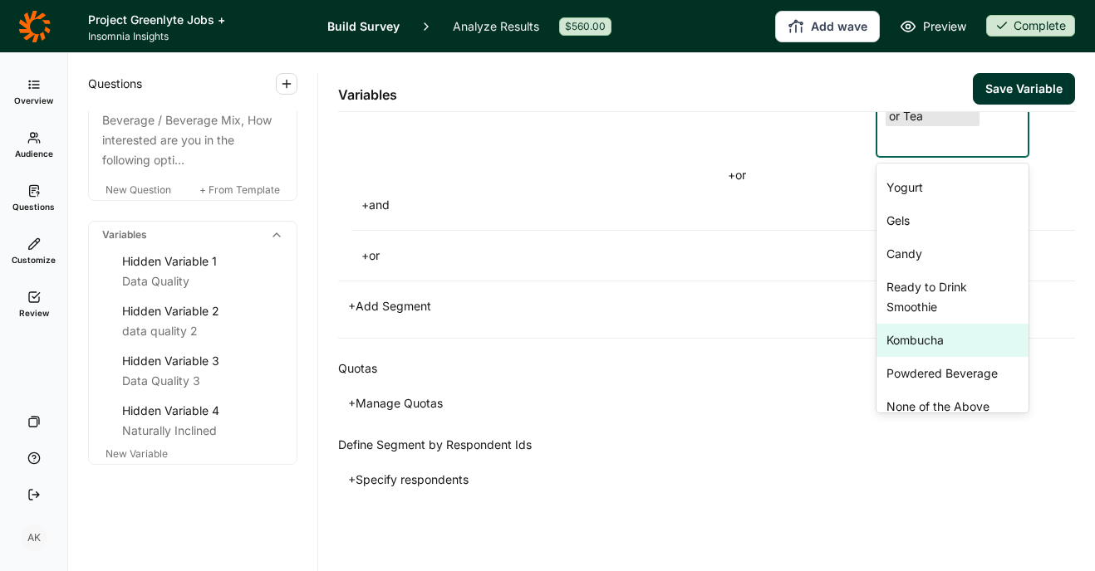
scroll to position [110, 0]
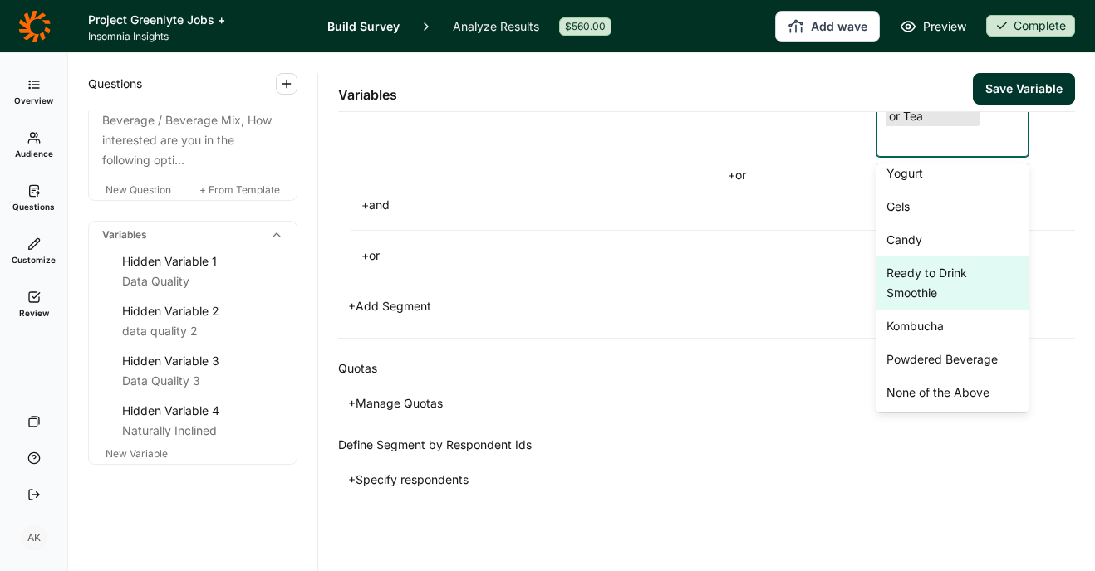
click at [917, 310] on div "Ready to Drink Smoothie" at bounding box center [952, 283] width 152 height 53
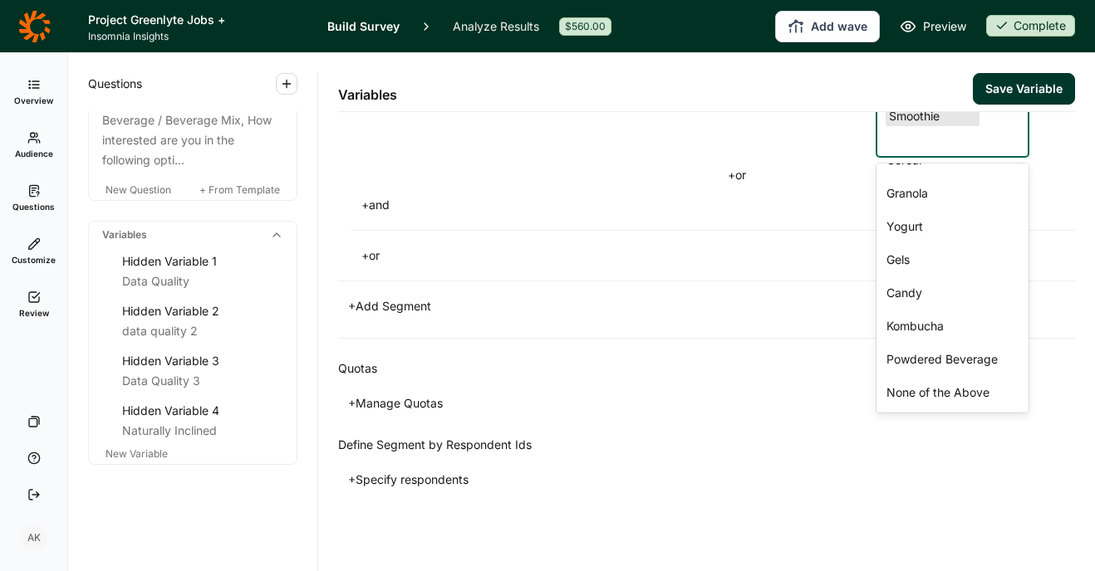
click at [762, 267] on div "+ or" at bounding box center [712, 255] width 723 height 23
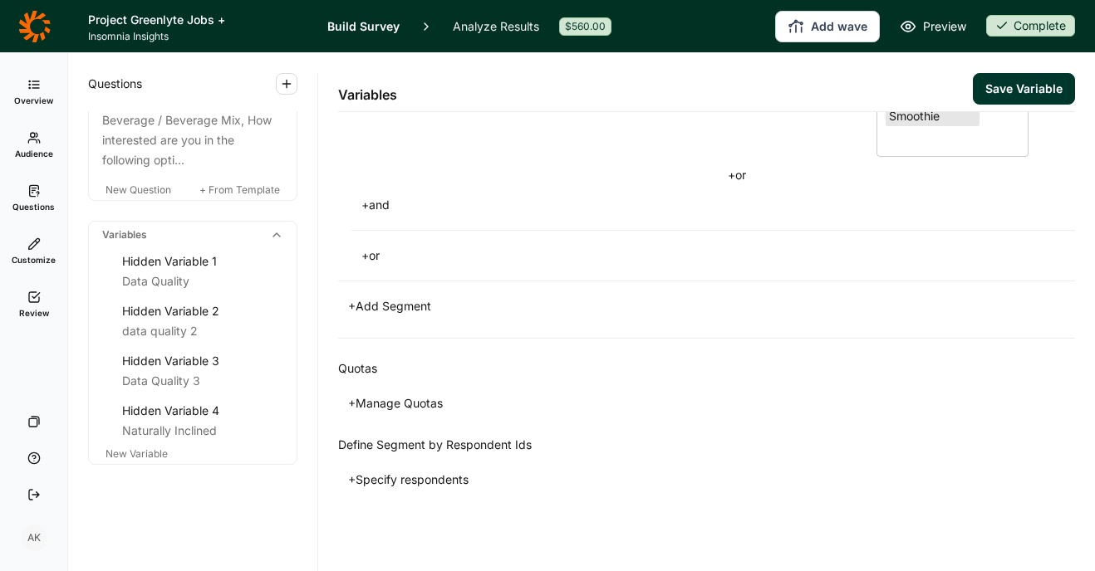
scroll to position [2229, 0]
click at [738, 187] on button "+ or" at bounding box center [737, 175] width 38 height 23
click at [793, 156] on div "Select..." at bounding box center [781, 141] width 127 height 30
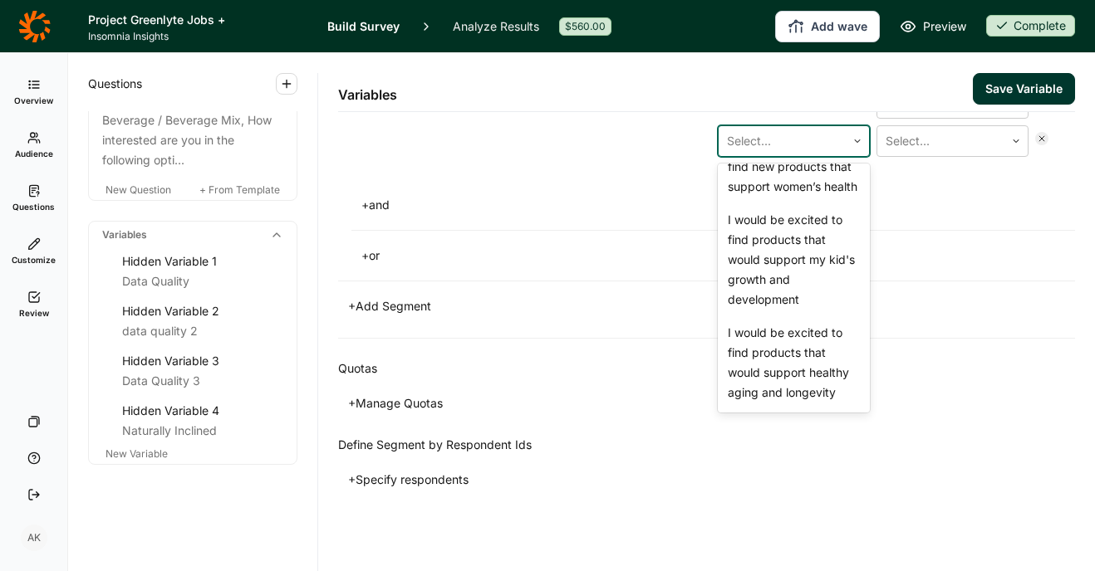
scroll to position [526, 0]
click at [792, 203] on div "I would be excited to find new products that support women’s health" at bounding box center [794, 166] width 152 height 73
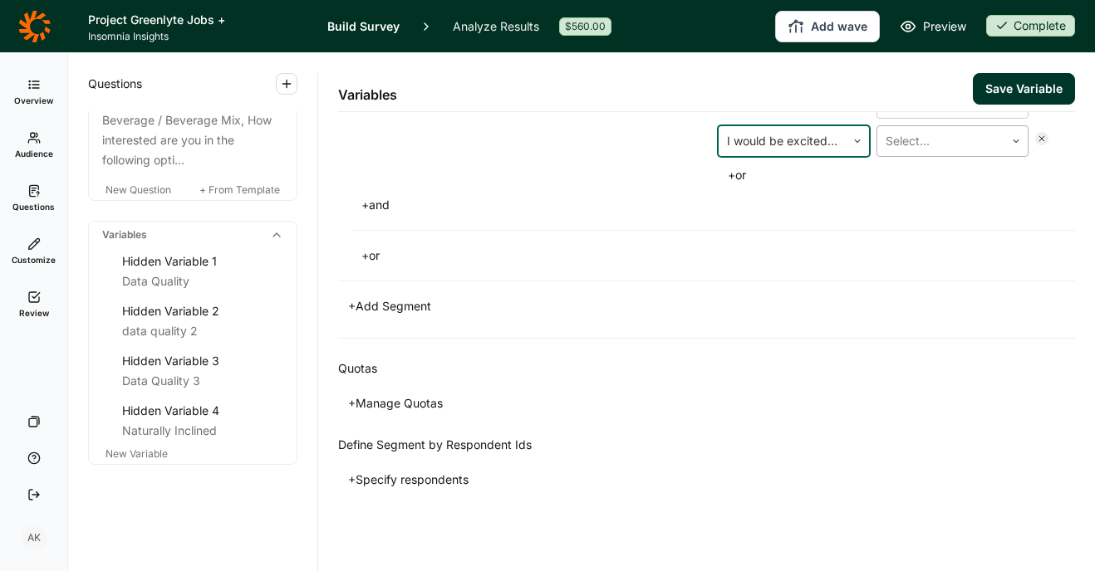
click at [938, 153] on div at bounding box center [940, 141] width 110 height 23
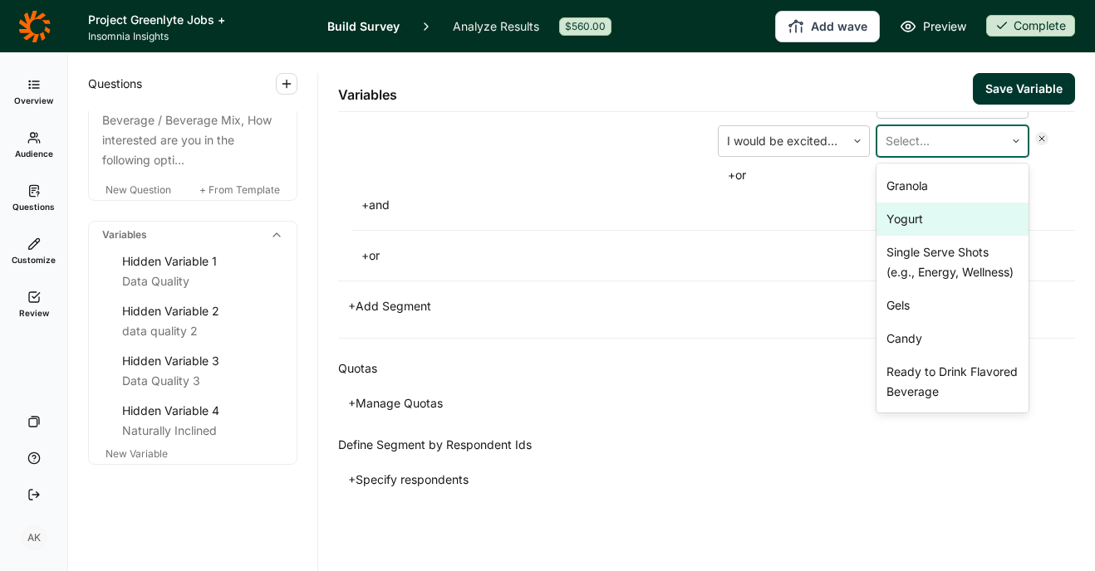
scroll to position [66, 0]
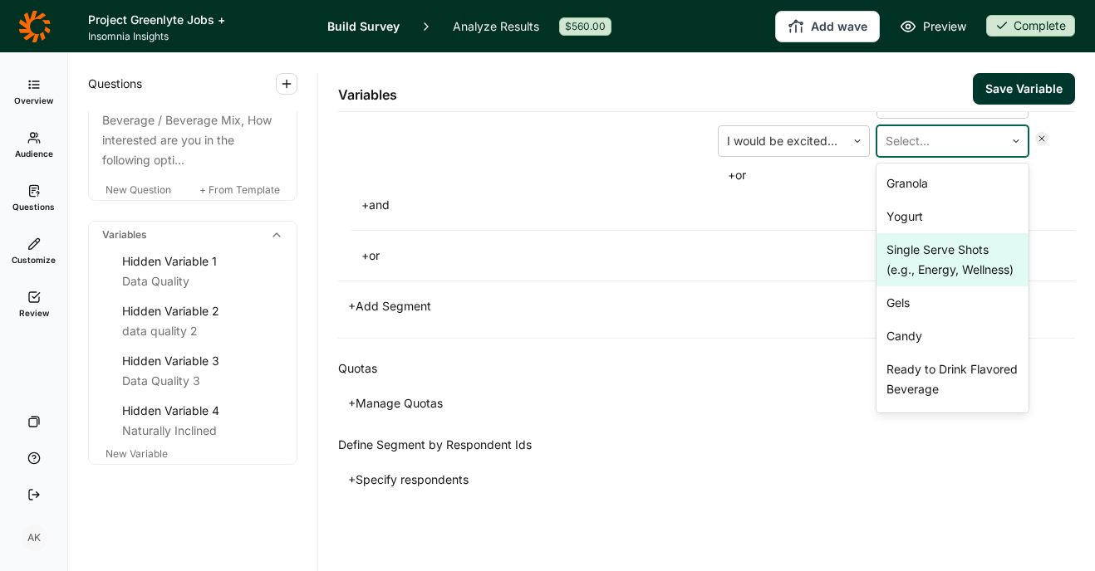
click at [926, 287] on div "Single Serve Shots (e.g., Energy, Wellness)" at bounding box center [952, 259] width 152 height 53
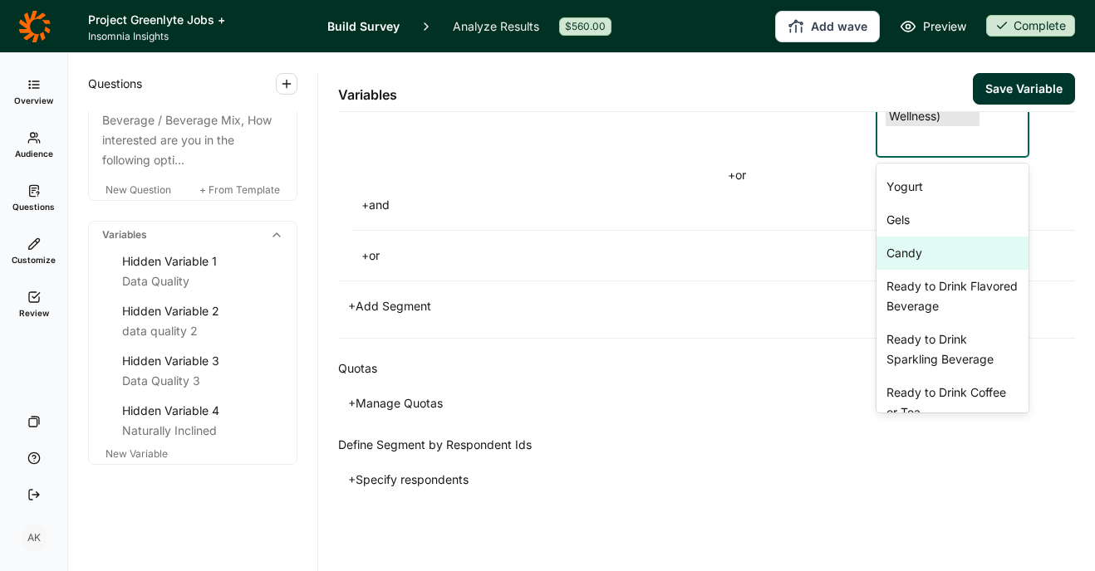
scroll to position [119, 0]
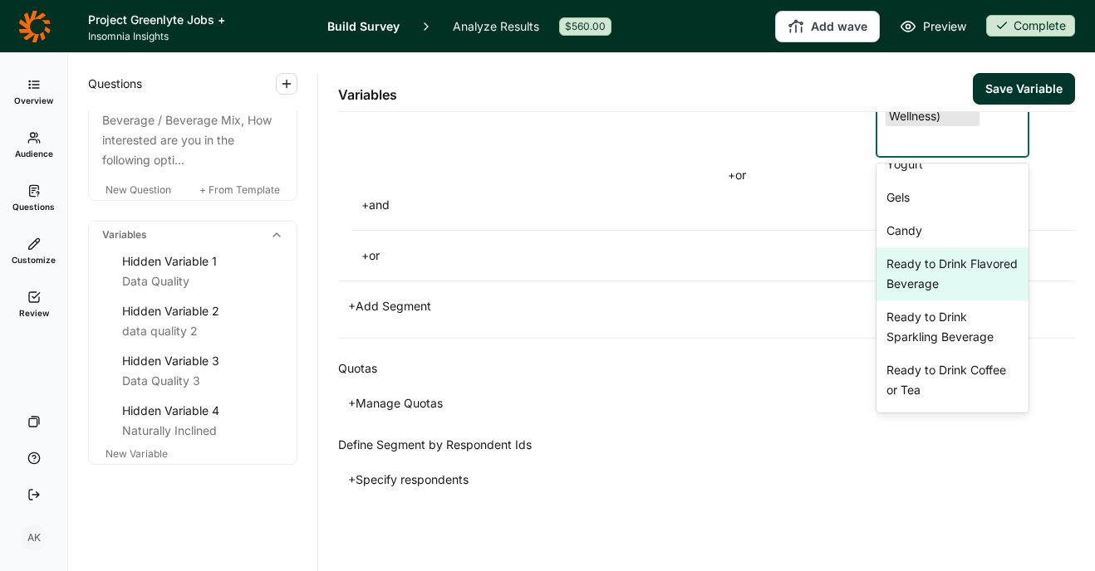
click at [926, 301] on div "Ready to Drink Flavored Beverage" at bounding box center [952, 273] width 152 height 53
click at [928, 301] on div "Ready to Drink Sparkling Beverage" at bounding box center [952, 273] width 152 height 53
click at [928, 301] on div "Ready to Drink Coffee or Tea" at bounding box center [952, 273] width 152 height 53
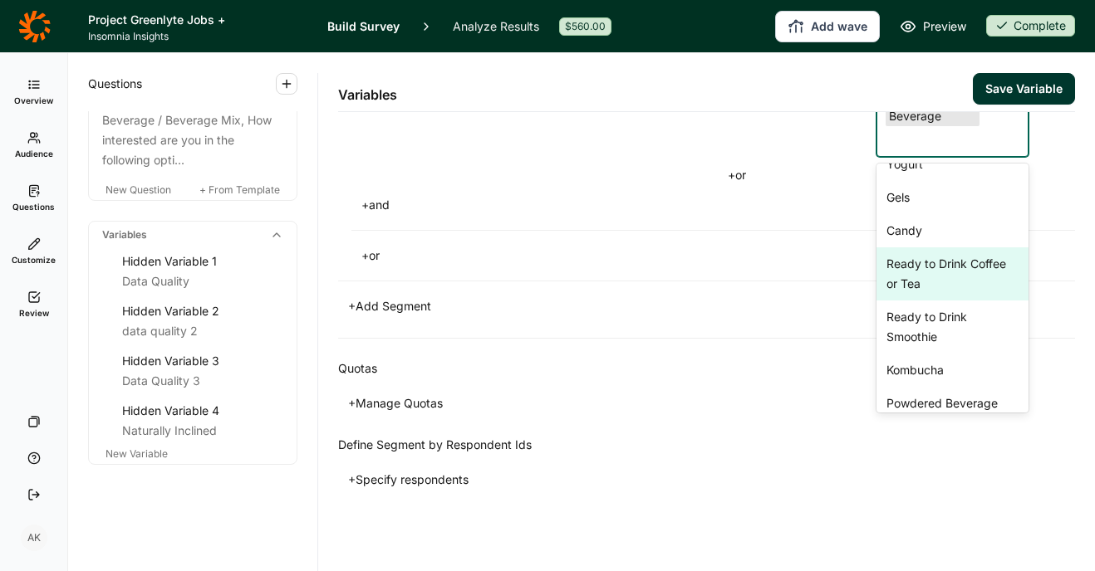
scroll to position [2619, 0]
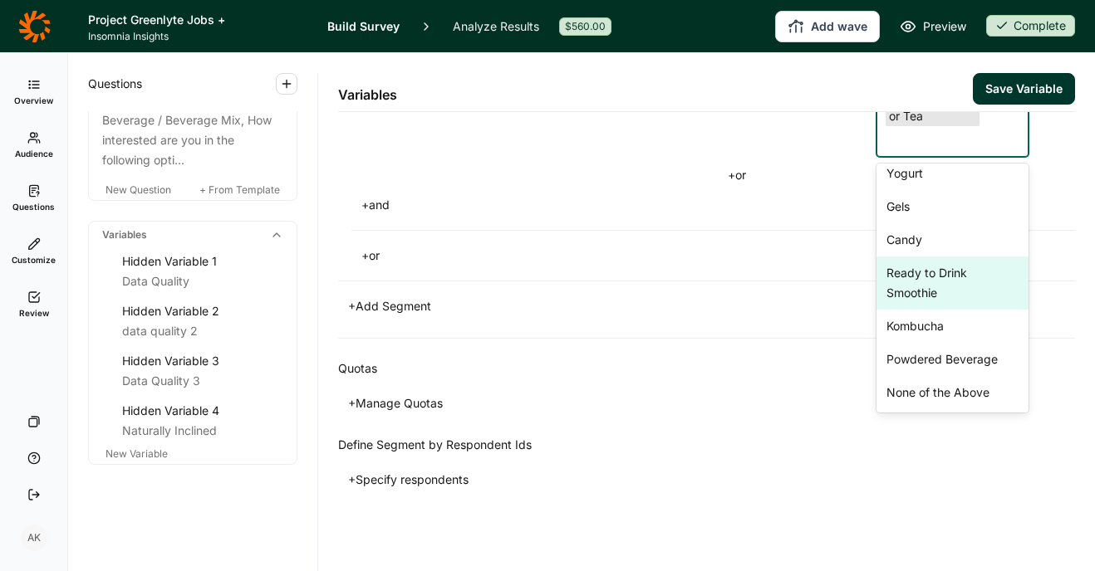
click at [922, 310] on div "Ready to Drink Smoothie" at bounding box center [952, 283] width 152 height 53
click at [776, 217] on div "+ and" at bounding box center [712, 205] width 723 height 23
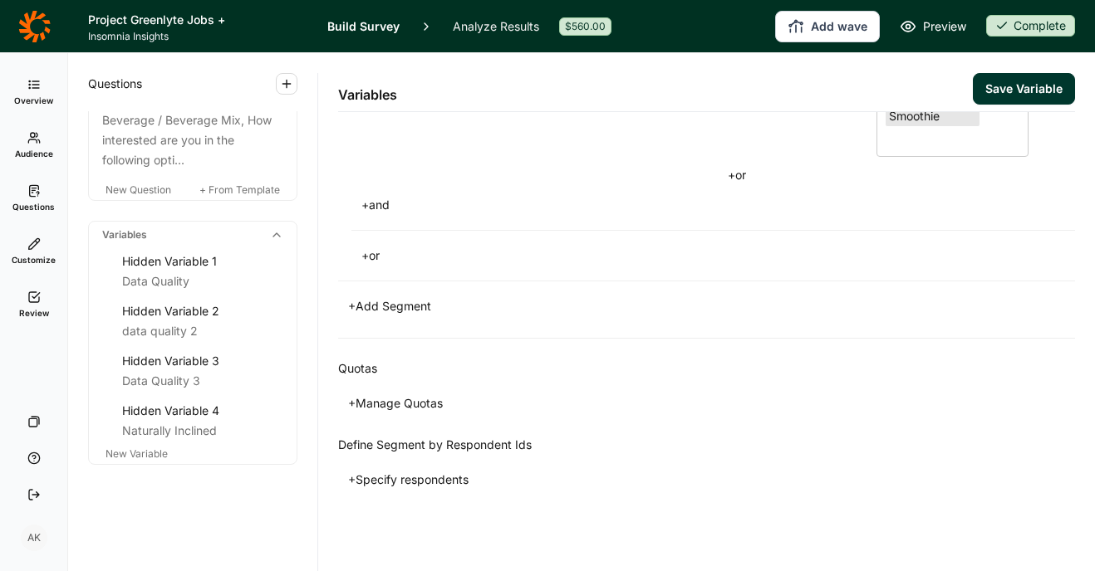
click at [733, 187] on button "+ or" at bounding box center [737, 175] width 38 height 23
click at [796, 156] on div "Select..." at bounding box center [781, 141] width 127 height 30
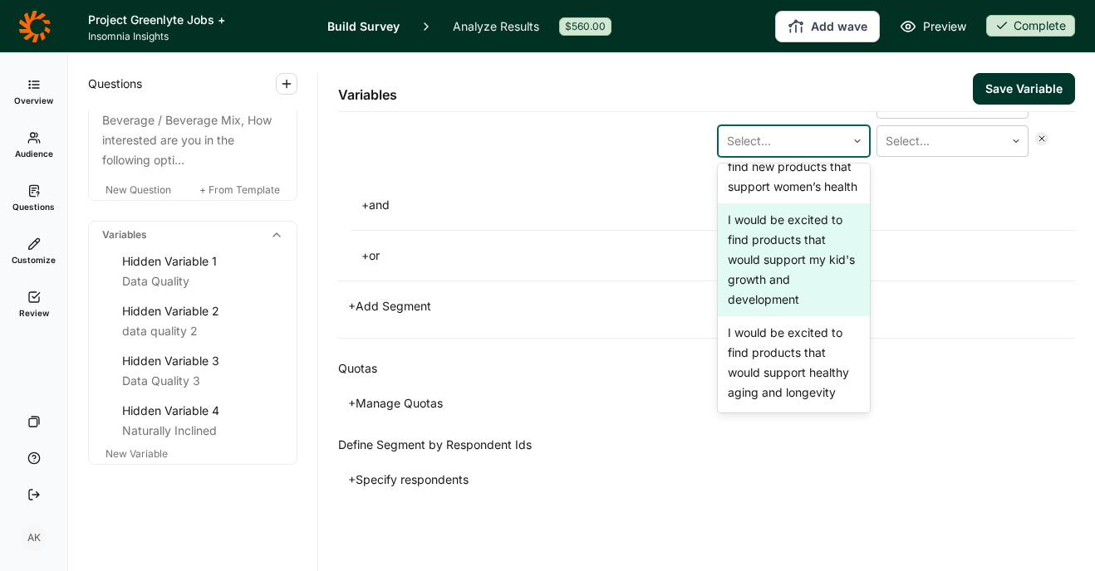
click at [777, 316] on div "I would be excited to find products that would support my kid's growth and deve…" at bounding box center [794, 259] width 152 height 113
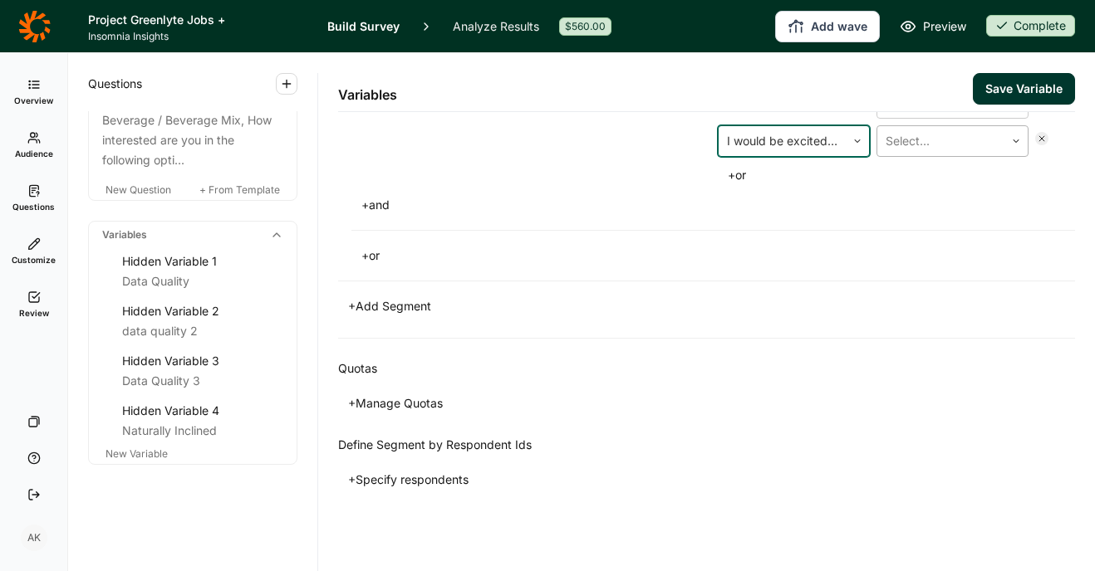
click at [920, 153] on div at bounding box center [940, 141] width 110 height 23
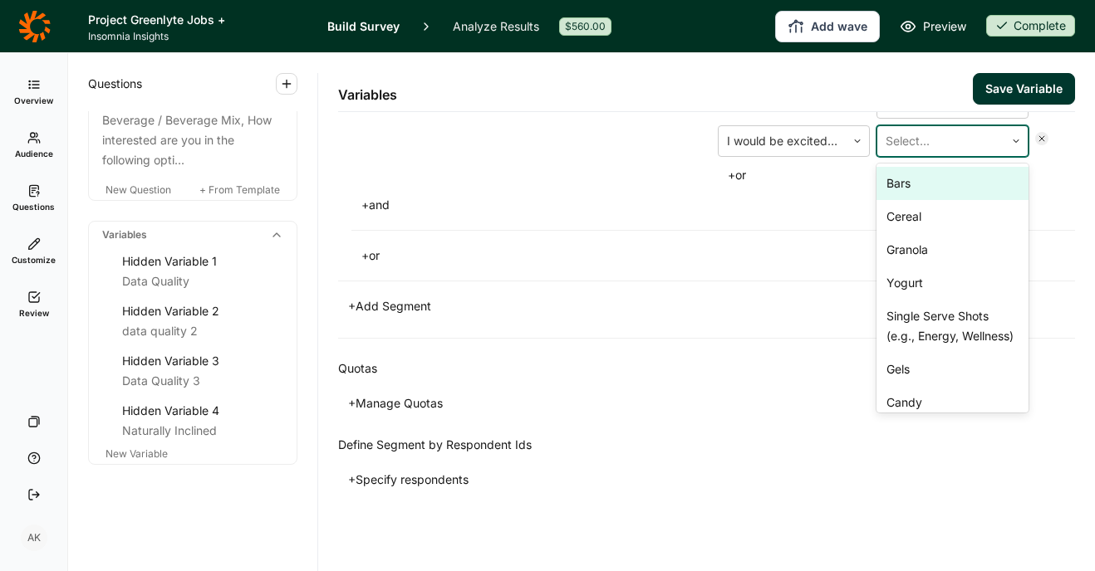
click at [920, 153] on div at bounding box center [940, 141] width 110 height 23
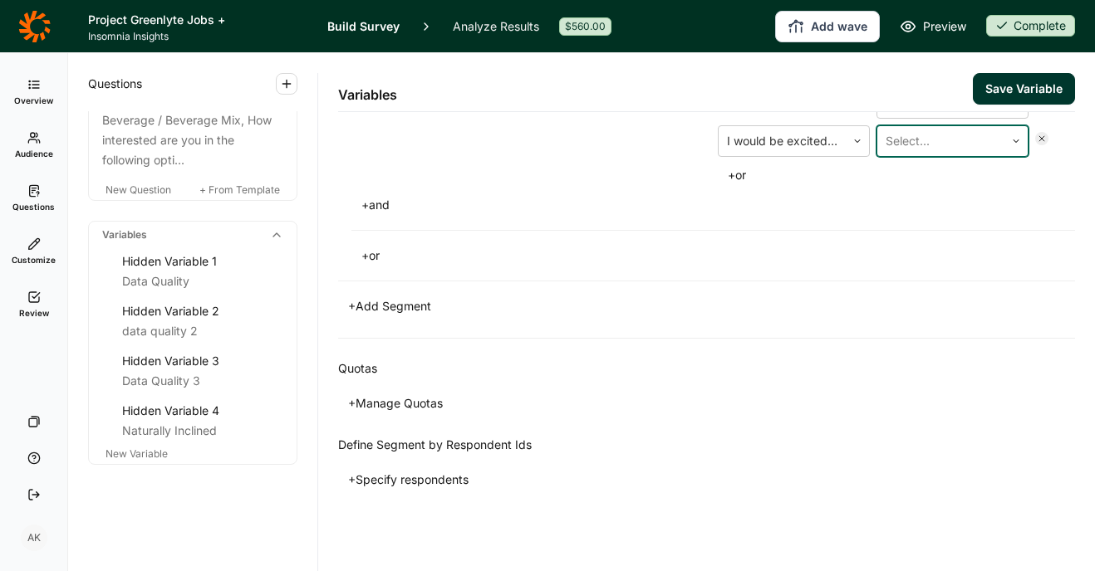
click at [920, 153] on div at bounding box center [940, 141] width 110 height 23
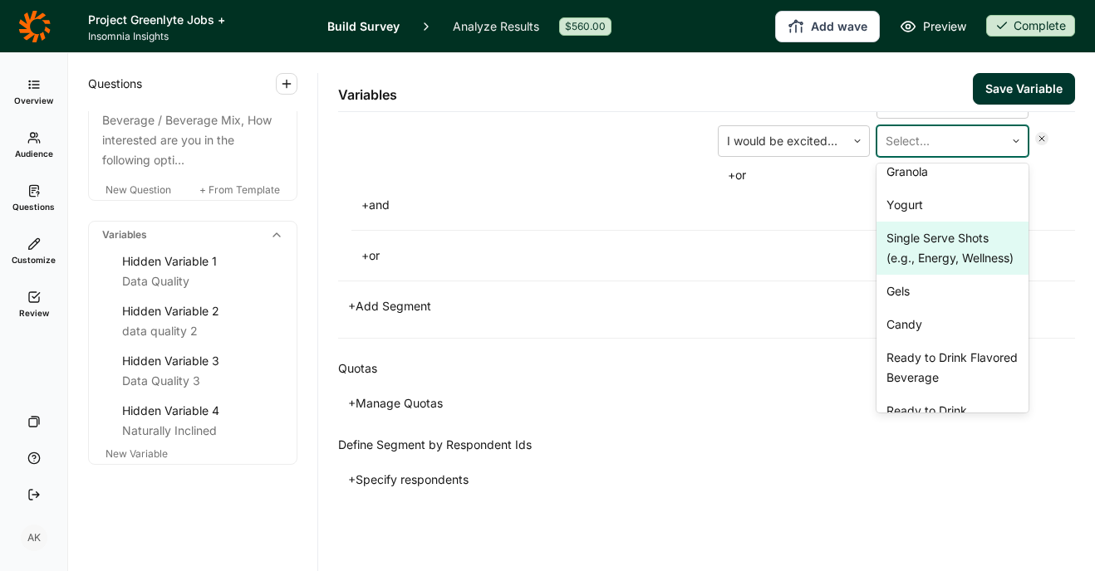
click at [916, 275] on div "Single Serve Shots (e.g., Energy, Wellness)" at bounding box center [952, 248] width 152 height 53
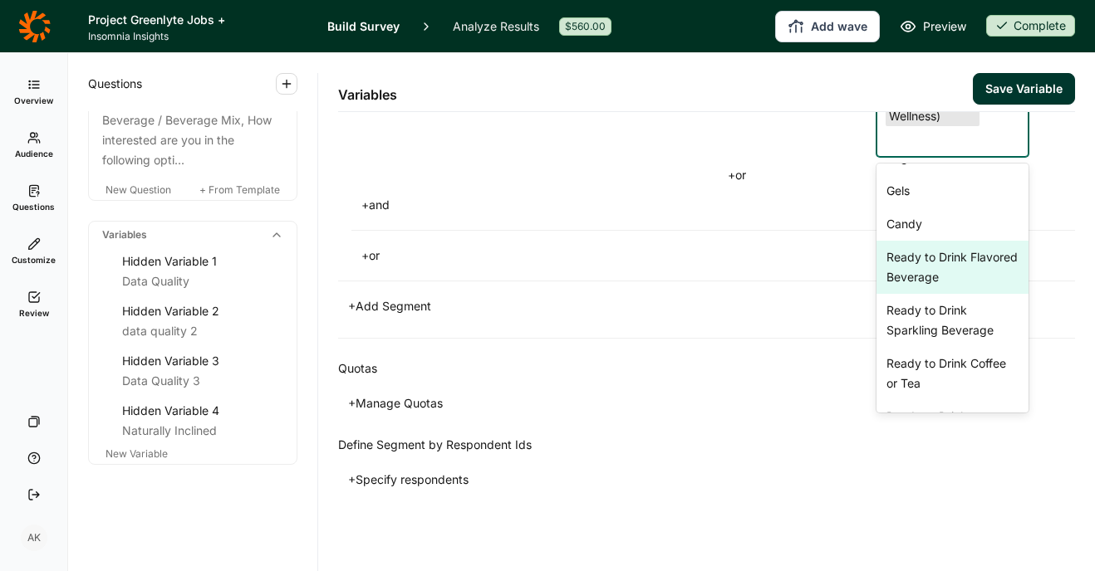
click at [913, 294] on div "Ready to Drink Flavored Beverage" at bounding box center [952, 267] width 152 height 53
click at [913, 294] on div "Ready to Drink Sparkling Beverage" at bounding box center [952, 267] width 152 height 53
click at [913, 294] on div "Ready to Drink Coffee or Tea" at bounding box center [952, 267] width 152 height 53
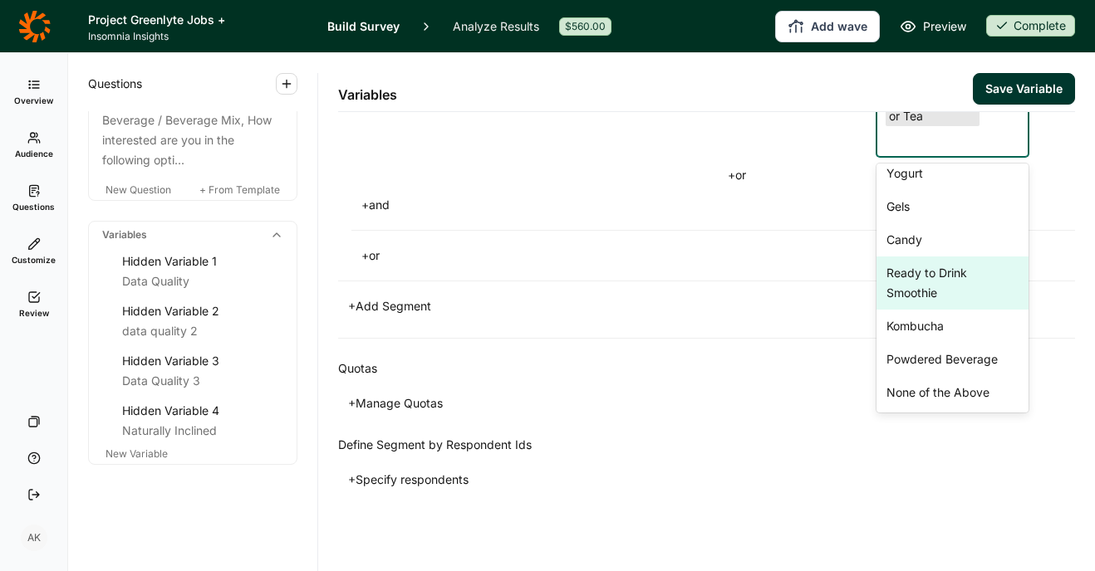
click at [913, 310] on div "Ready to Drink Smoothie" at bounding box center [952, 283] width 152 height 53
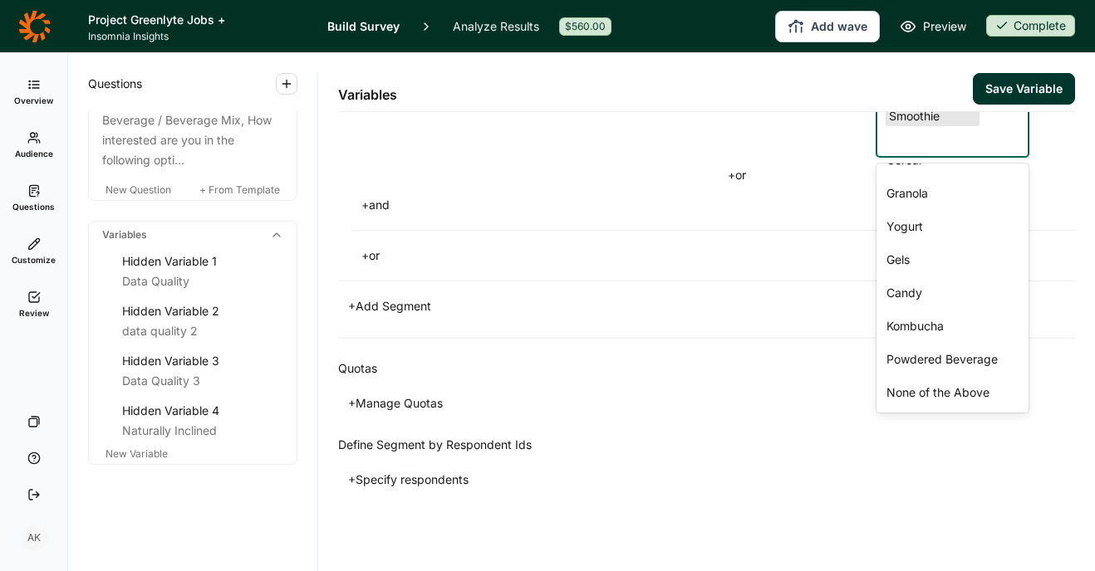
click at [816, 426] on div "Quotas + Manage Quotas" at bounding box center [706, 387] width 737 height 96
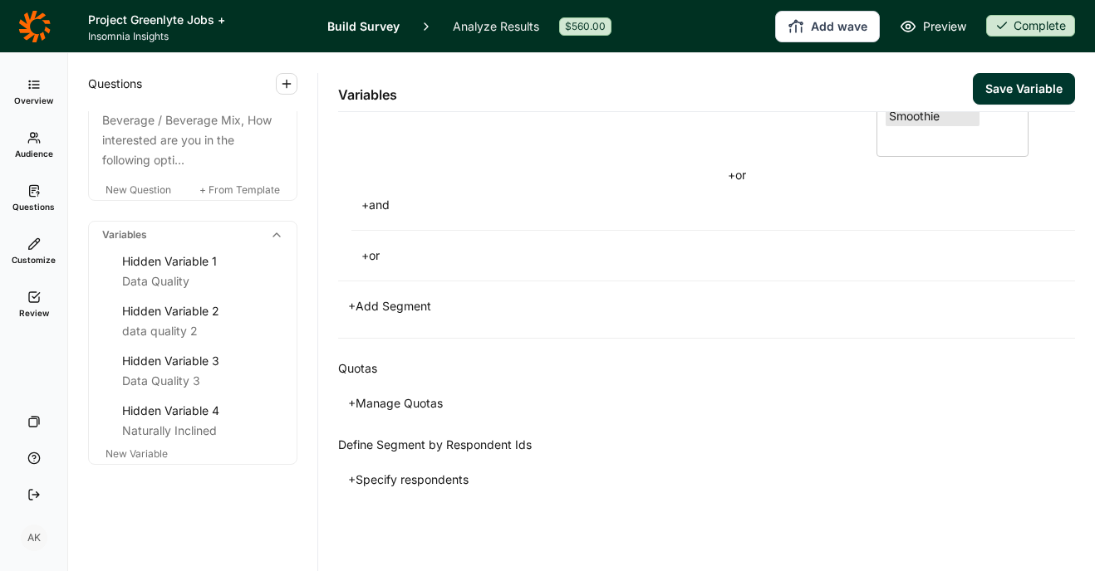
click at [742, 187] on button "+ or" at bounding box center [737, 175] width 38 height 23
click at [784, 153] on div at bounding box center [782, 141] width 110 height 23
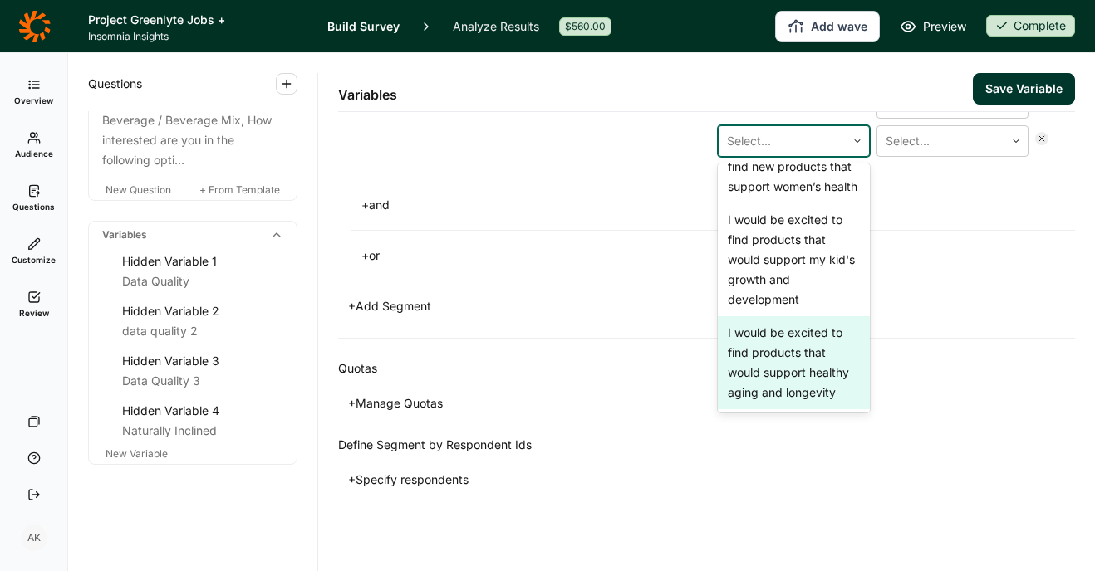
click at [777, 409] on div "I would be excited to find products that would support healthy aging and longev…" at bounding box center [794, 362] width 152 height 93
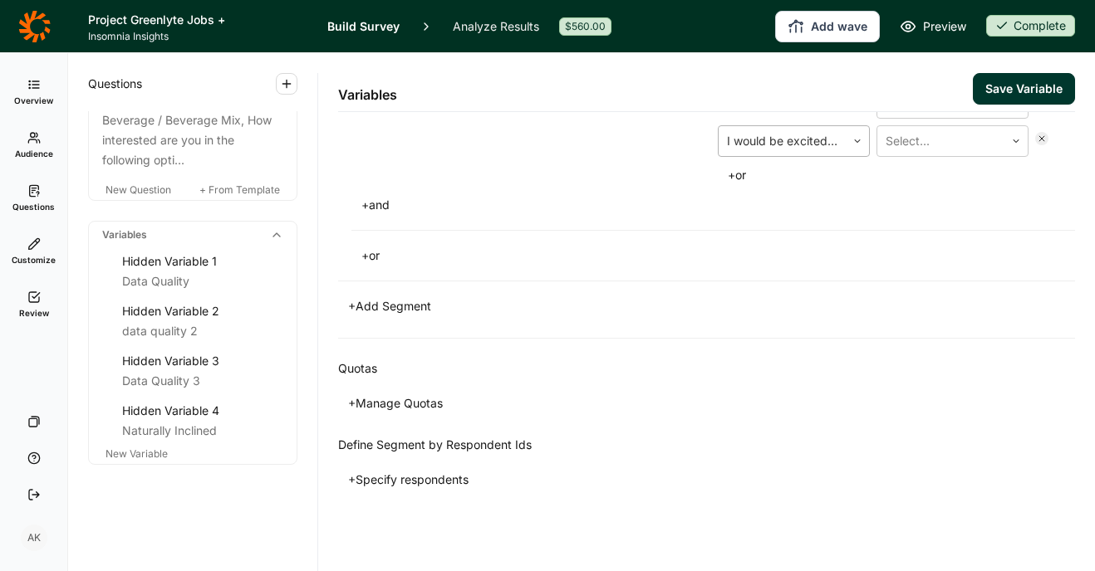
click at [782, 153] on div at bounding box center [782, 141] width 110 height 23
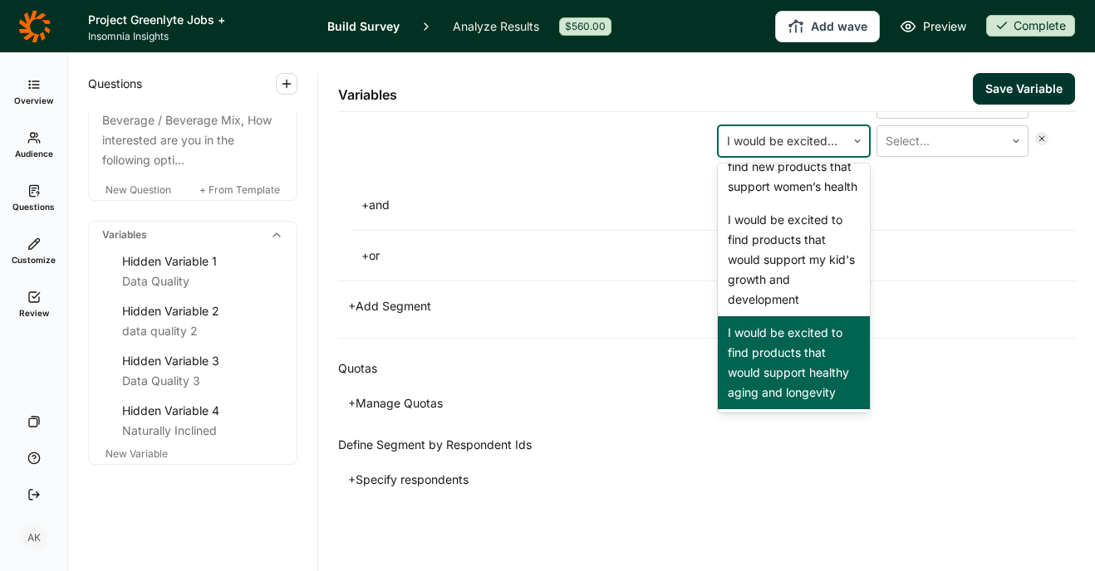
click at [783, 409] on div "I would be excited to find products that would support healthy aging and longev…" at bounding box center [794, 362] width 152 height 93
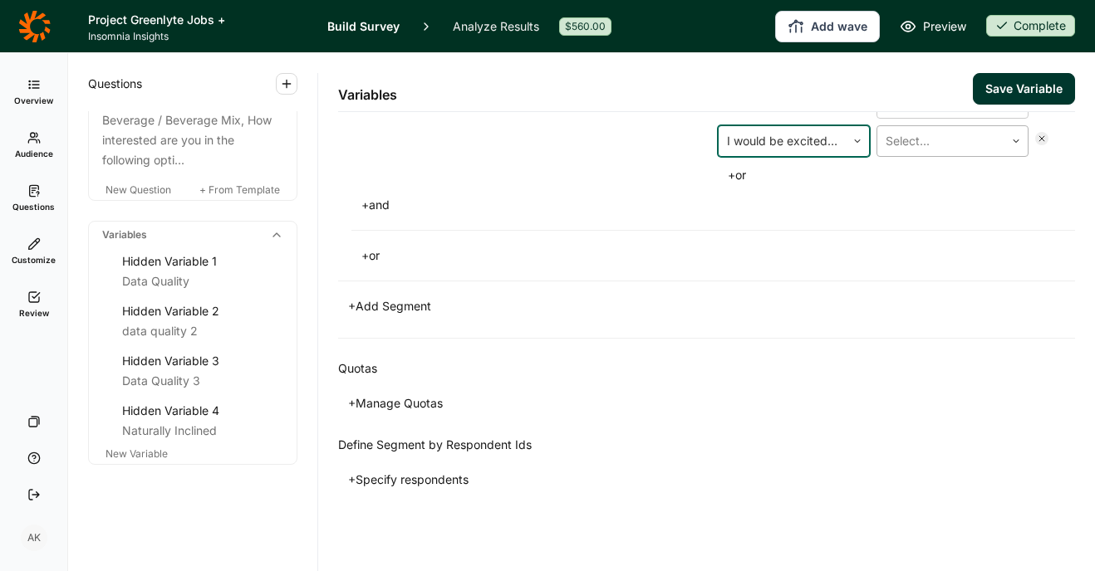
click at [943, 153] on div at bounding box center [940, 141] width 110 height 23
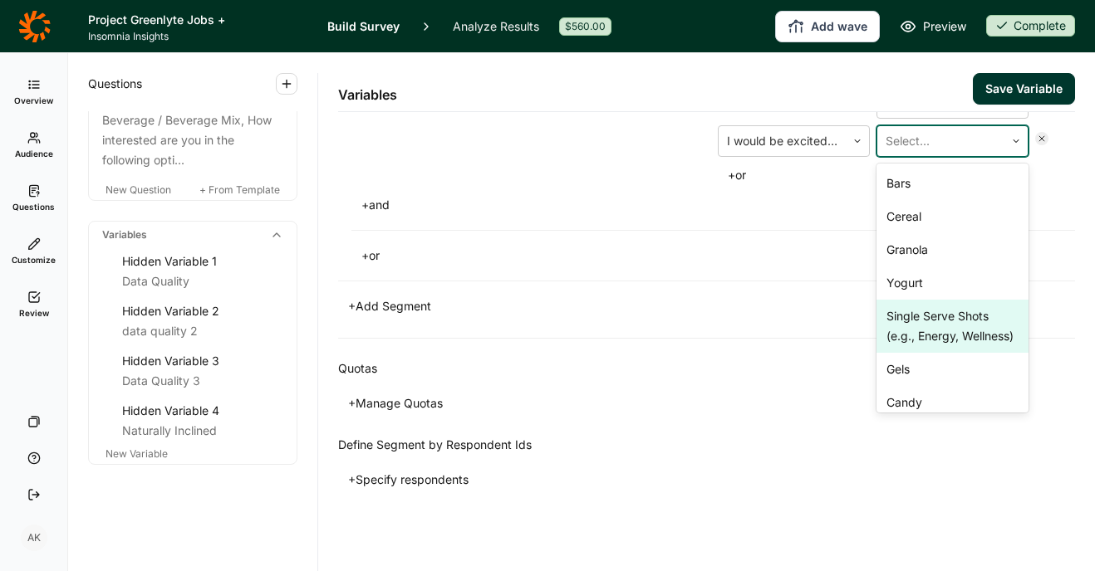
click at [934, 353] on div "Single Serve Shots (e.g., Energy, Wellness)" at bounding box center [952, 326] width 152 height 53
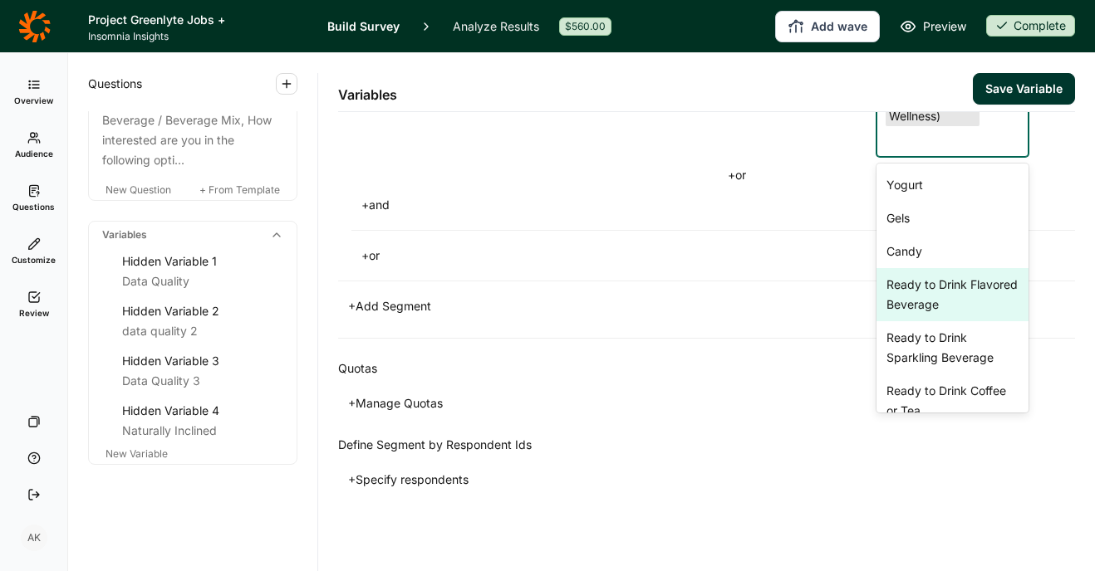
click at [930, 321] on div "Ready to Drink Flavored Beverage" at bounding box center [952, 294] width 152 height 53
click at [930, 321] on div "Ready to Drink Sparkling Beverage" at bounding box center [952, 294] width 152 height 53
click at [930, 321] on div "Ready to Drink Coffee or Tea" at bounding box center [952, 294] width 152 height 53
click at [930, 321] on div "Ready to Drink Smoothie" at bounding box center [952, 294] width 152 height 53
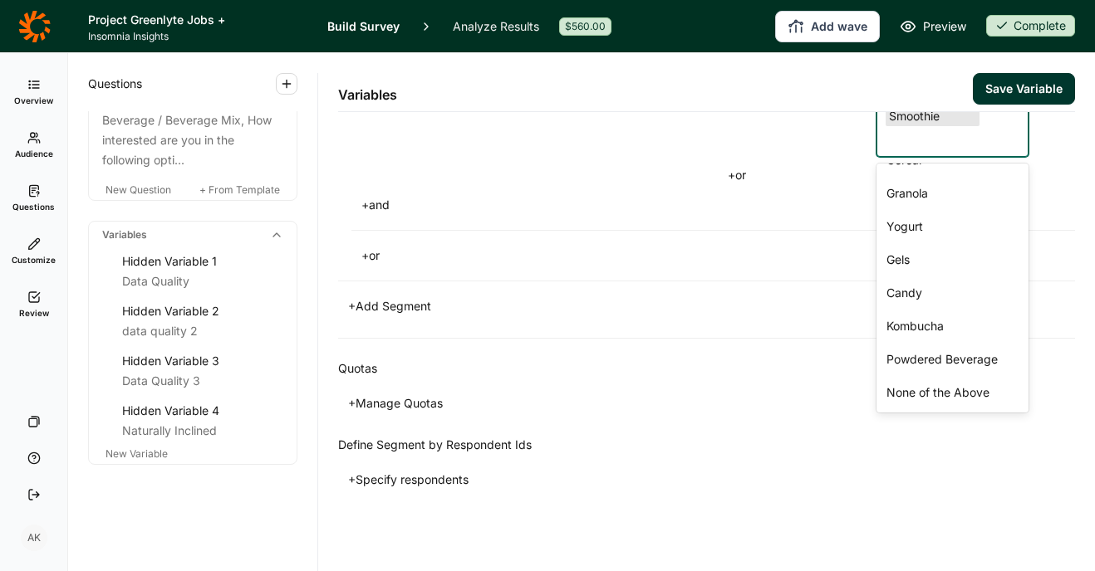
click at [786, 435] on div "Quotas + Manage Quotas" at bounding box center [706, 387] width 737 height 96
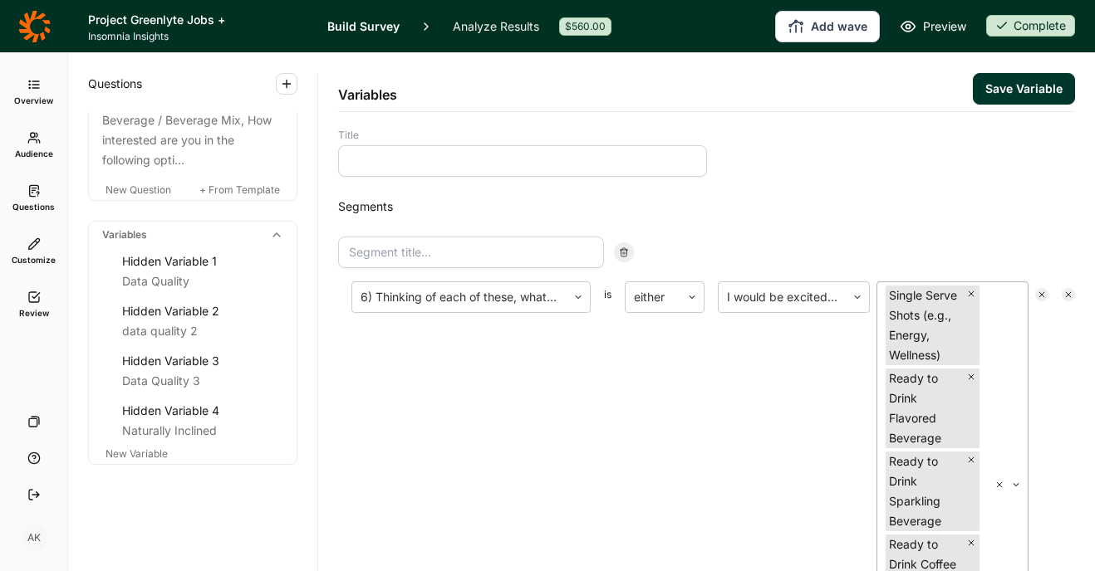
click at [490, 240] on input at bounding box center [471, 253] width 266 height 32
type input "L"
type input "RTD Liquid"
click at [406, 164] on input at bounding box center [522, 161] width 369 height 32
type input "RTD Liquid"
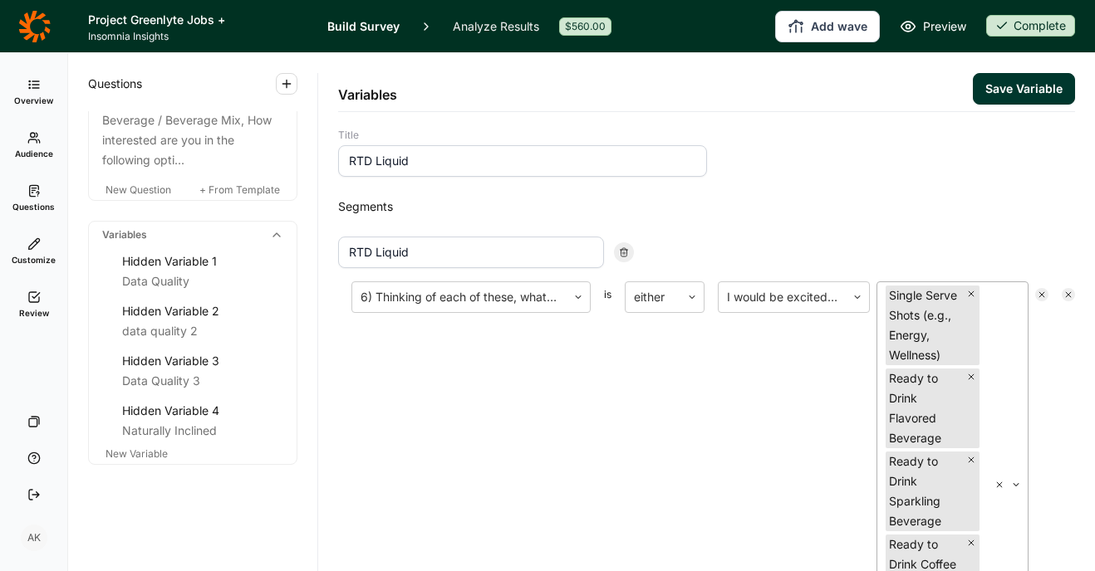
click at [833, 206] on h2 "Segments" at bounding box center [706, 207] width 737 height 20
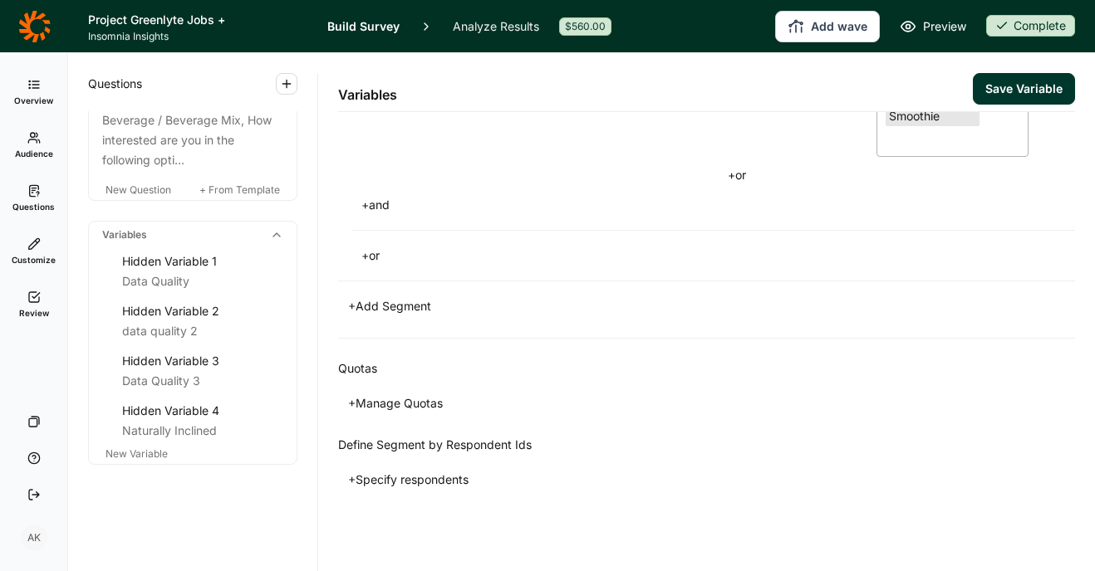
scroll to position [3599, 0]
click at [1034, 84] on button "Save Variable" at bounding box center [1024, 89] width 102 height 32
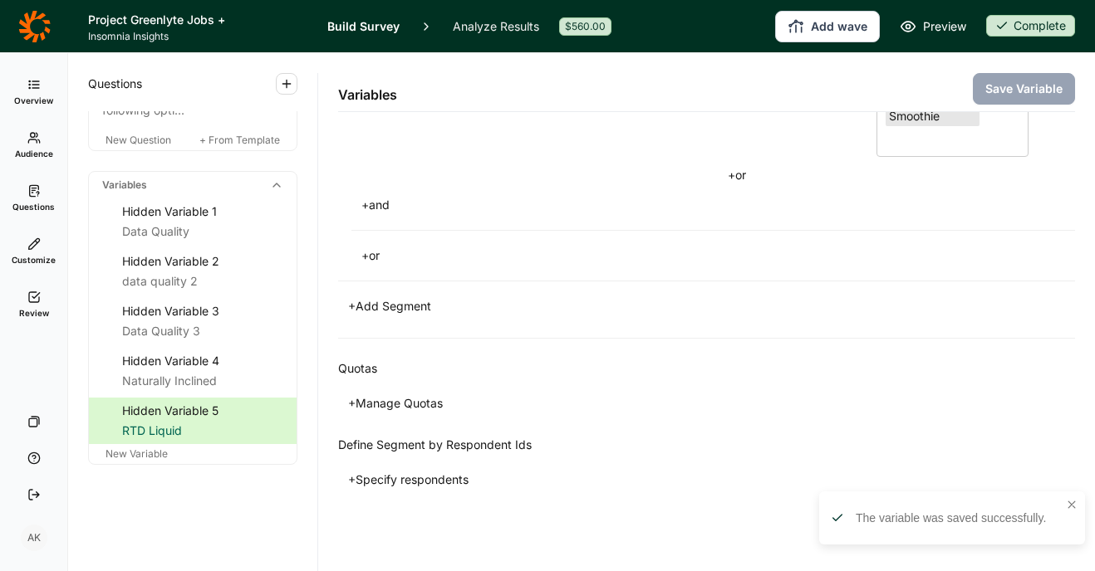
click at [512, 22] on link "Analyze Results" at bounding box center [496, 26] width 86 height 52
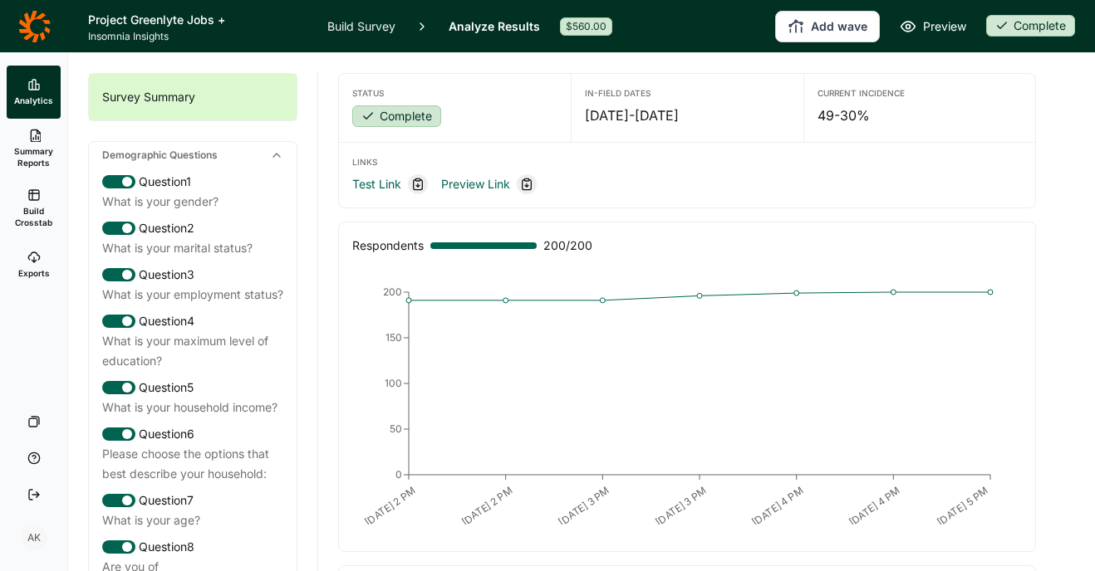
click at [29, 197] on icon at bounding box center [33, 195] width 13 height 13
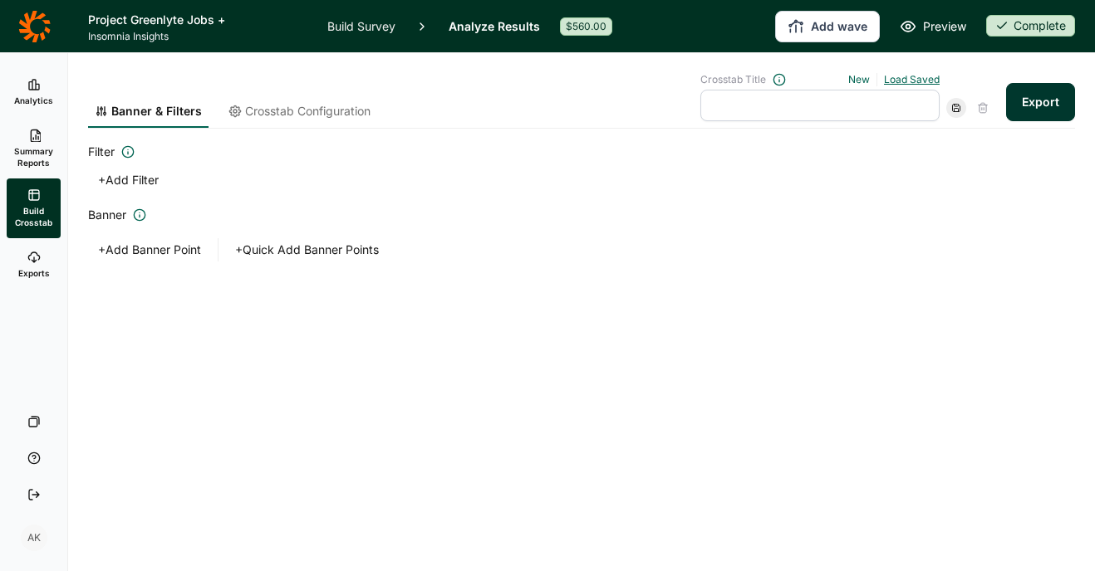
click at [888, 81] on link "Load Saved" at bounding box center [912, 79] width 56 height 12
click at [785, 203] on div "tabs 3" at bounding box center [812, 200] width 239 height 23
type input "tabs 3"
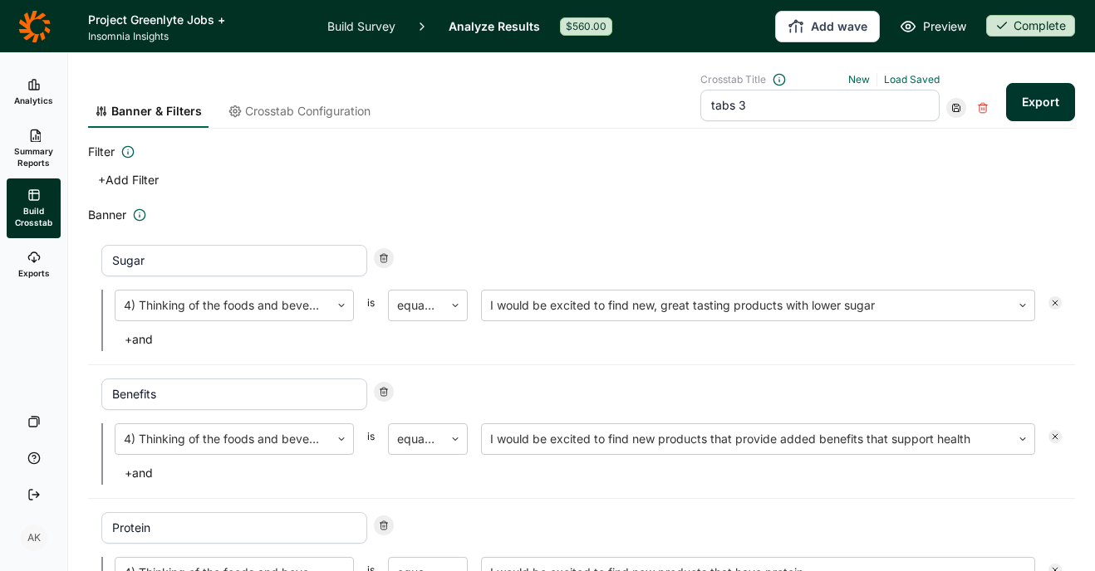
click at [336, 120] on link "Crosstab Configuration" at bounding box center [299, 115] width 155 height 25
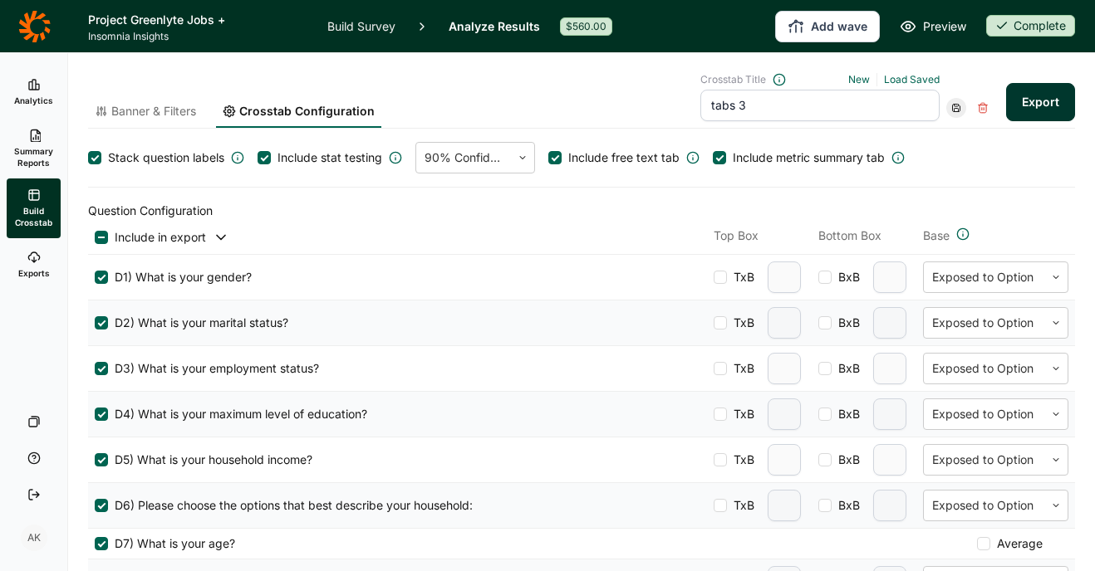
click at [546, 100] on div "Banner & Filters Crosstab Configuration Crosstab Title New Load Saved tabs 3 Ex…" at bounding box center [581, 101] width 987 height 56
click at [1018, 110] on button "Export" at bounding box center [1040, 102] width 69 height 38
click at [149, 114] on span "Banner & Filters" at bounding box center [153, 111] width 85 height 17
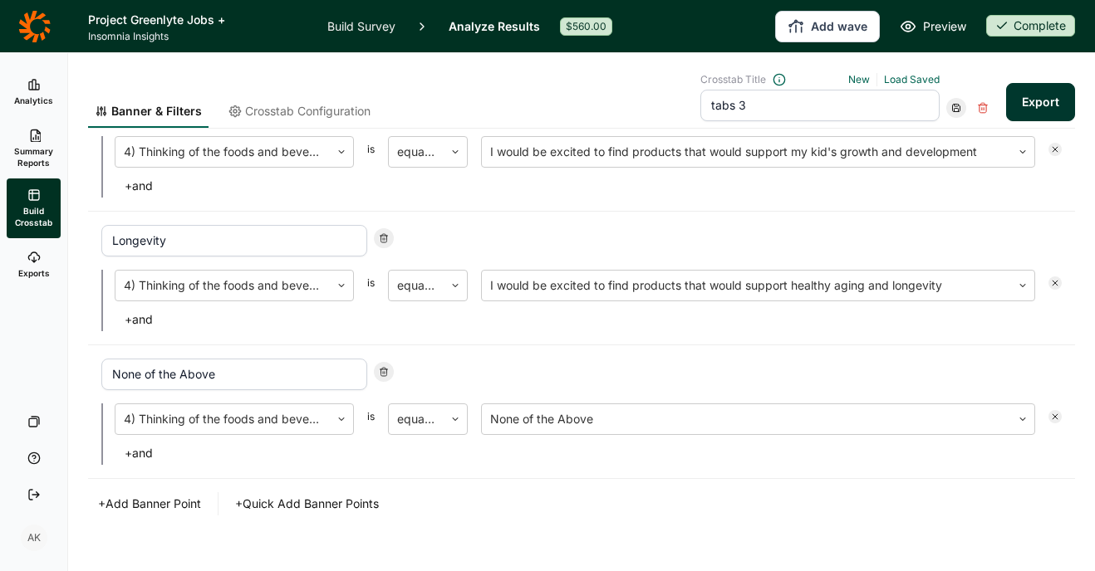
scroll to position [955, 0]
click at [348, 22] on link "Build Survey" at bounding box center [361, 26] width 68 height 52
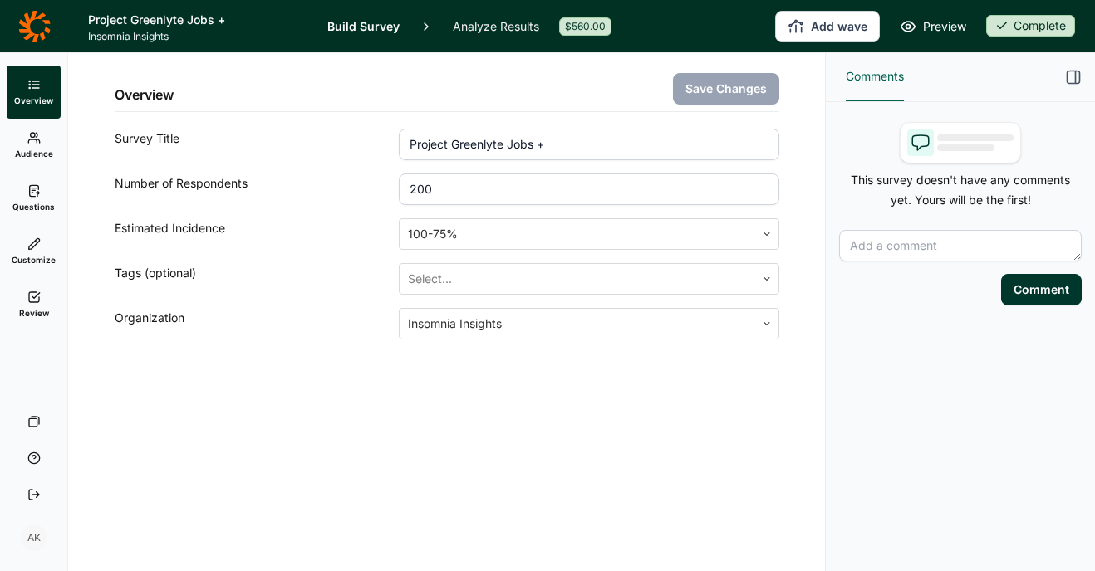
click at [26, 192] on link "Questions" at bounding box center [34, 198] width 54 height 53
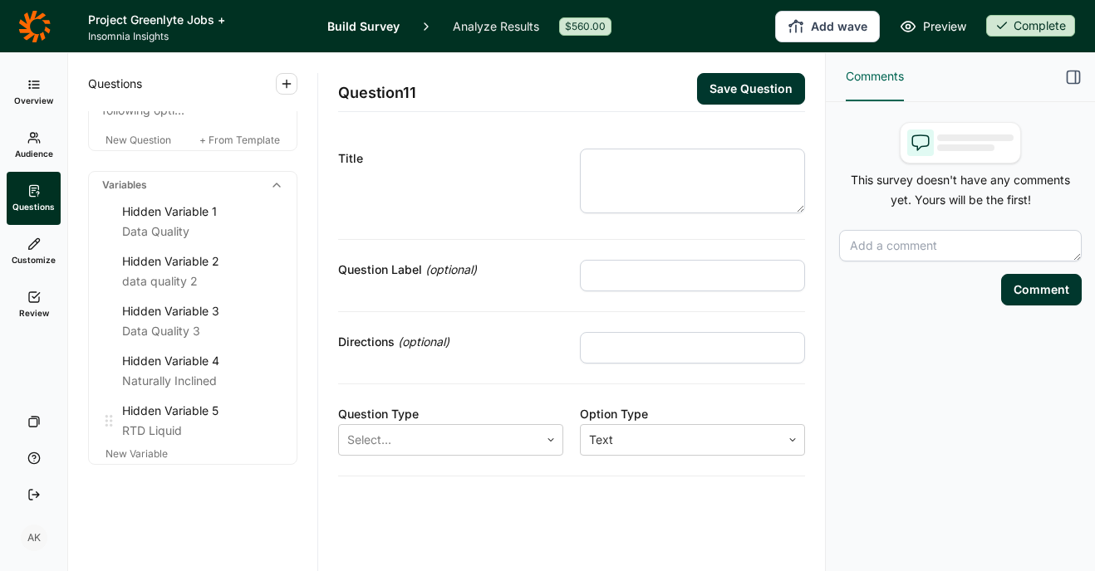
scroll to position [1791, 0]
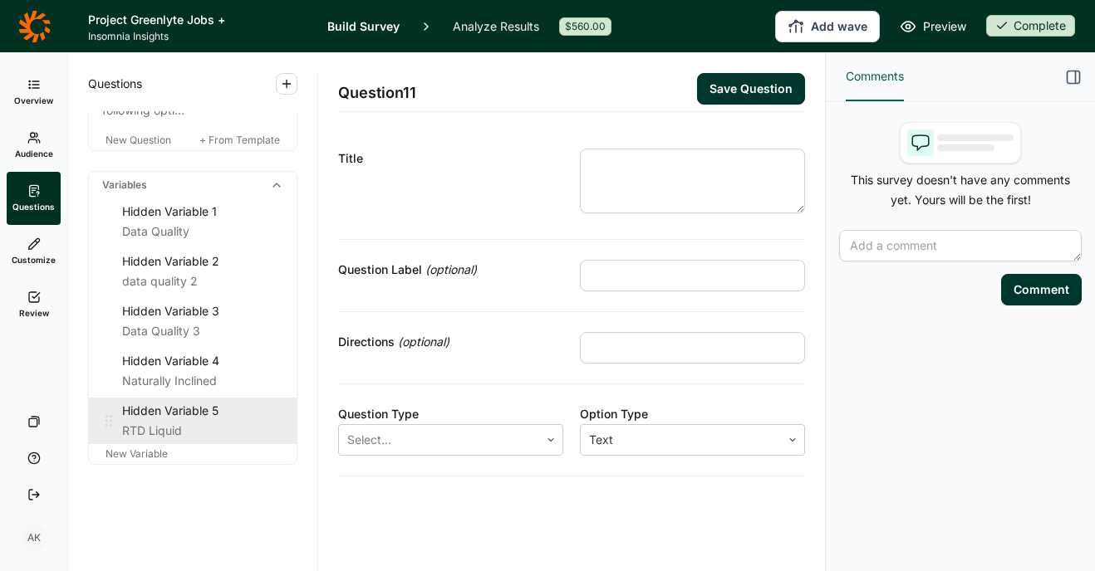
click at [189, 408] on div "Hidden Variable 5" at bounding box center [202, 411] width 161 height 20
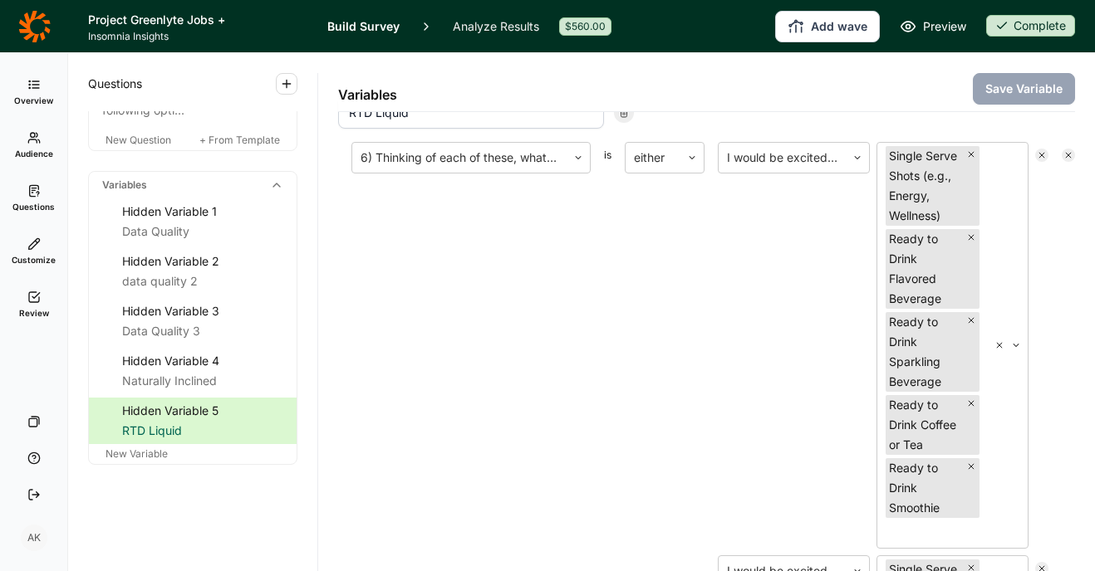
scroll to position [143, 0]
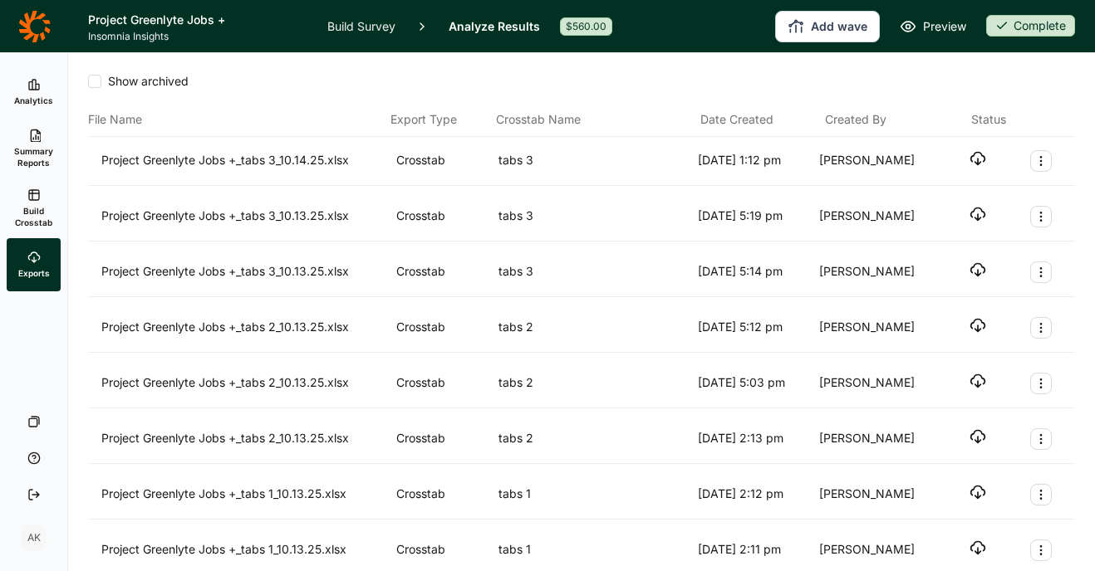
click at [972, 154] on icon "button" at bounding box center [977, 158] width 17 height 17
click at [350, 29] on link "Build Survey" at bounding box center [361, 26] width 68 height 52
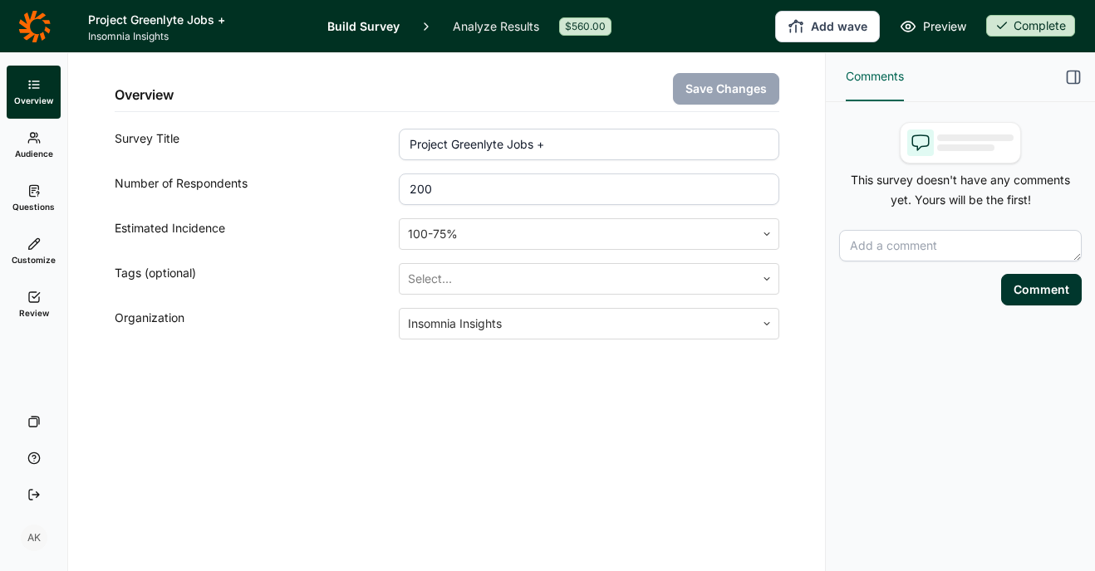
click at [374, 22] on link "Build Survey" at bounding box center [363, 26] width 72 height 52
click at [30, 253] on link "Customize" at bounding box center [34, 251] width 54 height 53
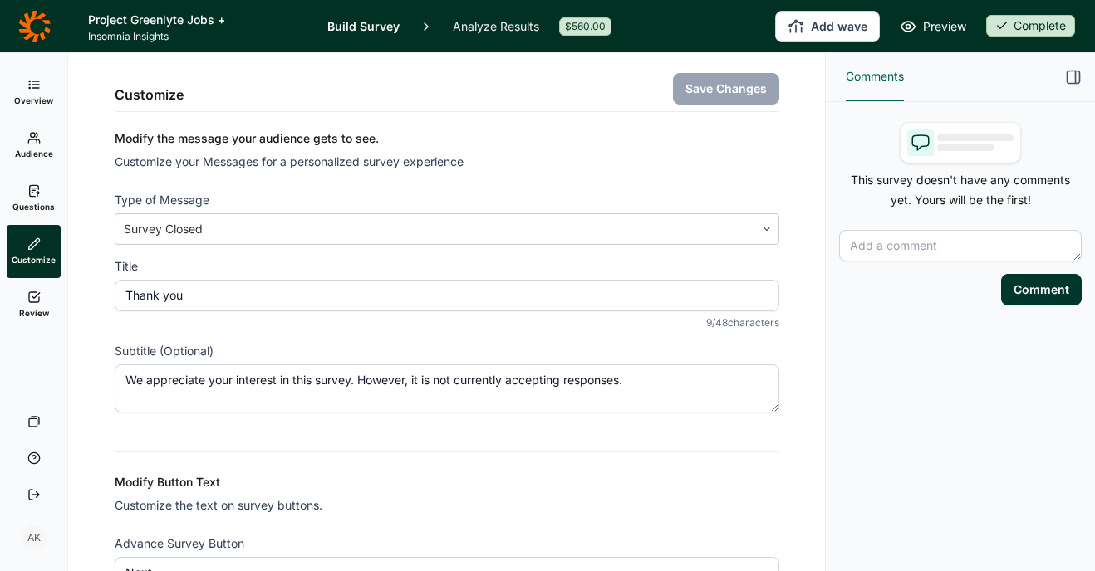
click at [37, 207] on span "Questions" at bounding box center [33, 207] width 42 height 12
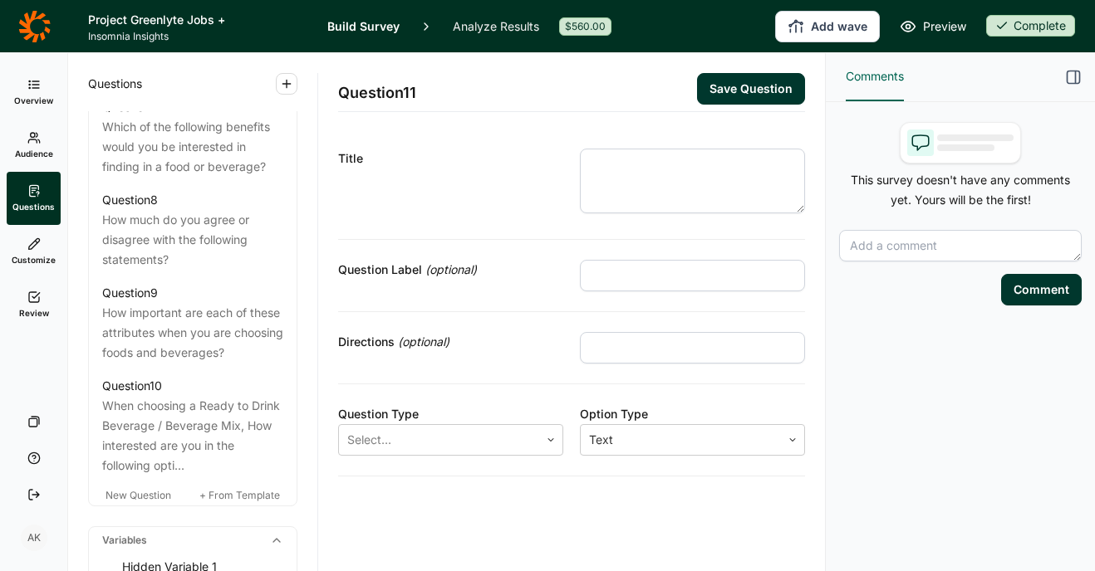
scroll to position [1791, 0]
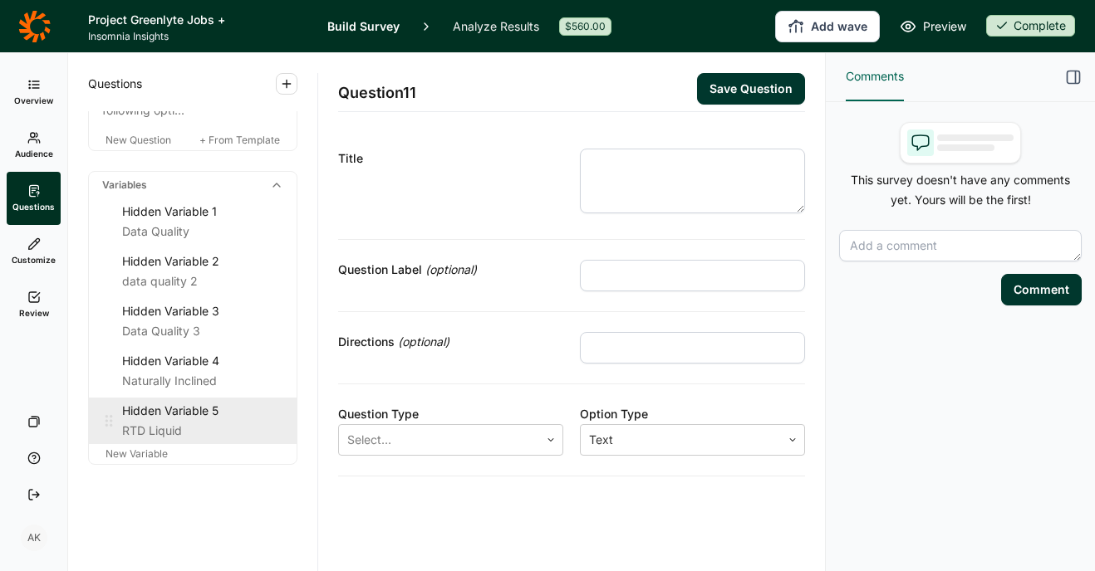
click at [171, 411] on div "Hidden Variable 5" at bounding box center [202, 411] width 161 height 20
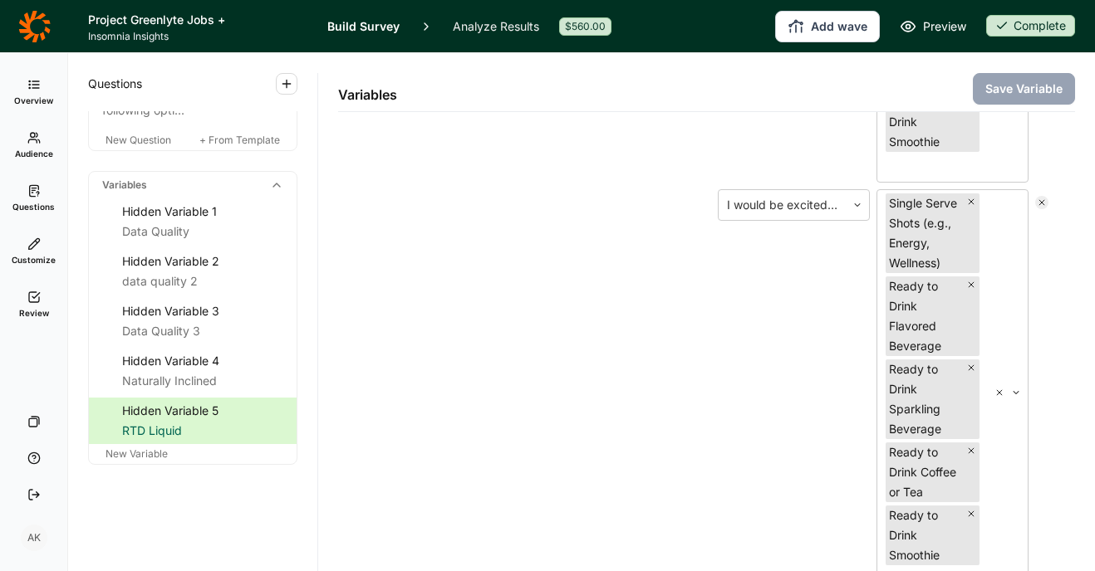
scroll to position [904, 0]
